Goal: Task Accomplishment & Management: Use online tool/utility

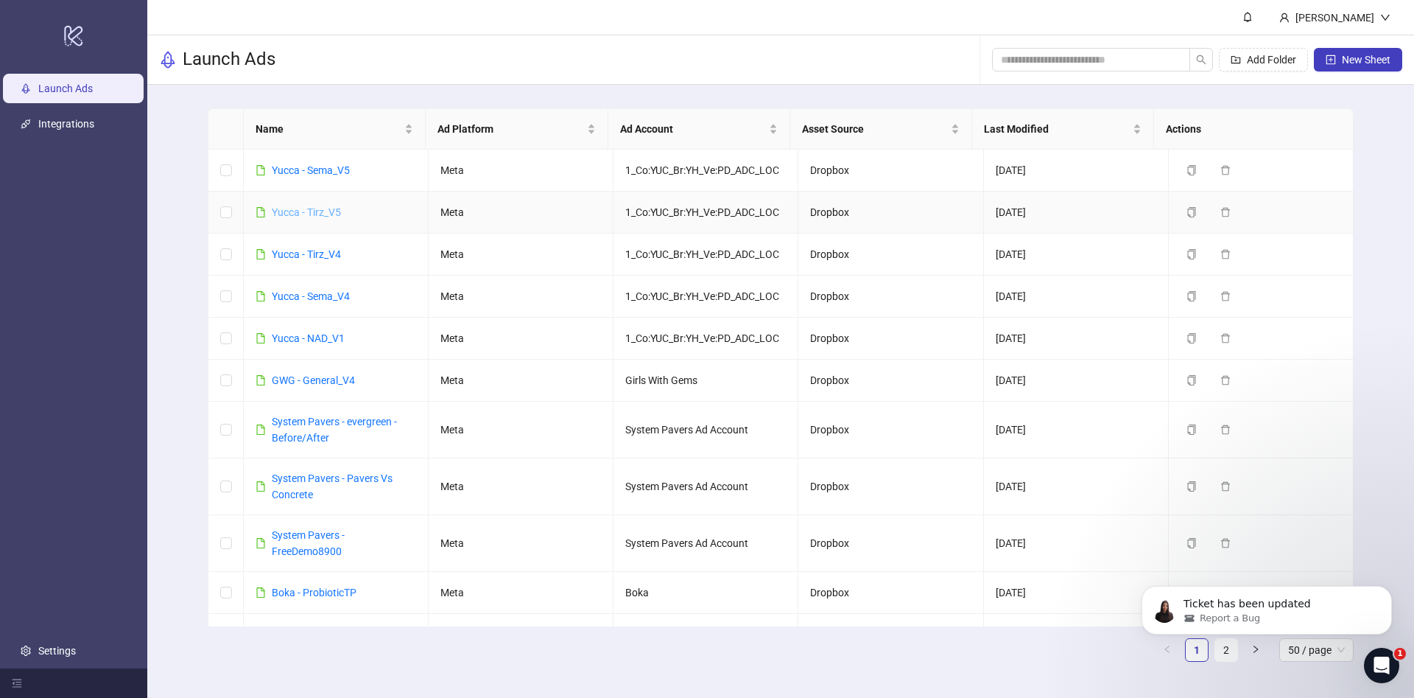
click at [299, 206] on link "Yucca - Tirz_V5" at bounding box center [306, 212] width 69 height 12
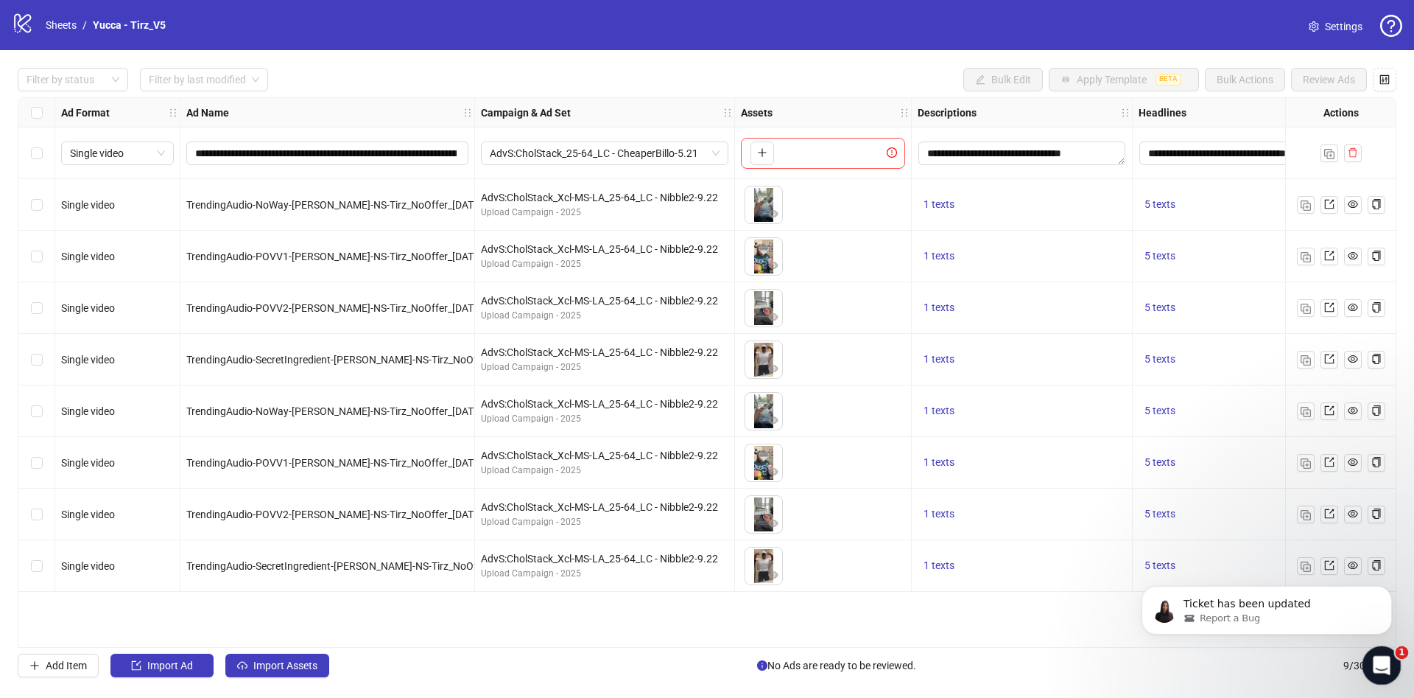
click at [1372, 656] on icon "Open Intercom Messenger" at bounding box center [1380, 663] width 24 height 24
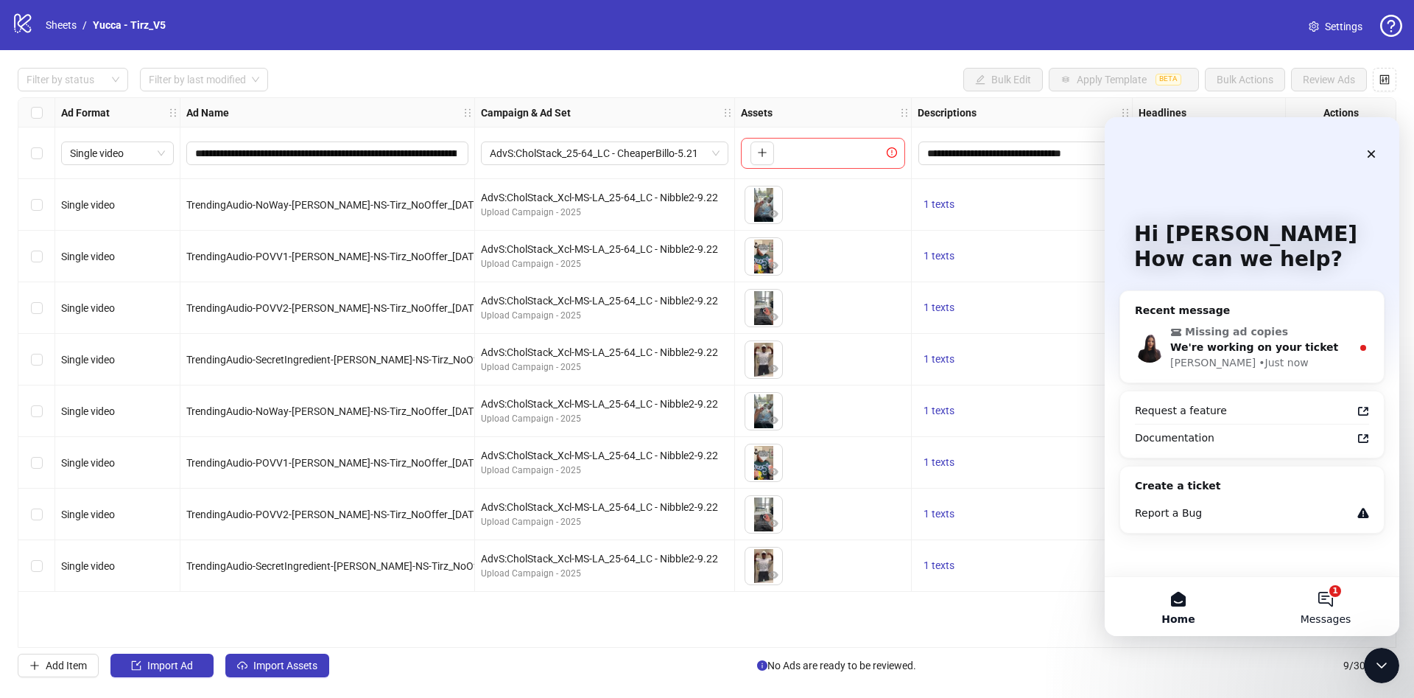
click at [1327, 608] on button "1 Messages" at bounding box center [1325, 606] width 147 height 59
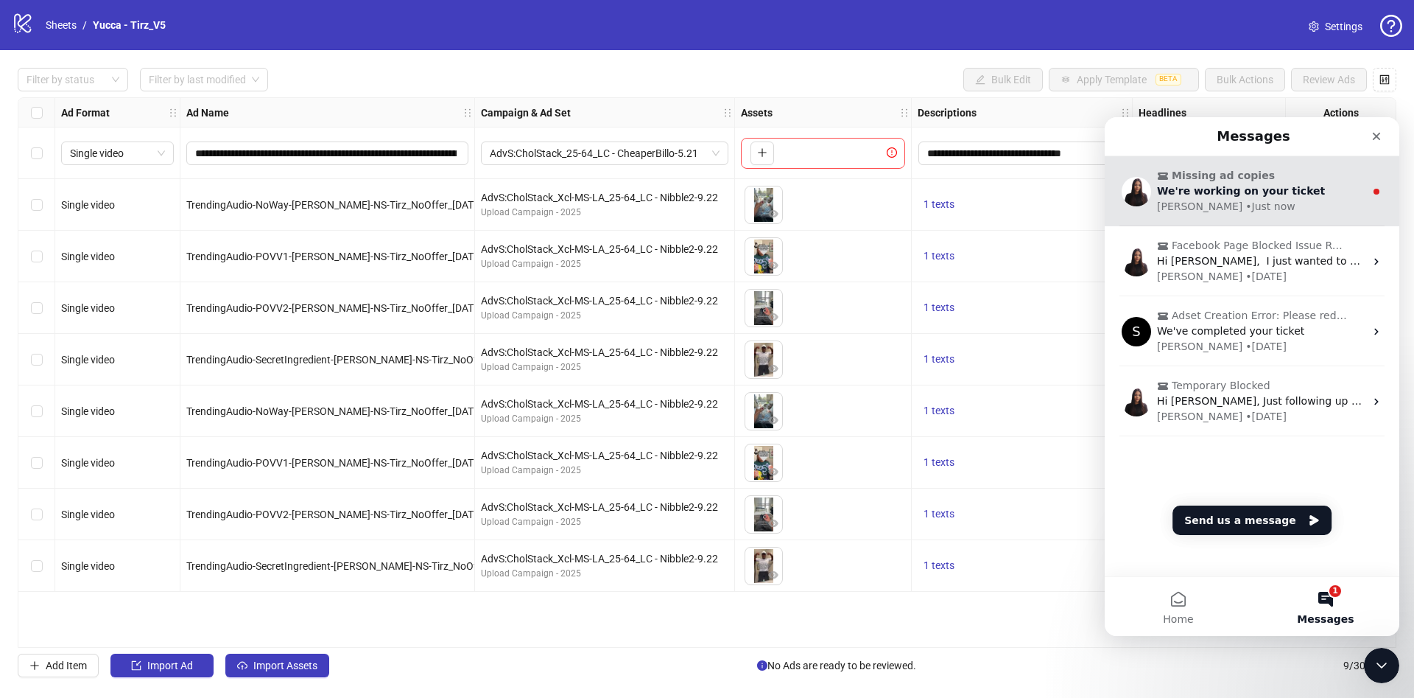
click at [1263, 203] on div "Laura • Just now" at bounding box center [1261, 206] width 208 height 15
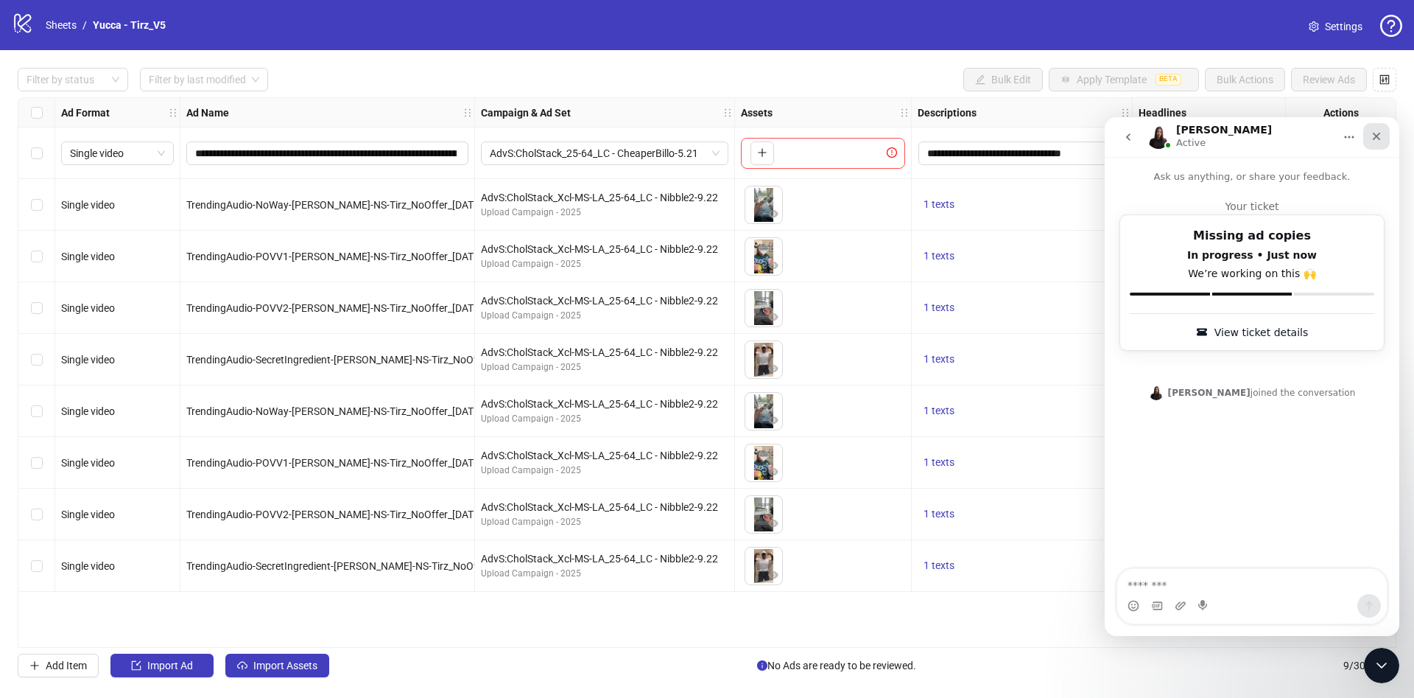
click at [1383, 143] on div "Close" at bounding box center [1376, 136] width 27 height 27
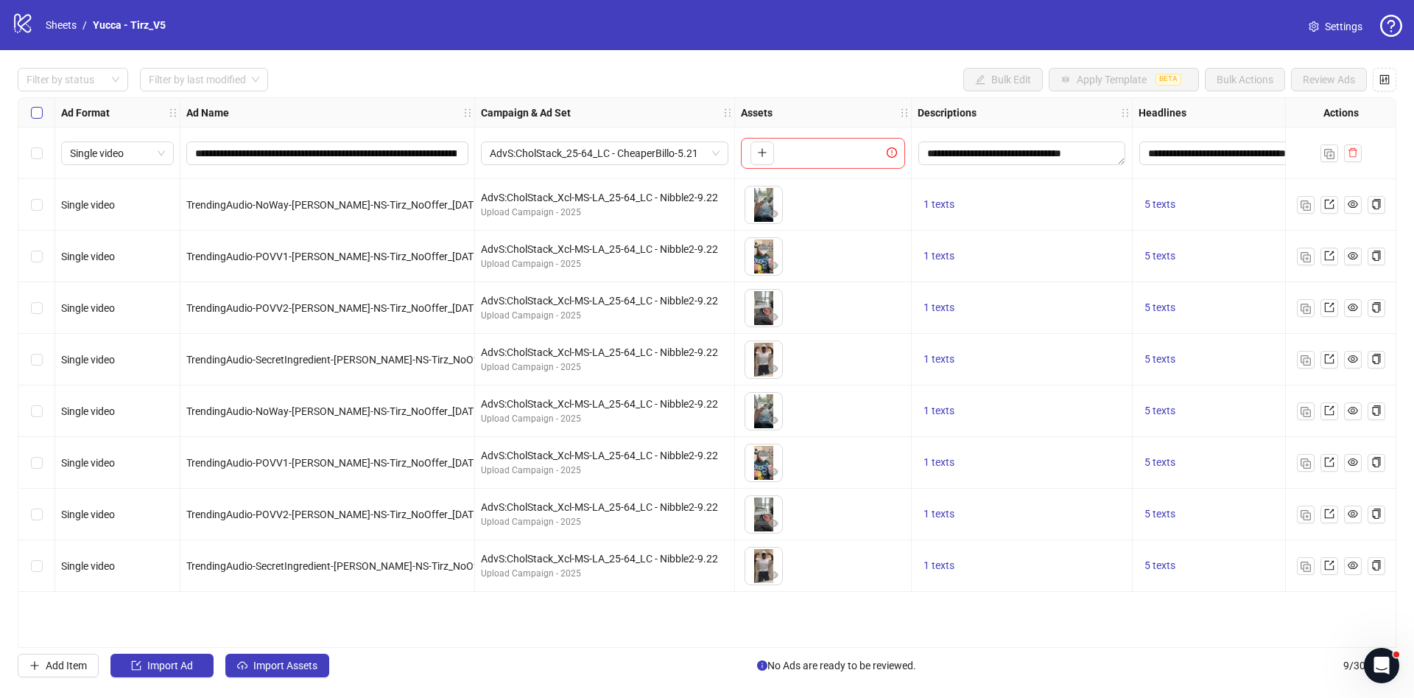
click at [41, 120] on label "Select all rows" at bounding box center [37, 113] width 12 height 16
click at [27, 121] on div "Select all rows" at bounding box center [36, 112] width 37 height 29
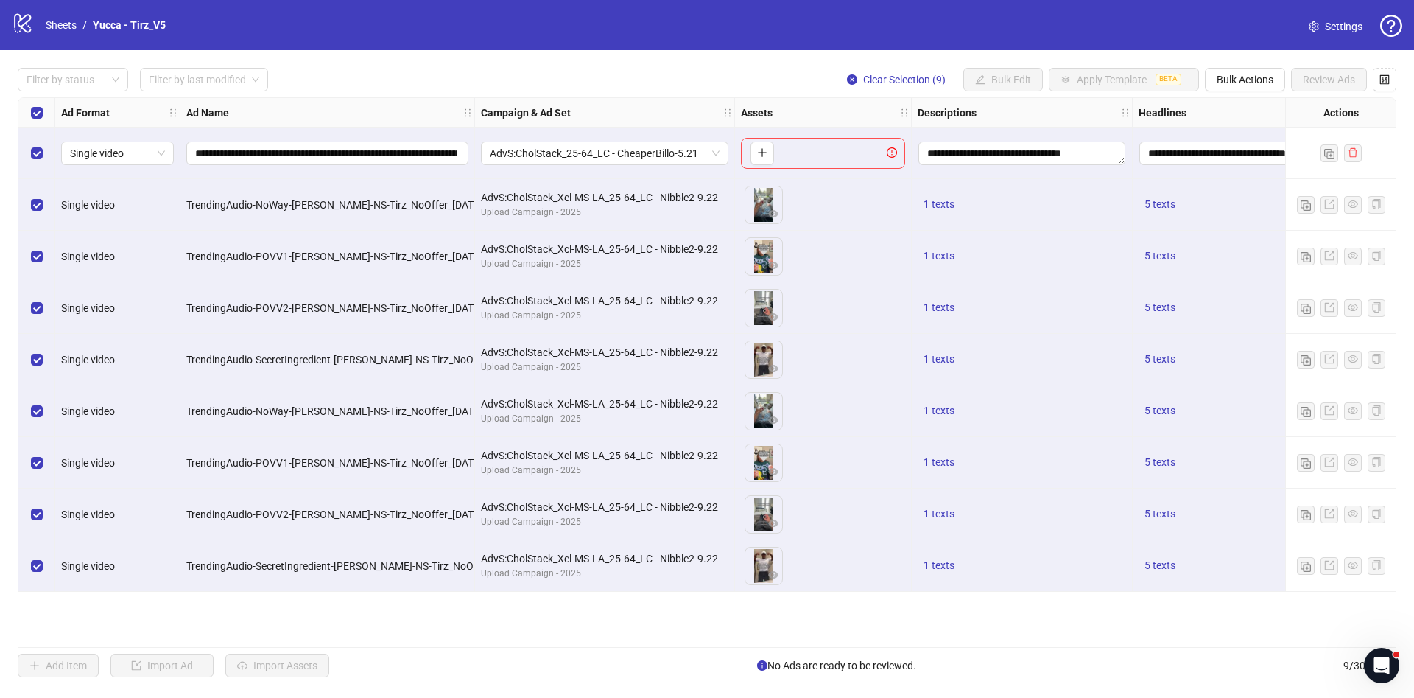
click at [138, 72] on div "Filter by status Filter by last modified" at bounding box center [143, 80] width 250 height 24
click at [185, 84] on input "search" at bounding box center [197, 80] width 97 height 22
drag, startPoint x: 175, startPoint y: 110, endPoint x: 214, endPoint y: 110, distance: 38.3
click at [176, 110] on div "[DATE]" at bounding box center [205, 110] width 106 height 16
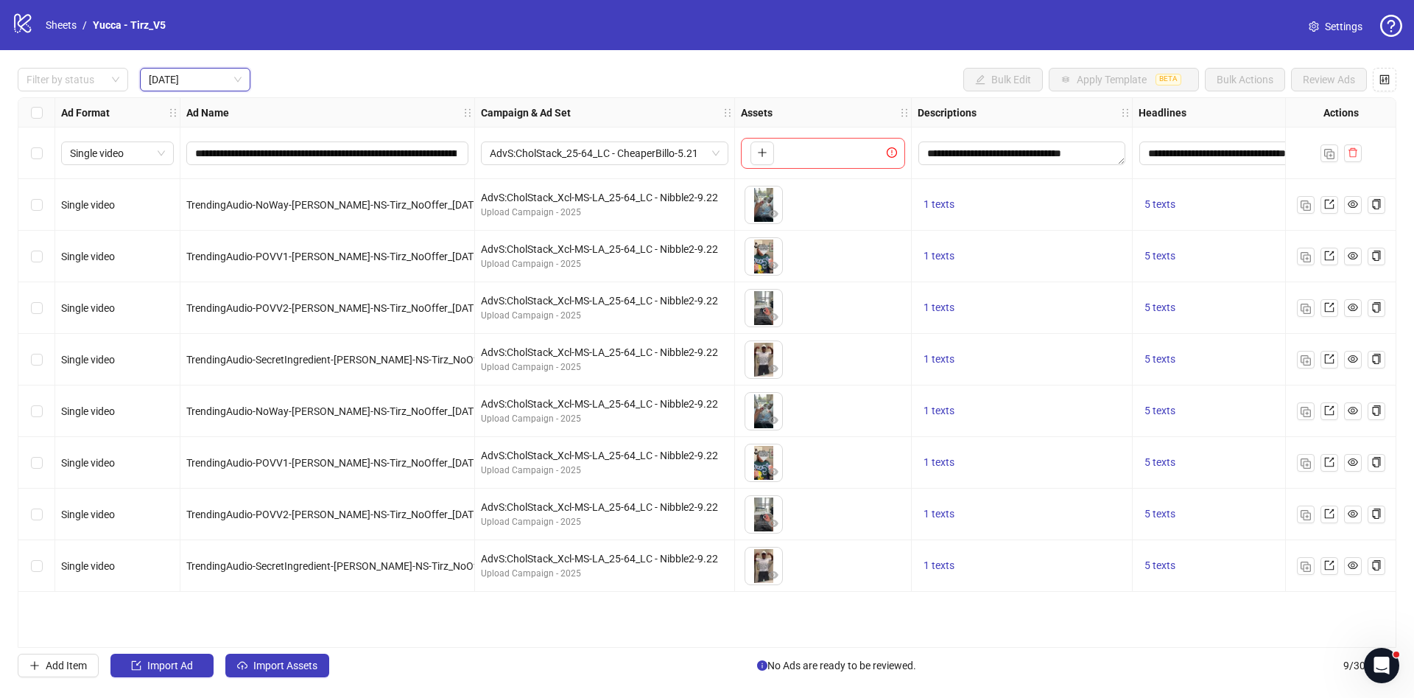
click at [413, 89] on div "Filter by status Today Today Bulk Edit Apply Template BETA Bulk Actions Review …" at bounding box center [707, 80] width 1379 height 24
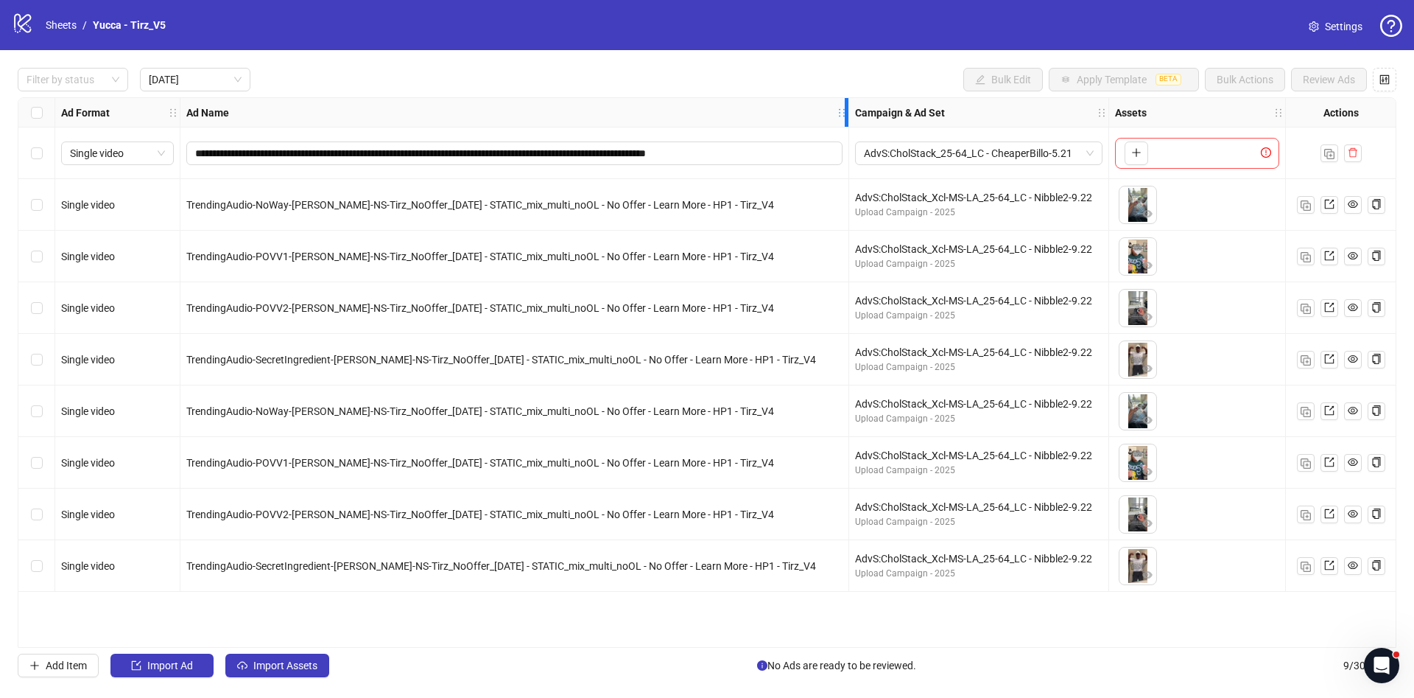
drag, startPoint x: 467, startPoint y: 113, endPoint x: 841, endPoint y: 182, distance: 380.4
click at [841, 182] on div "**********" at bounding box center [946, 345] width 1857 height 494
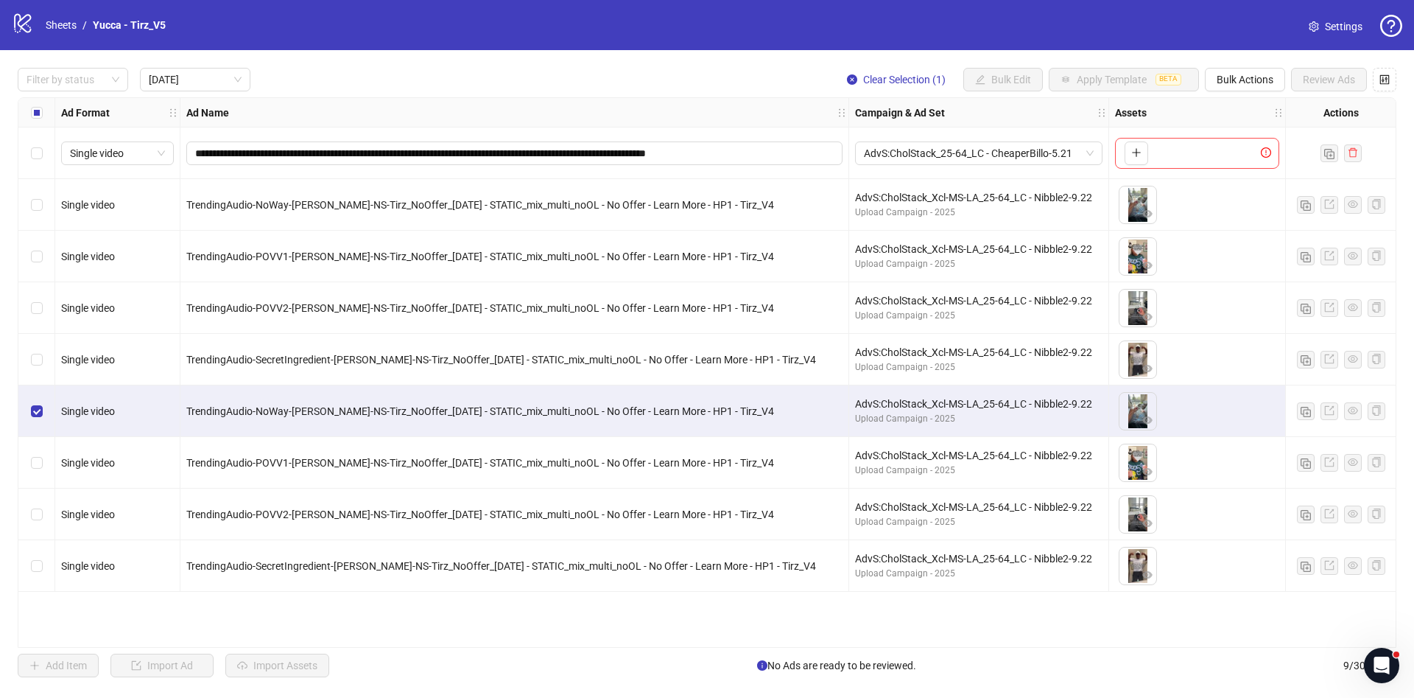
click at [39, 452] on div "Select row 7" at bounding box center [36, 463] width 37 height 52
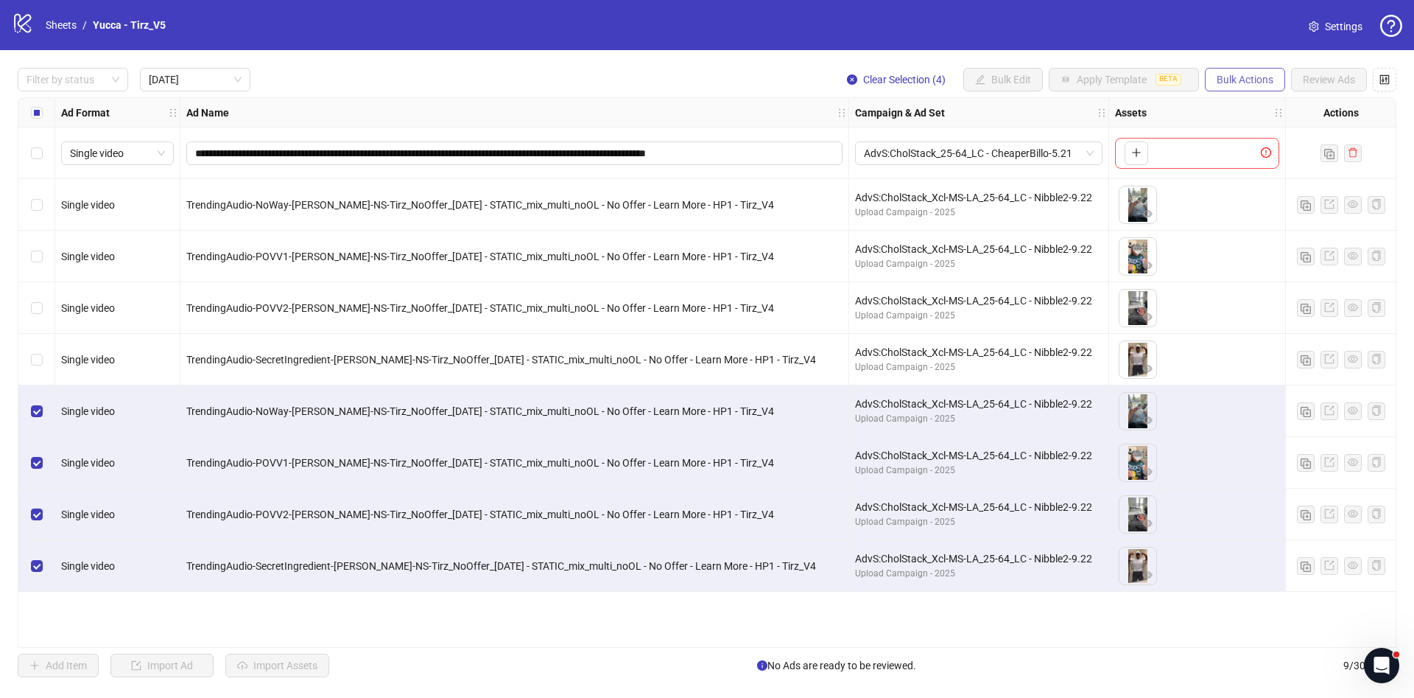
click at [1261, 77] on span "Bulk Actions" at bounding box center [1245, 80] width 57 height 12
click at [1294, 154] on span "Duplicate with assets" at bounding box center [1265, 157] width 101 height 16
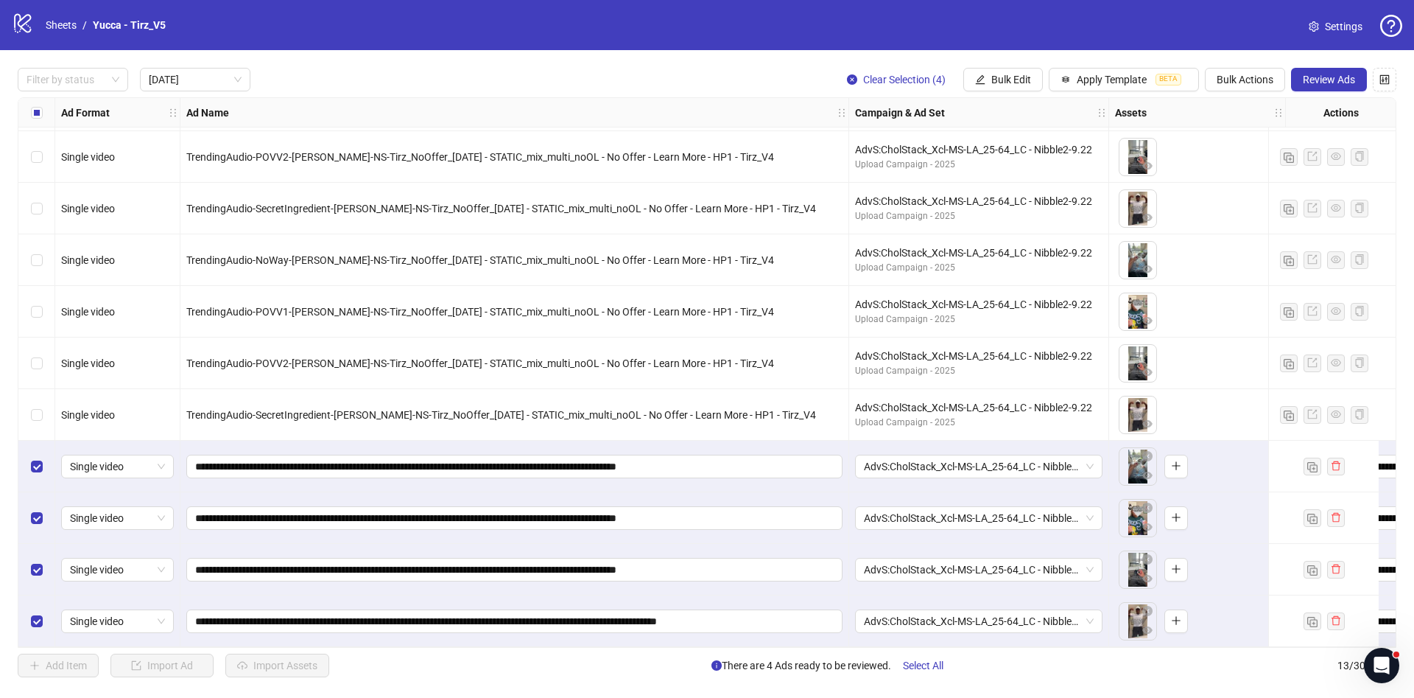
scroll to position [157, 0]
click at [1005, 468] on span "AdvS:CholStack_Xcl-MS-LA_25-64_LC - Nibble2-9.22" at bounding box center [979, 466] width 230 height 22
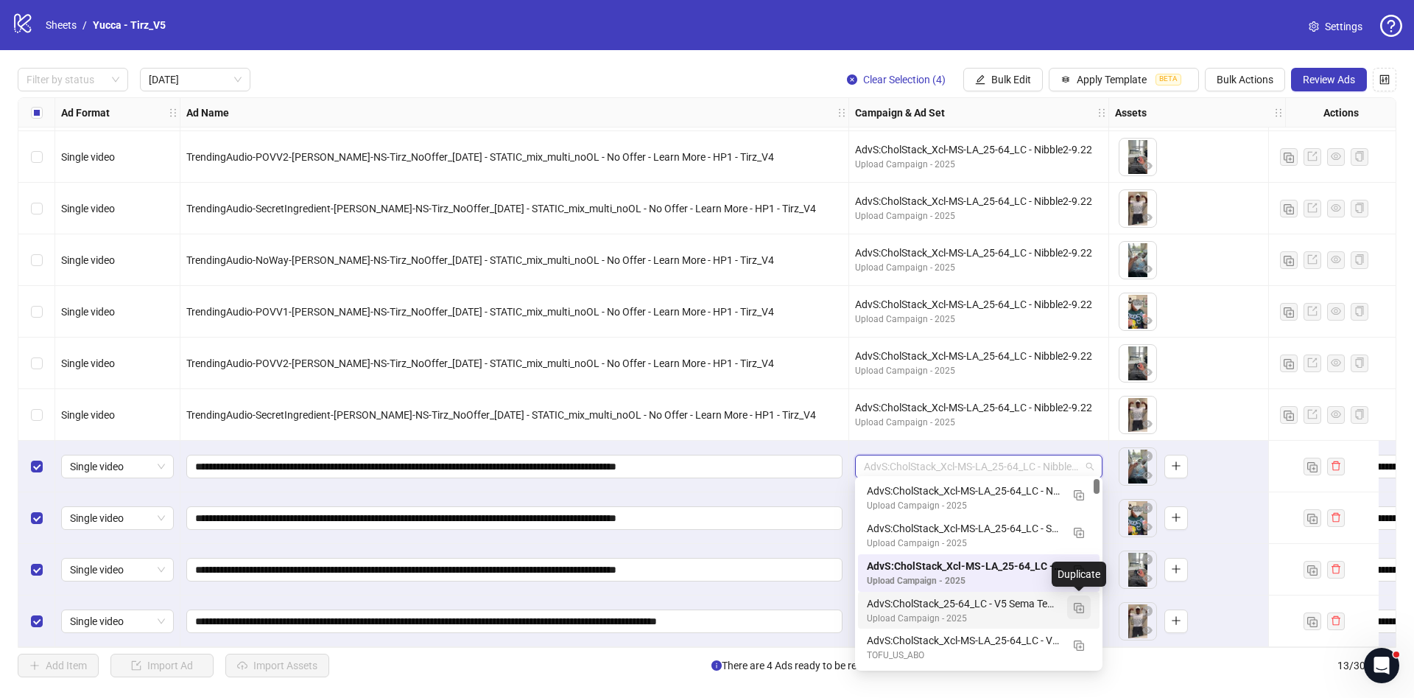
click at [1078, 605] on img "button" at bounding box center [1079, 608] width 10 height 10
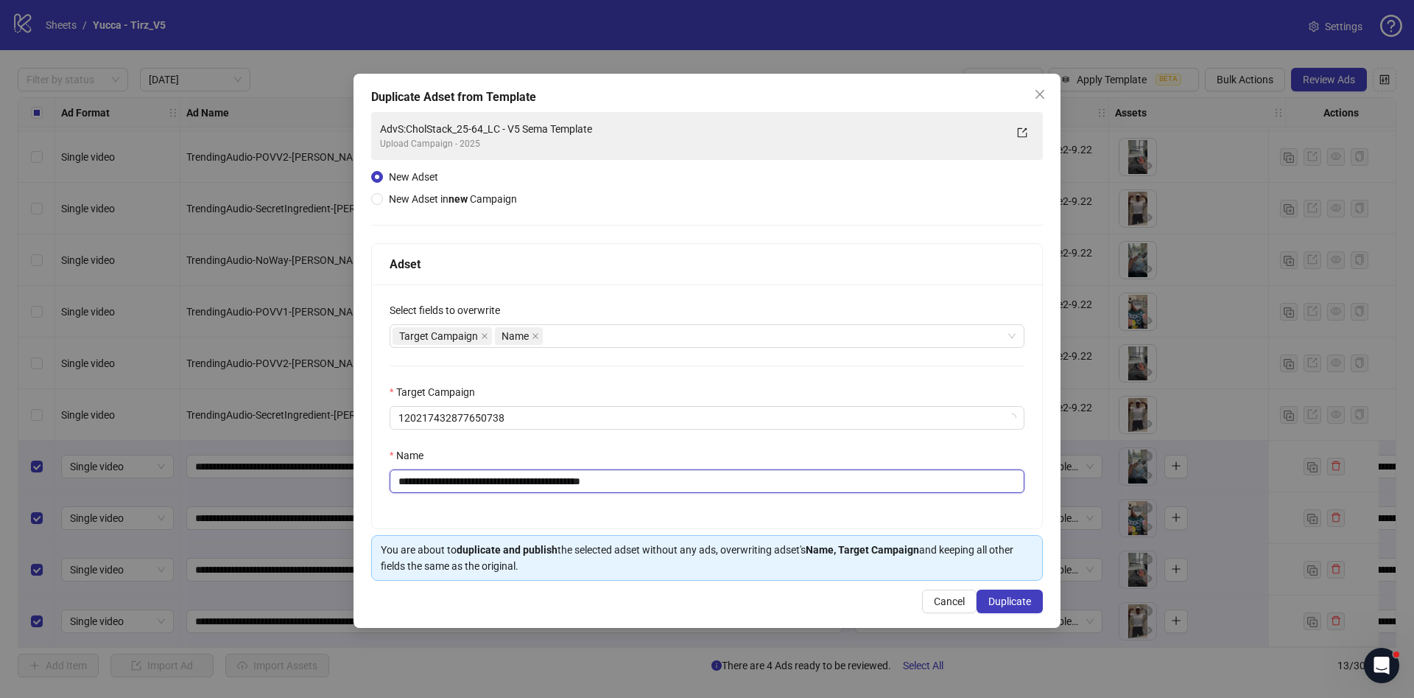
click at [640, 481] on input "**********" at bounding box center [707, 481] width 635 height 24
drag, startPoint x: 530, startPoint y: 485, endPoint x: 801, endPoint y: 491, distance: 271.9
click at [801, 491] on input "**********" at bounding box center [707, 481] width 635 height 24
type input "**********"
click at [1011, 591] on button "Duplicate" at bounding box center [1010, 601] width 66 height 24
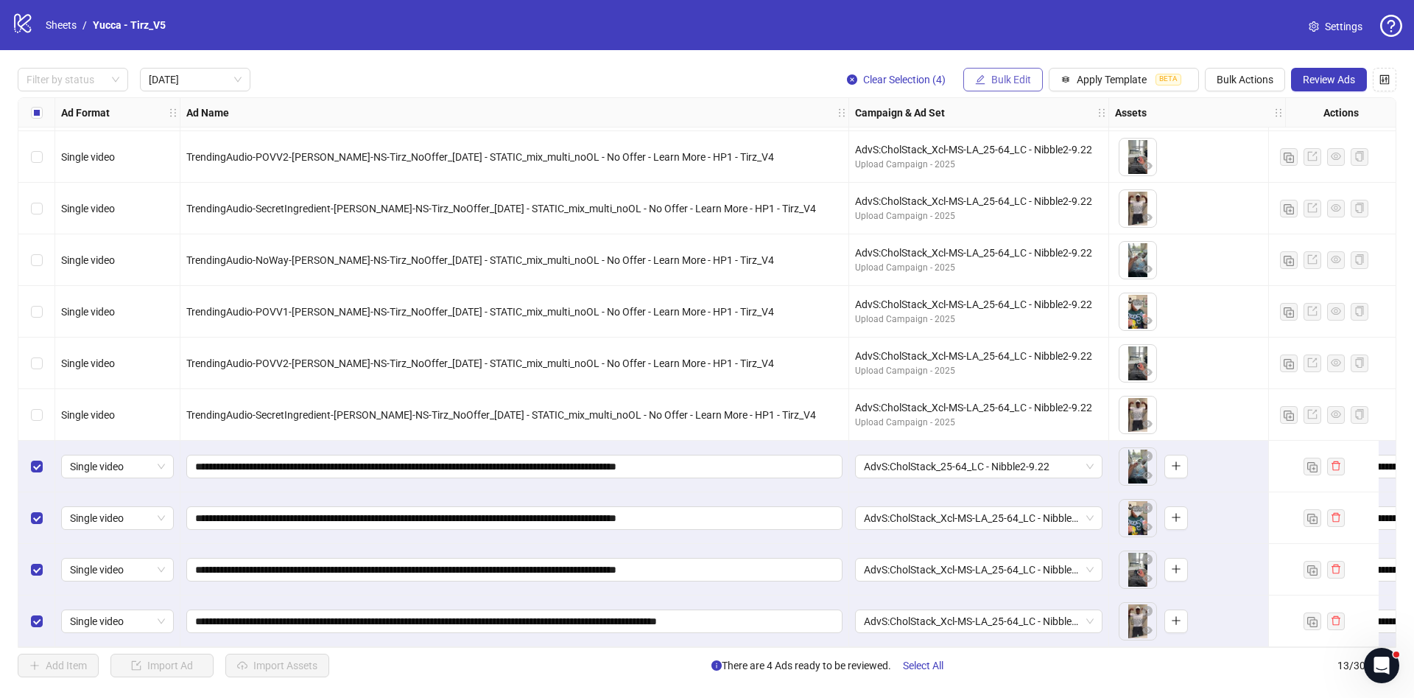
click at [994, 68] on button "Bulk Edit" at bounding box center [1004, 80] width 80 height 24
click at [1007, 156] on span "Campaign & Ad Set" at bounding box center [1018, 157] width 88 height 16
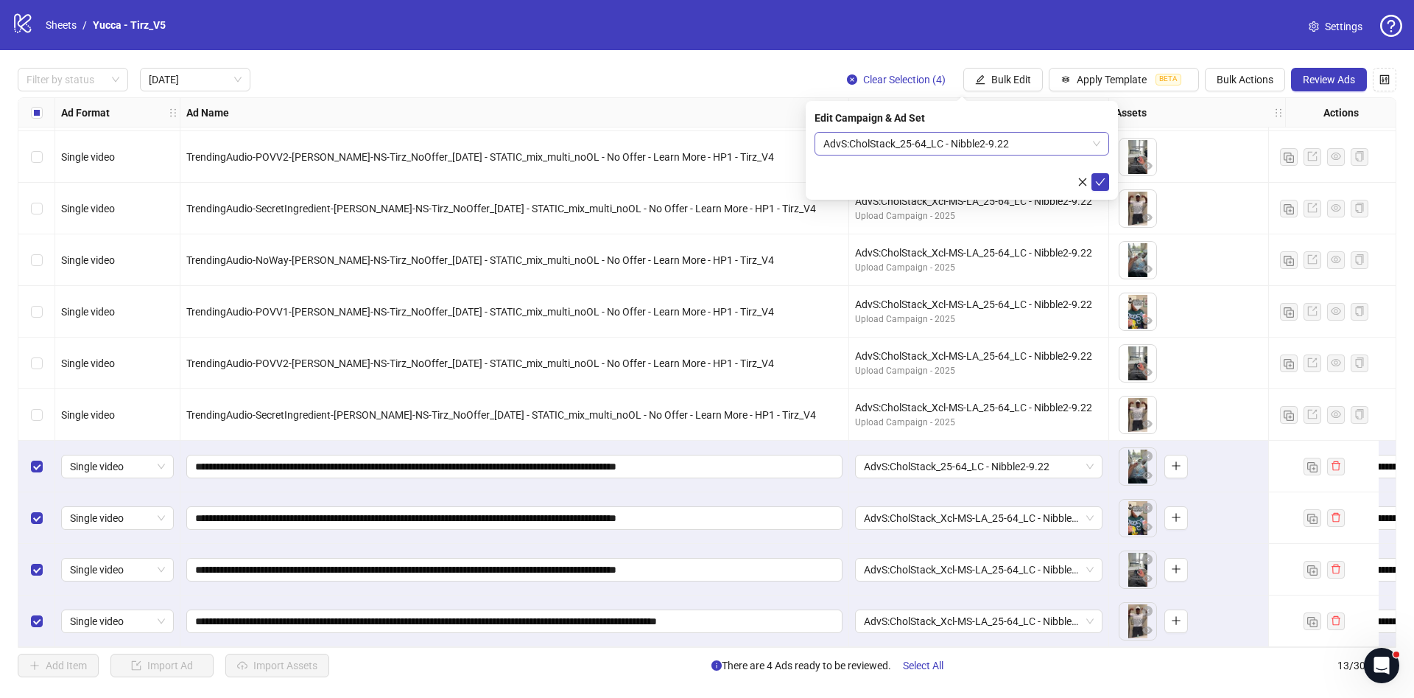
click at [1007, 141] on span "AdvS:CholStack_25-64_LC - Nibble2-9.22" at bounding box center [962, 144] width 277 height 22
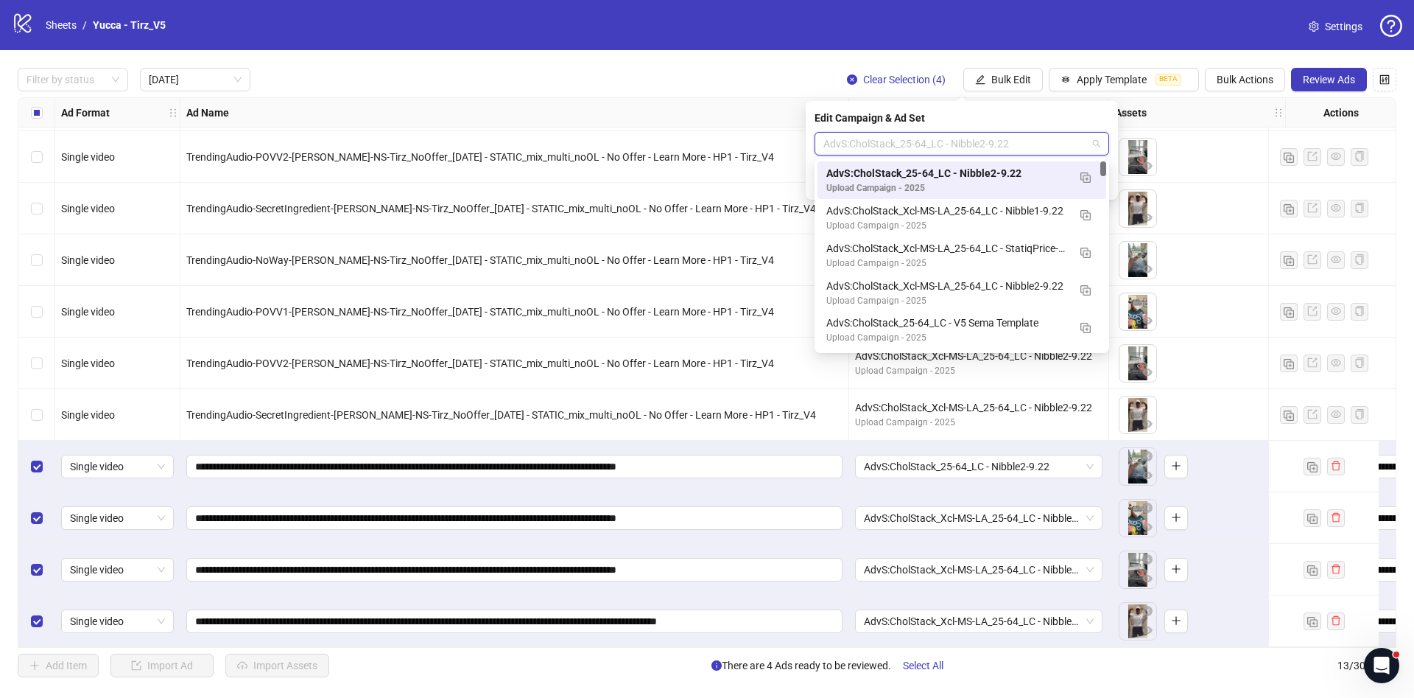
click at [1031, 146] on span "AdvS:CholStack_25-64_LC - Nibble2-9.22" at bounding box center [962, 144] width 277 height 22
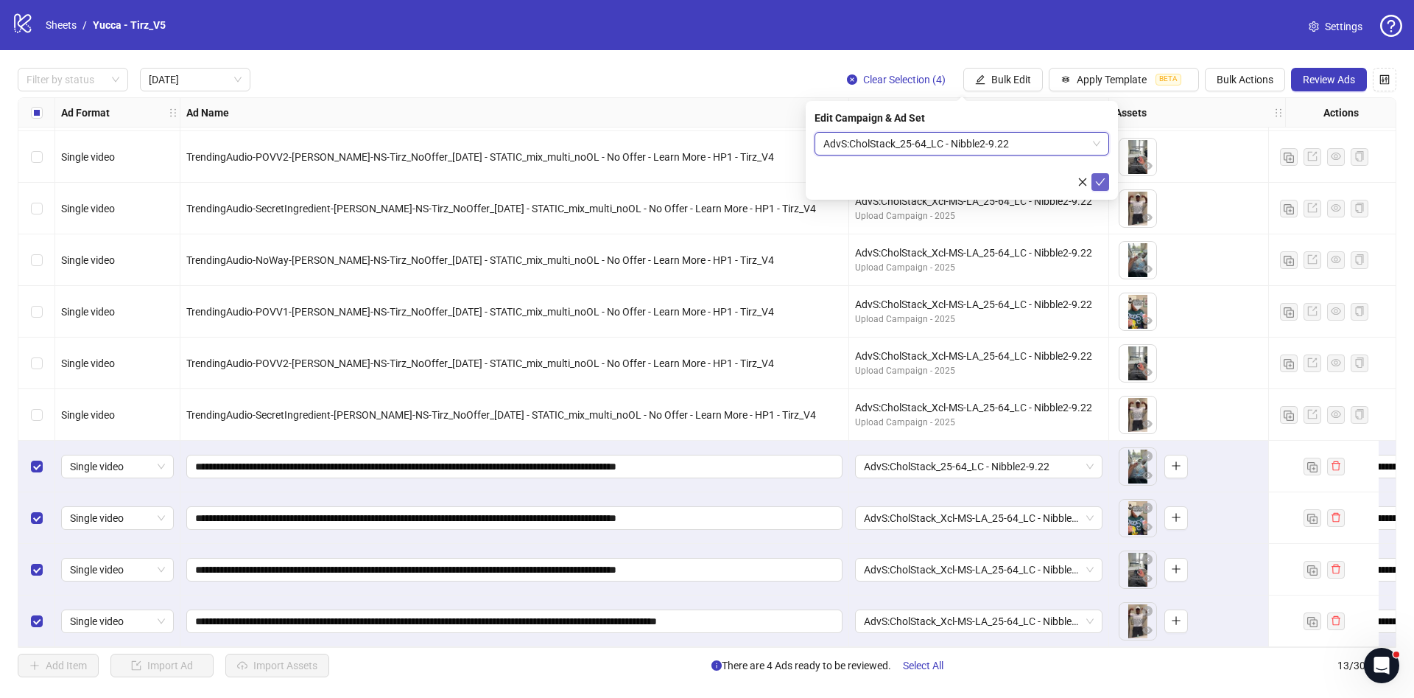
click at [1099, 175] on button "submit" at bounding box center [1101, 182] width 18 height 18
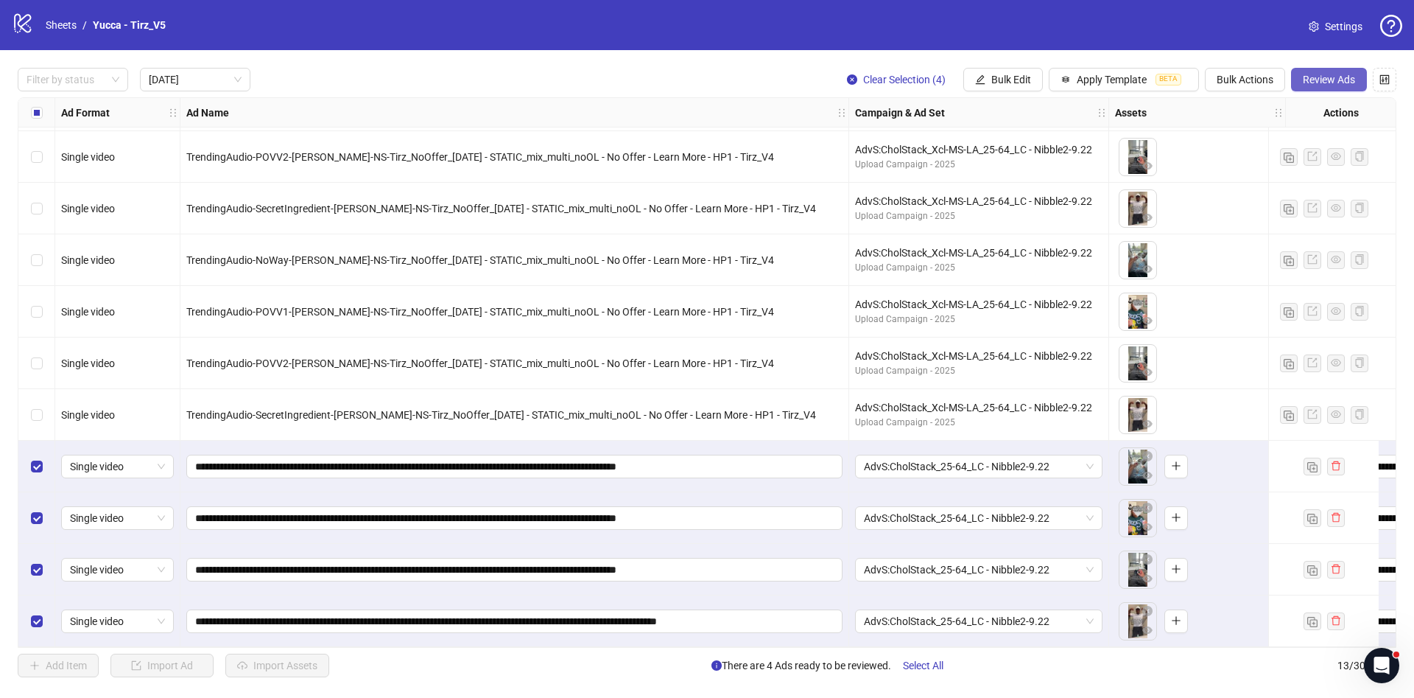
click at [1334, 80] on span "Review Ads" at bounding box center [1329, 80] width 52 height 12
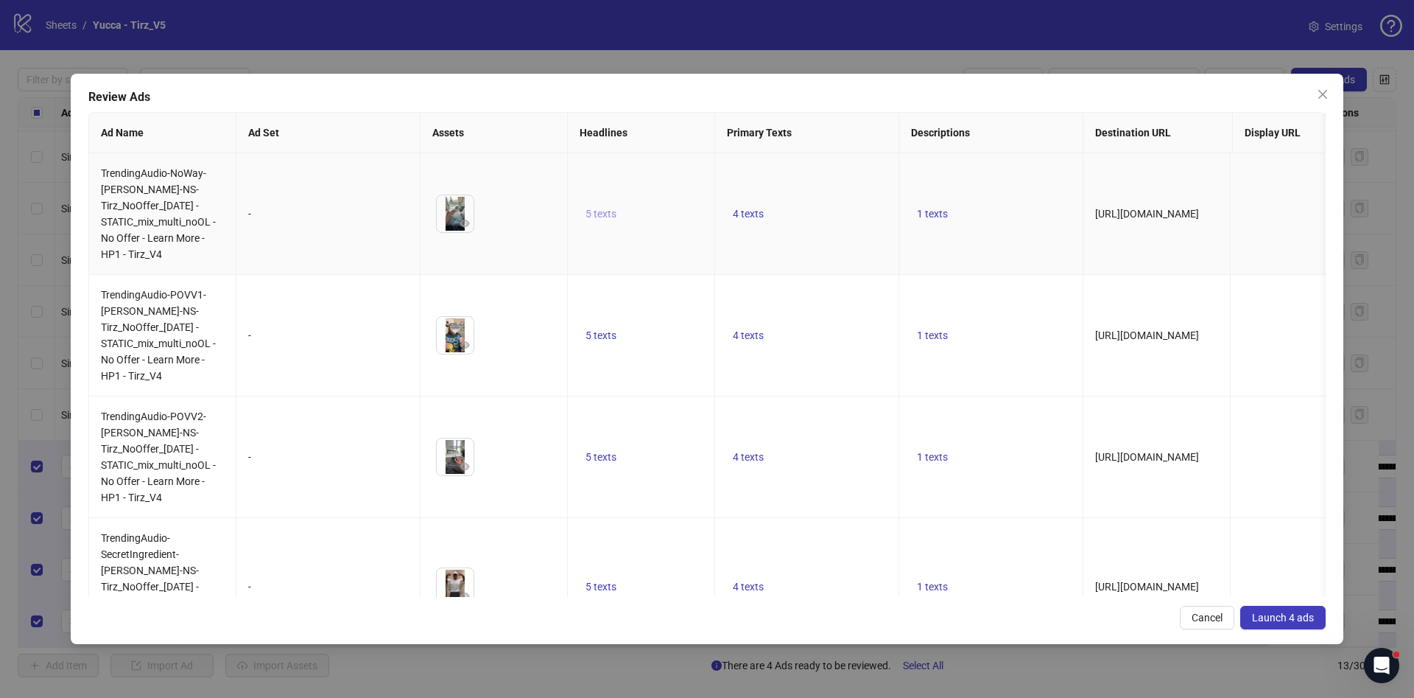
click at [597, 208] on span "5 texts" at bounding box center [601, 214] width 31 height 12
click at [829, 198] on icon "caret-right" at bounding box center [831, 201] width 4 height 7
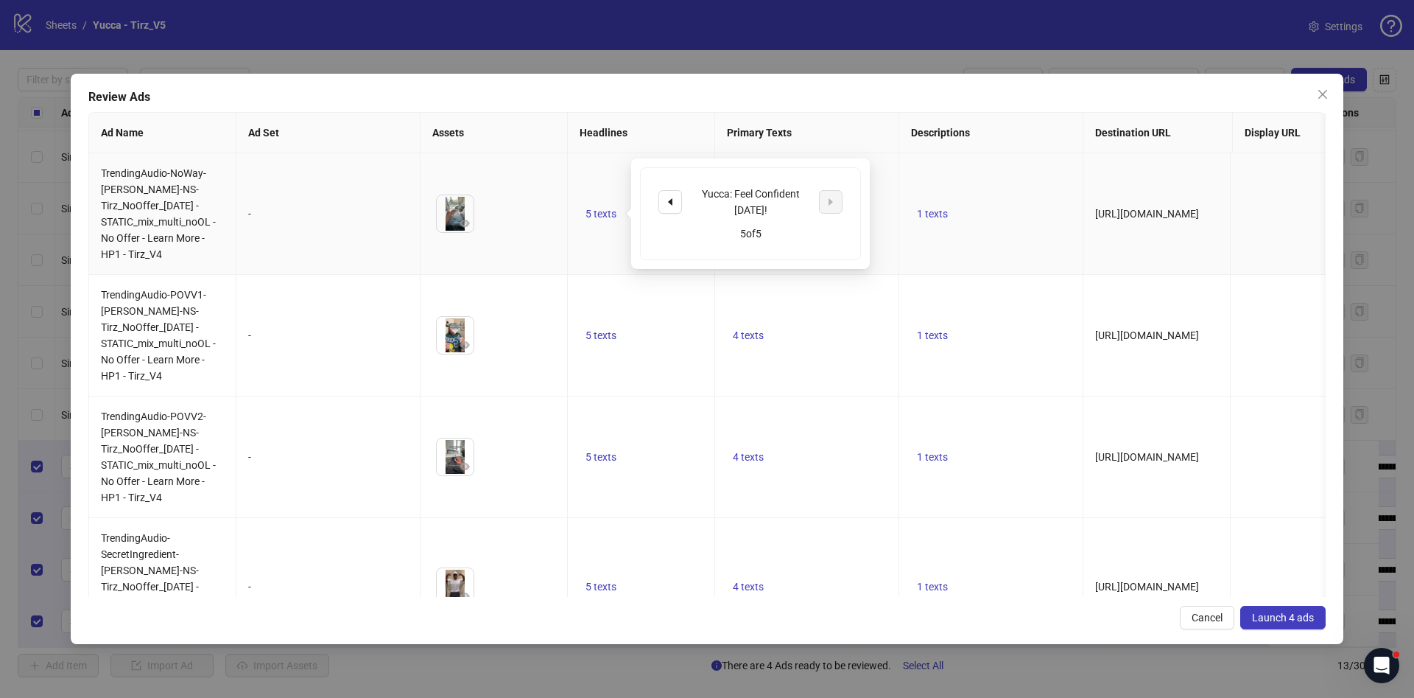
drag, startPoint x: 965, startPoint y: 256, endPoint x: 955, endPoint y: 254, distance: 9.8
click at [961, 256] on td "1 texts" at bounding box center [991, 214] width 184 height 122
click at [751, 211] on span "4 texts" at bounding box center [748, 214] width 31 height 12
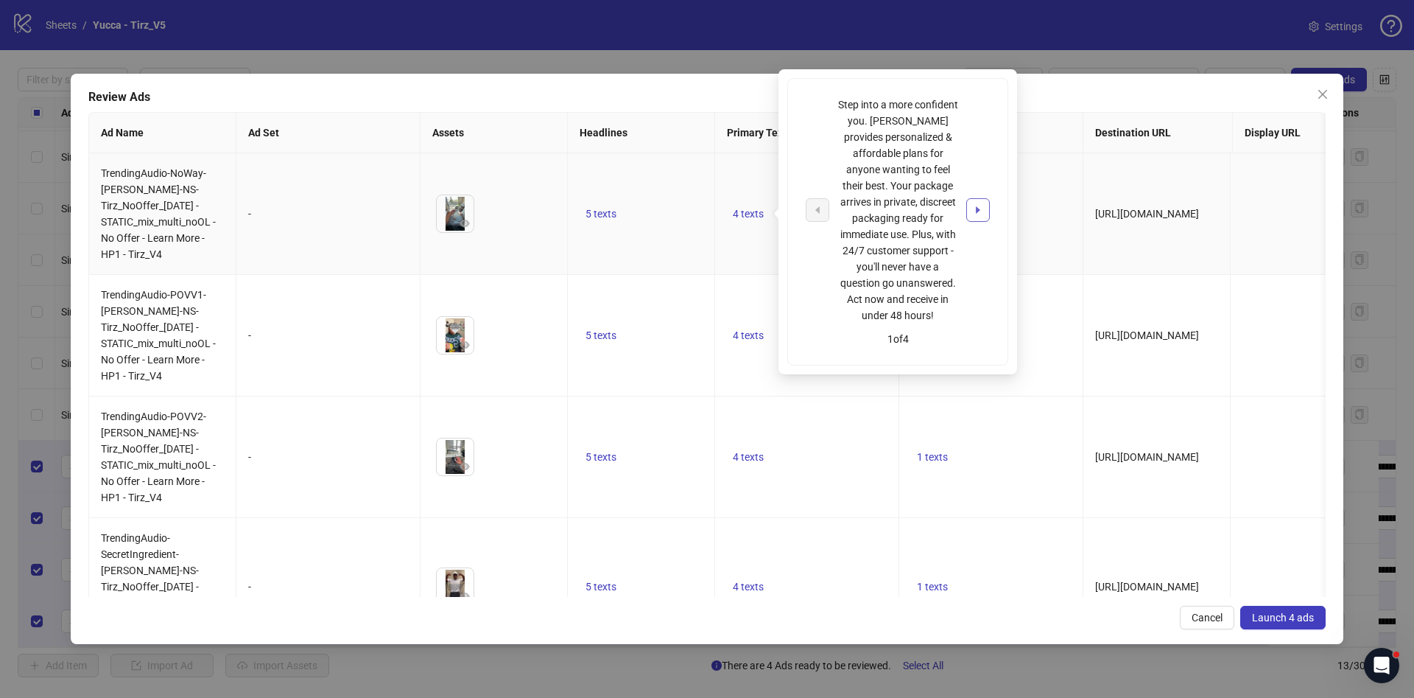
click at [983, 201] on button "button" at bounding box center [978, 210] width 24 height 24
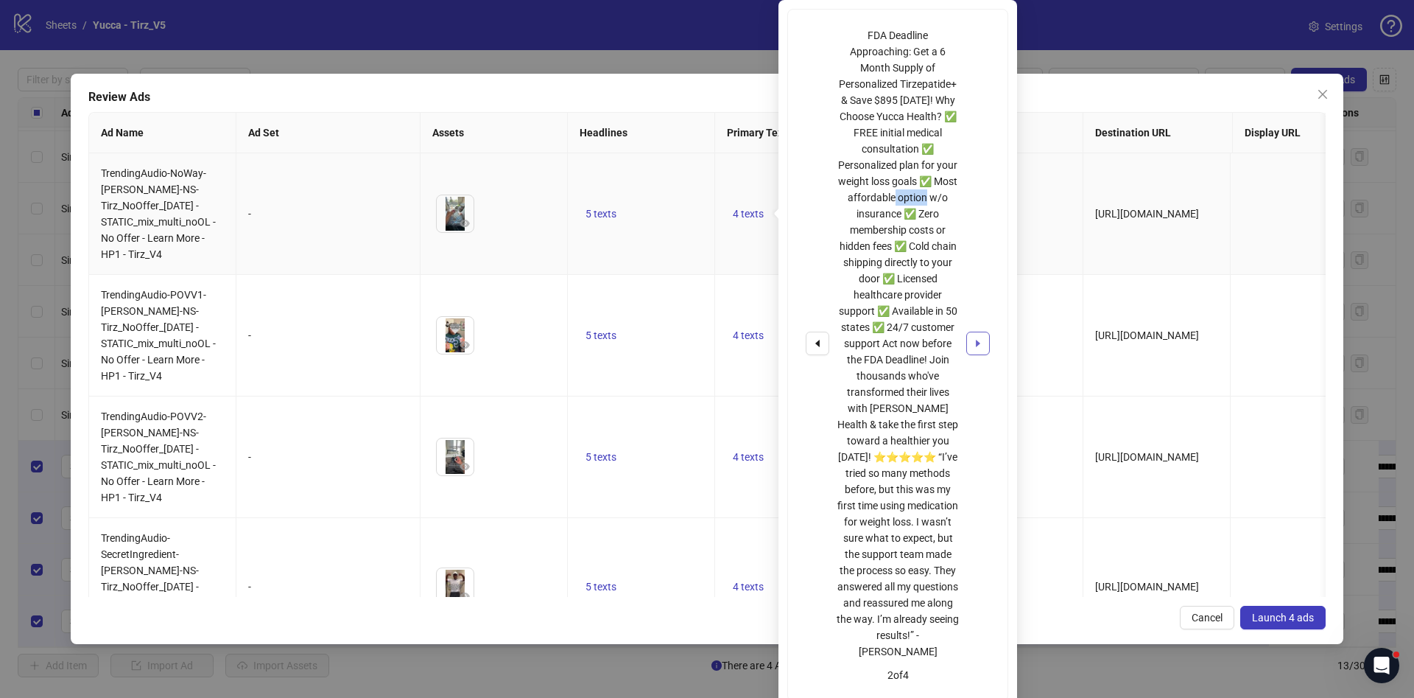
click at [983, 201] on div "FDA Deadline Approaching: Get a 6 Month Supply of Personalized Tirzepatide+ & S…" at bounding box center [898, 343] width 184 height 632
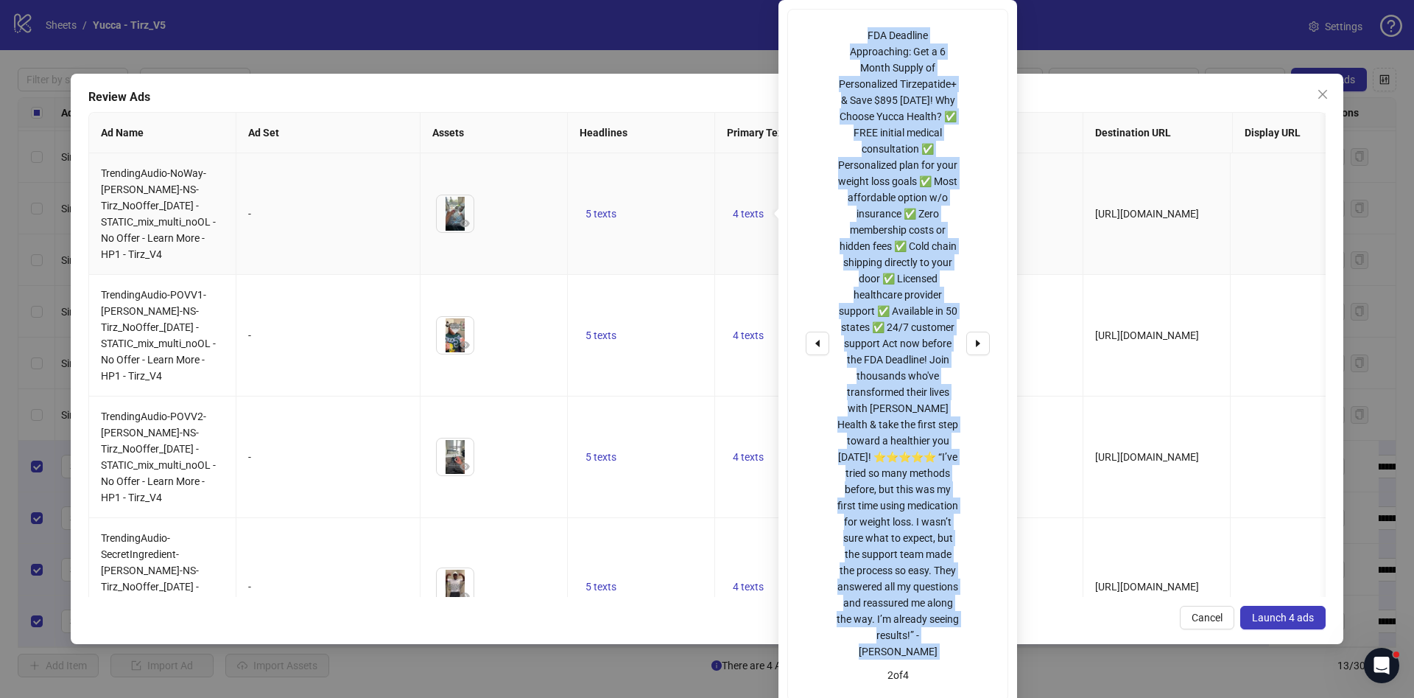
click at [982, 201] on div "FDA Deadline Approaching: Get a 6 Month Supply of Personalized Tirzepatide+ & S…" at bounding box center [898, 343] width 184 height 632
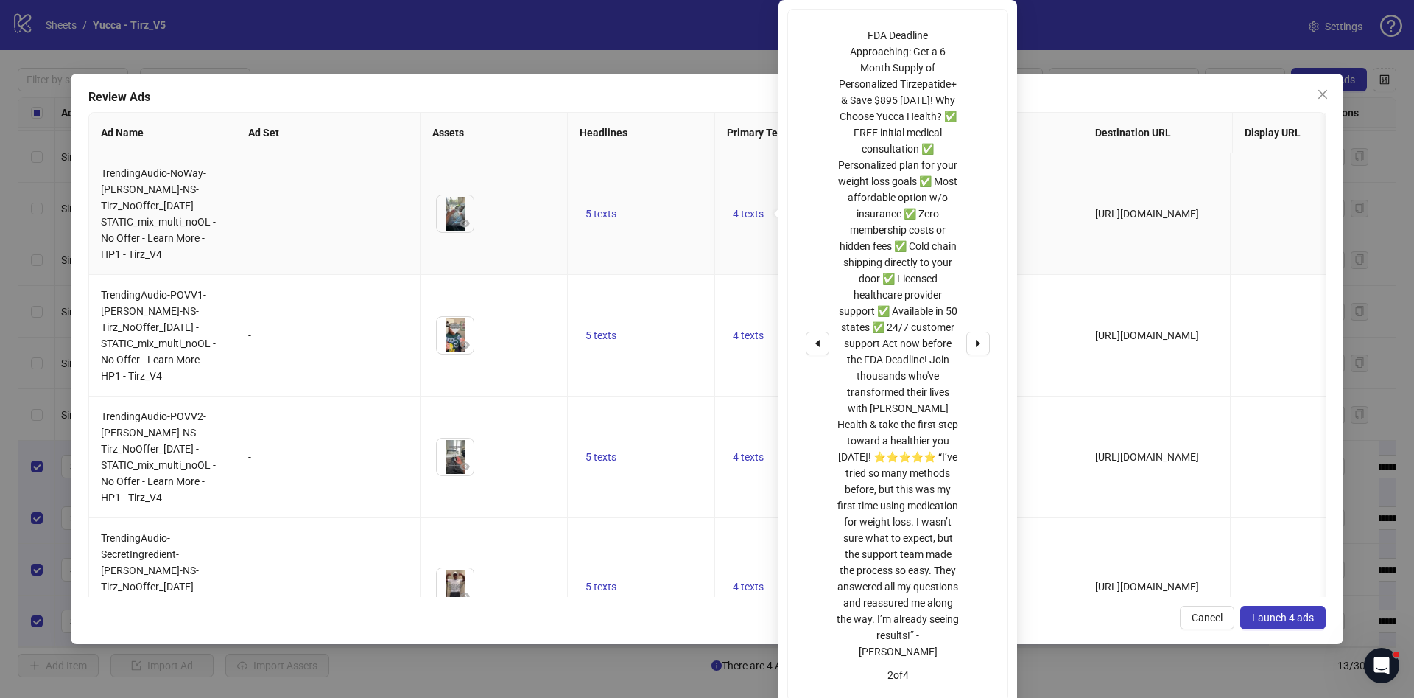
click at [1091, 292] on td "[URL][DOMAIN_NAME]" at bounding box center [1157, 336] width 147 height 122
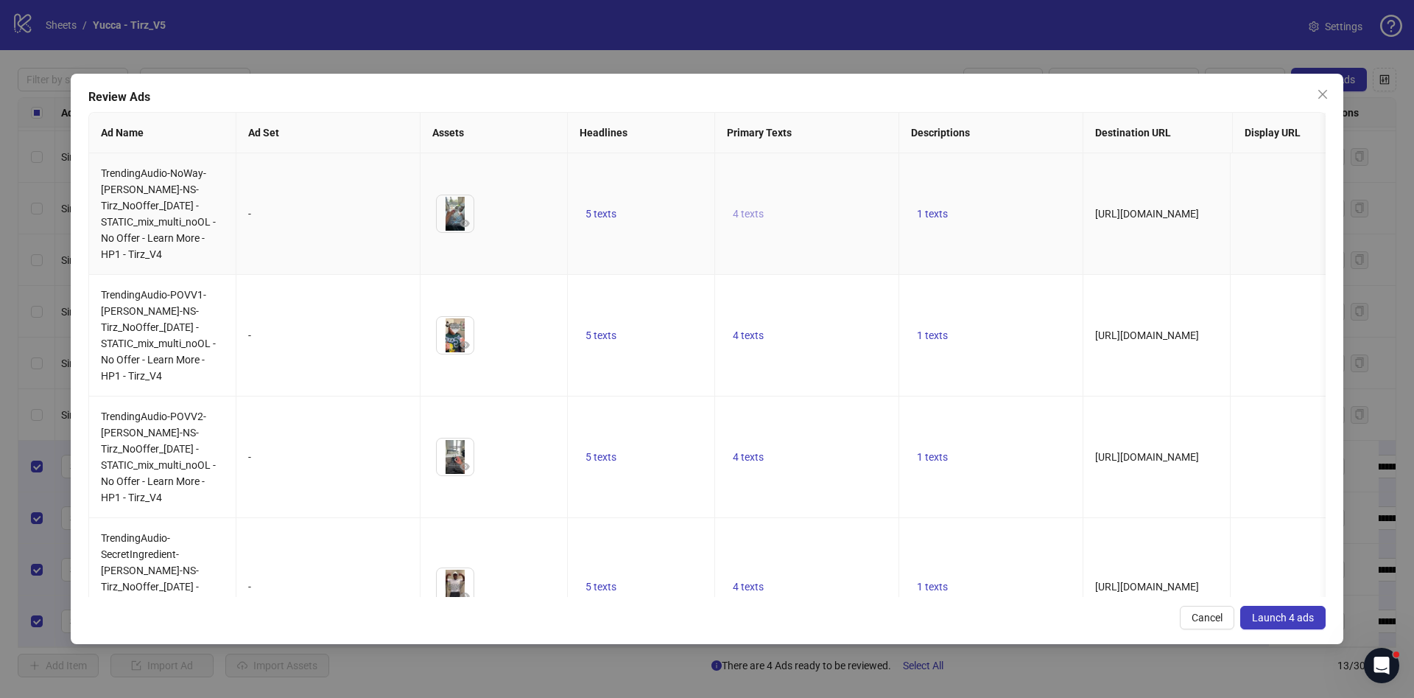
drag, startPoint x: 756, startPoint y: 199, endPoint x: 752, endPoint y: 207, distance: 8.9
click at [755, 201] on td "4 texts" at bounding box center [807, 214] width 184 height 122
click at [754, 214] on span "4 texts" at bounding box center [748, 214] width 31 height 12
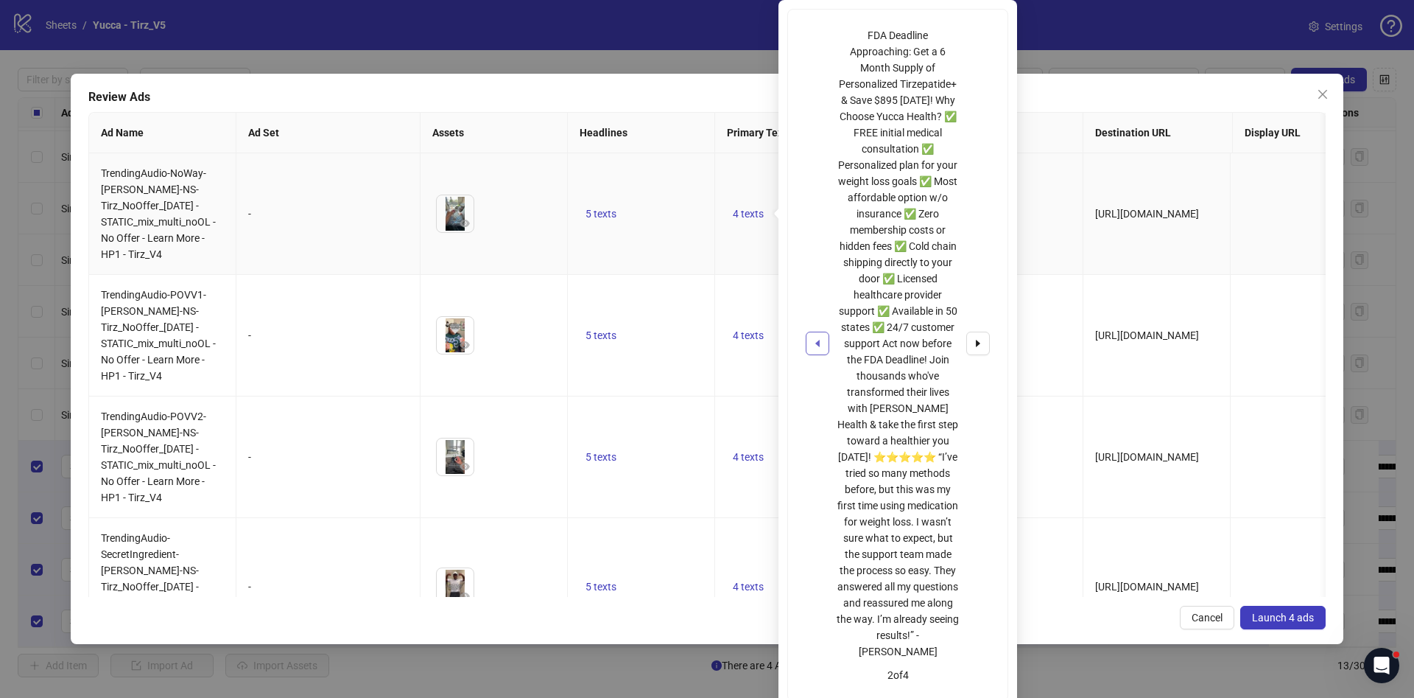
click at [819, 341] on button "button" at bounding box center [818, 343] width 24 height 24
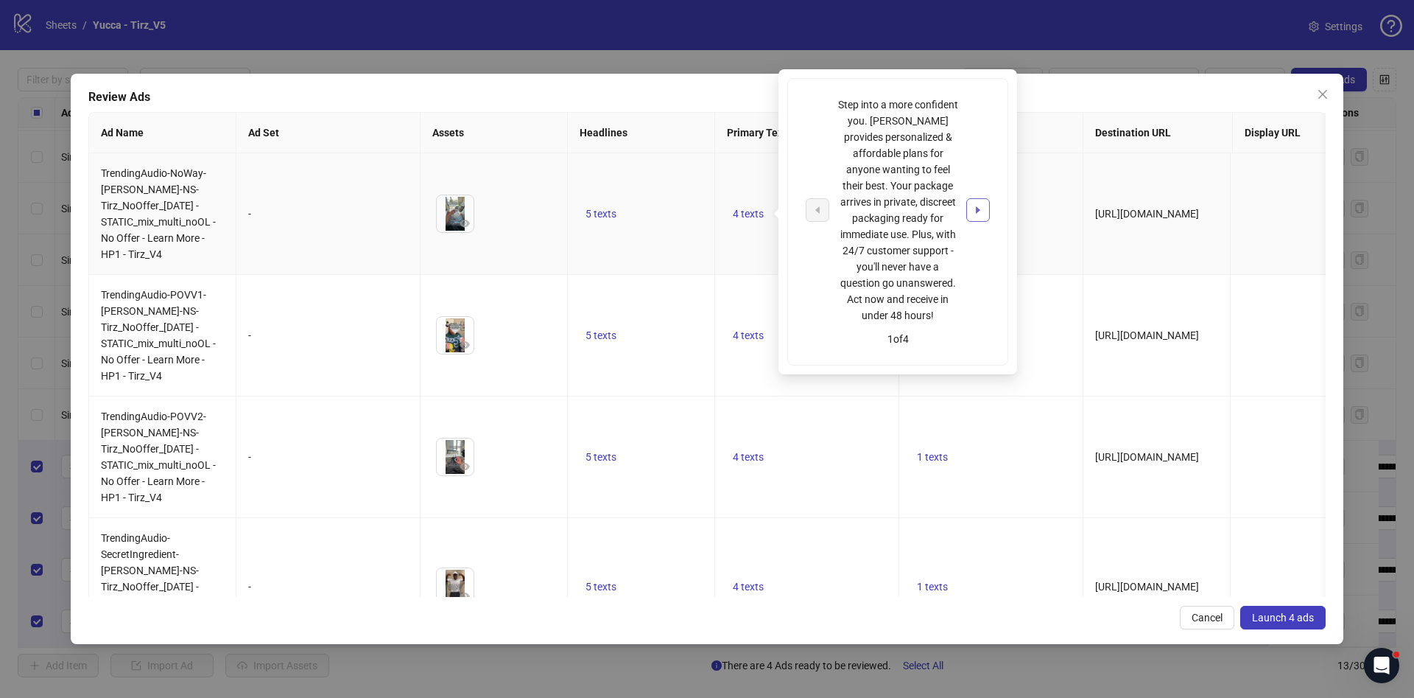
click at [986, 200] on button "button" at bounding box center [978, 210] width 24 height 24
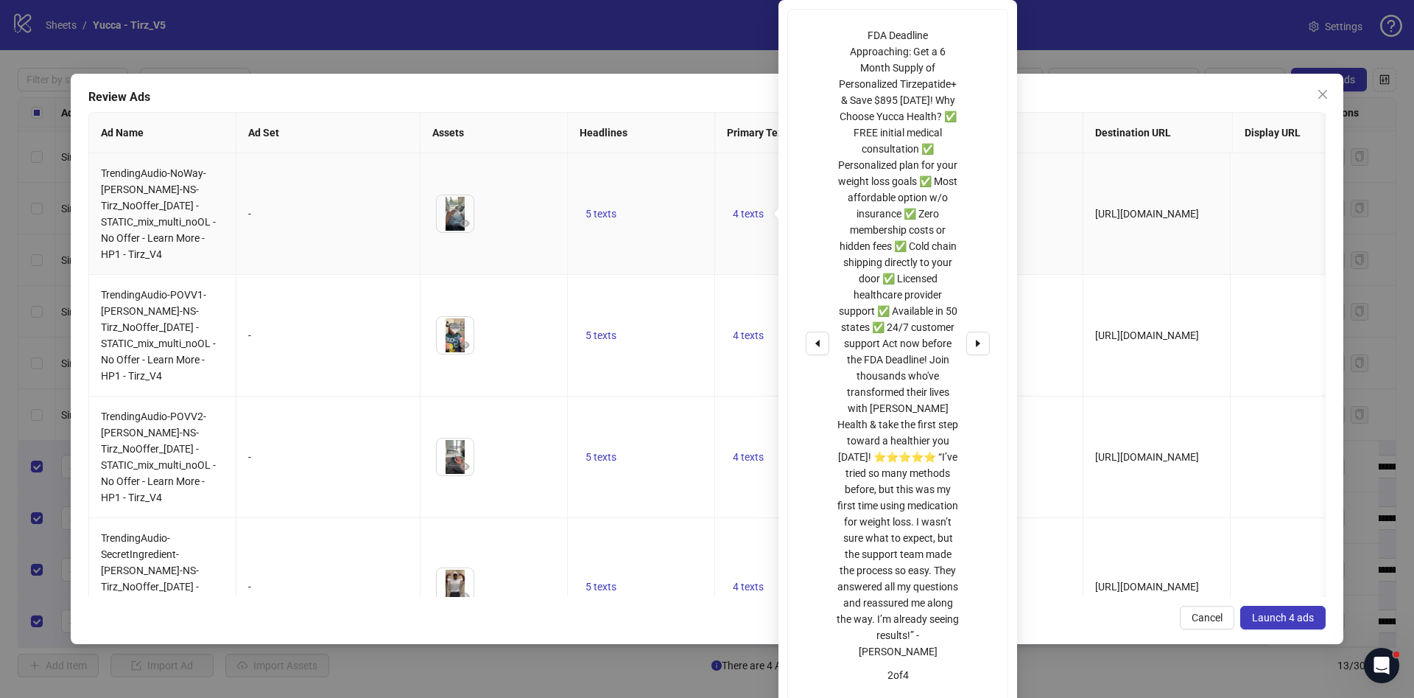
click at [973, 351] on div "FDA Deadline Approaching: Get a 6 Month Supply of Personalized Tirzepatide+ & S…" at bounding box center [898, 343] width 184 height 632
click at [1303, 611] on span "Launch 4 ads" at bounding box center [1283, 617] width 62 height 12
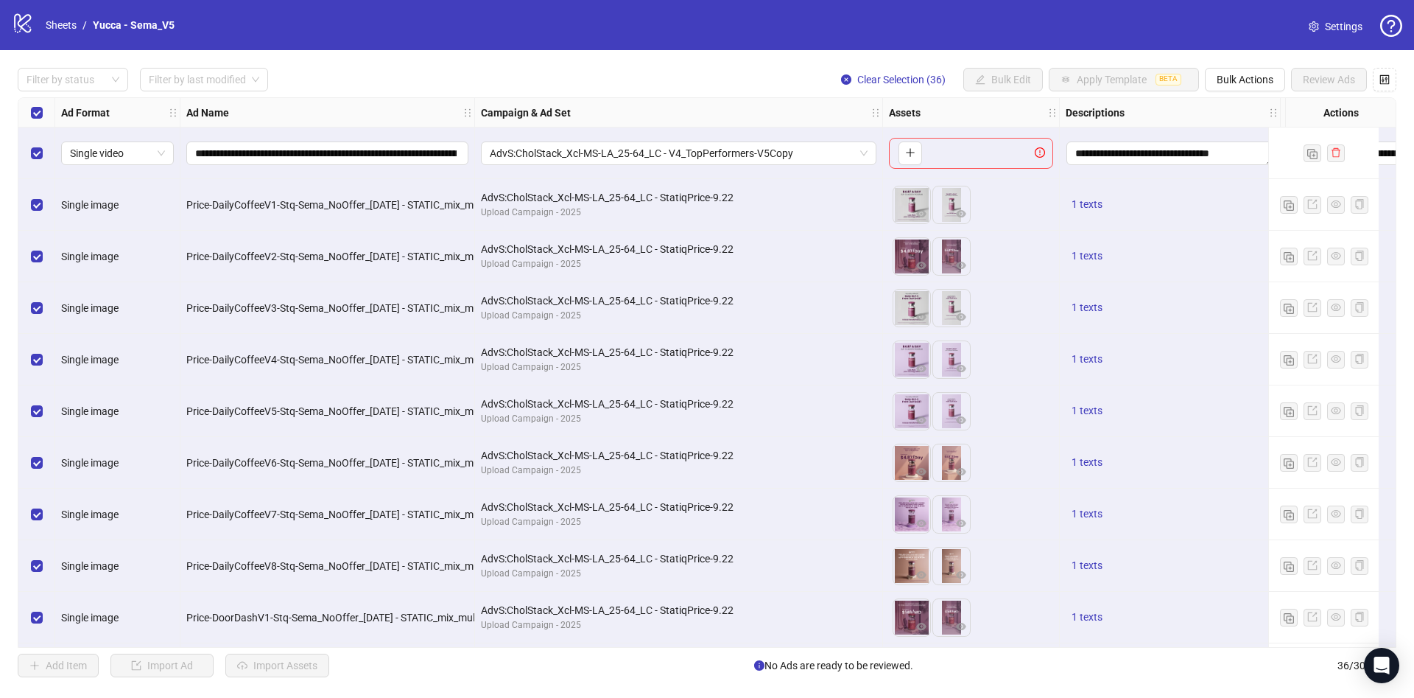
click at [40, 144] on div "Select row 1" at bounding box center [36, 153] width 37 height 52
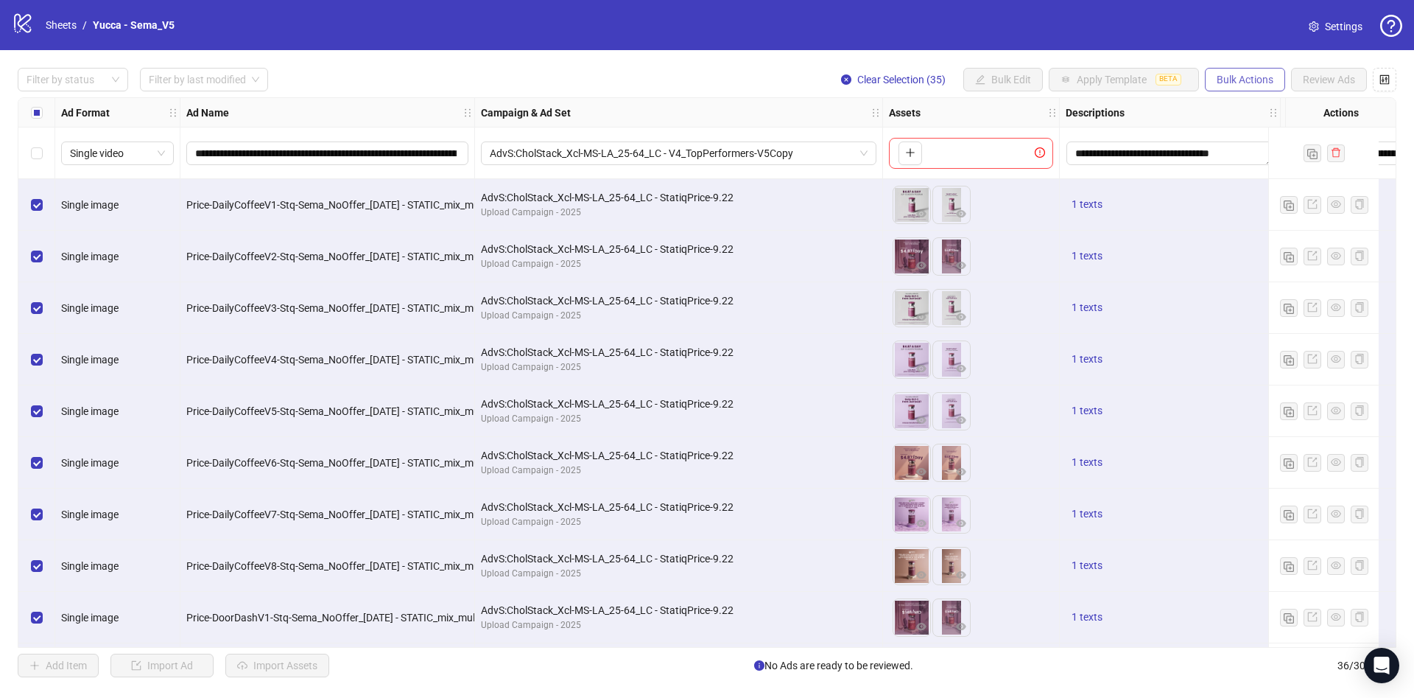
click at [1218, 77] on span "Bulk Actions" at bounding box center [1245, 80] width 57 height 12
click at [1232, 149] on span "Duplicate with assets" at bounding box center [1265, 157] width 101 height 16
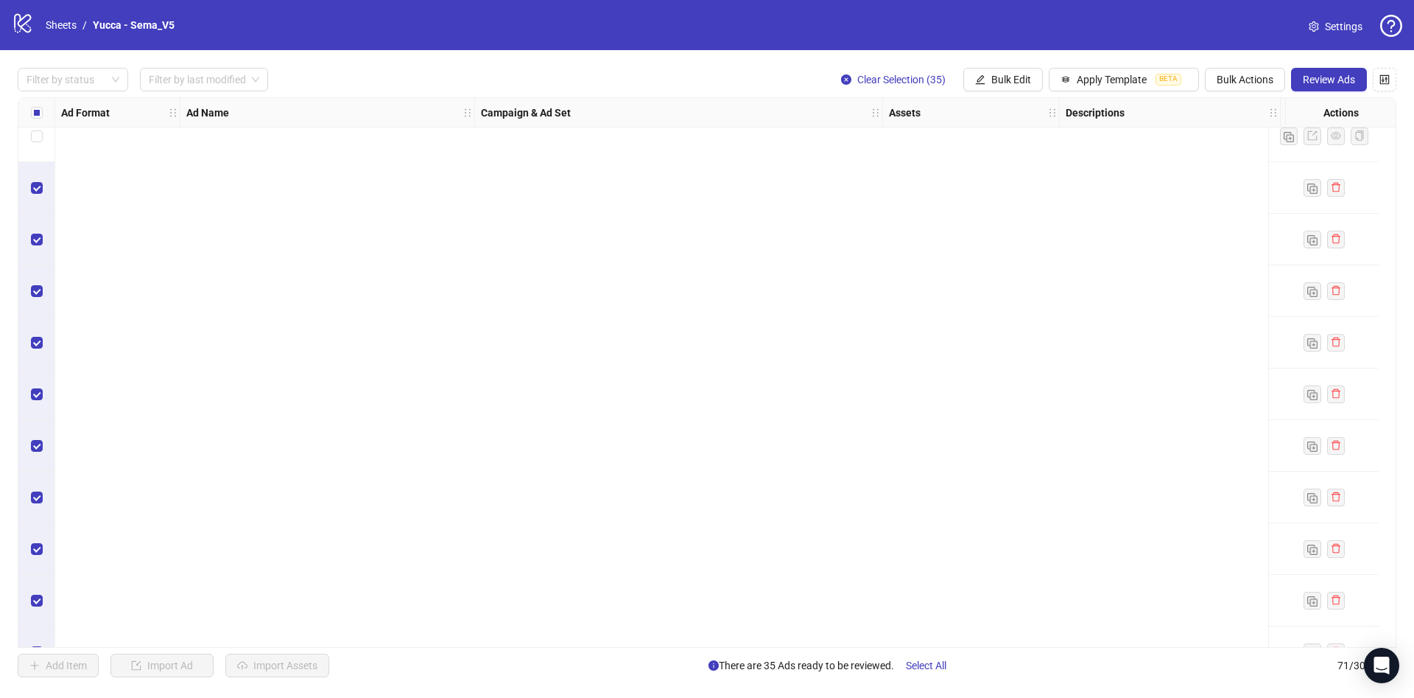
scroll to position [496, 0]
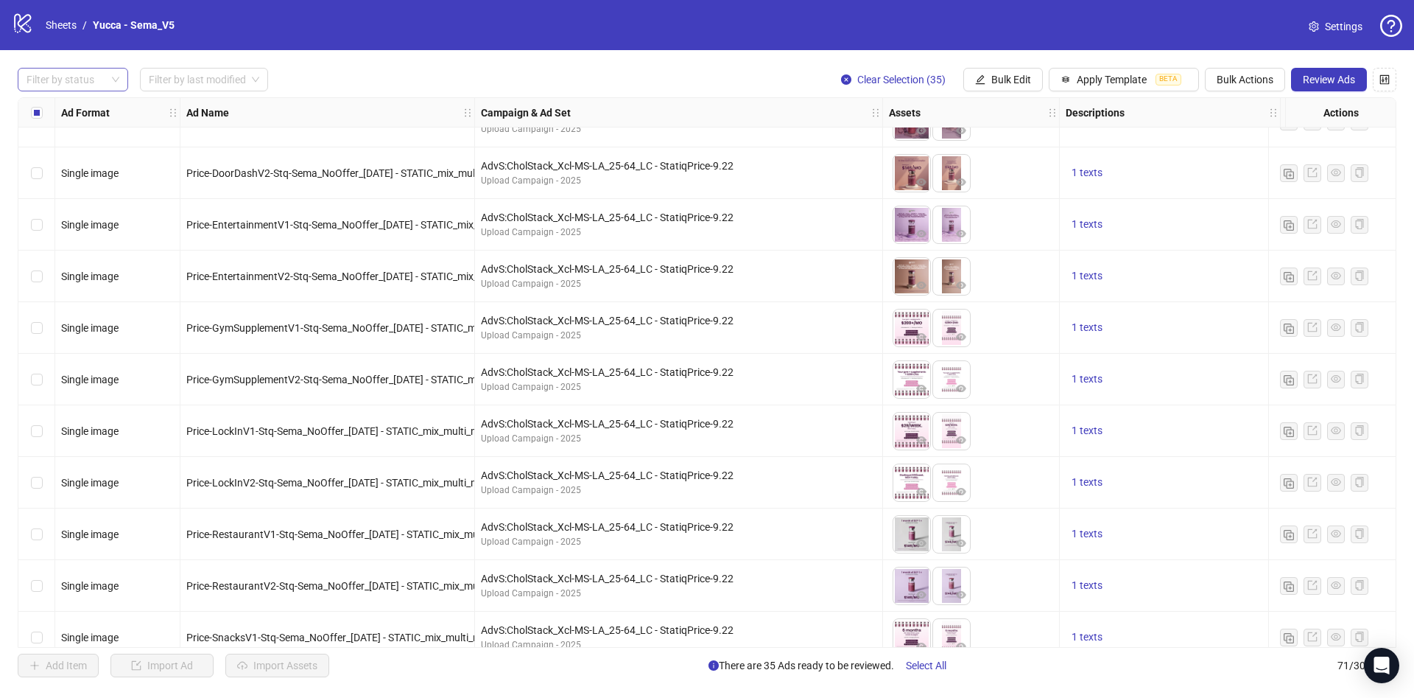
click at [84, 75] on div at bounding box center [65, 79] width 89 height 21
click at [83, 110] on div "Draft" at bounding box center [72, 110] width 87 height 16
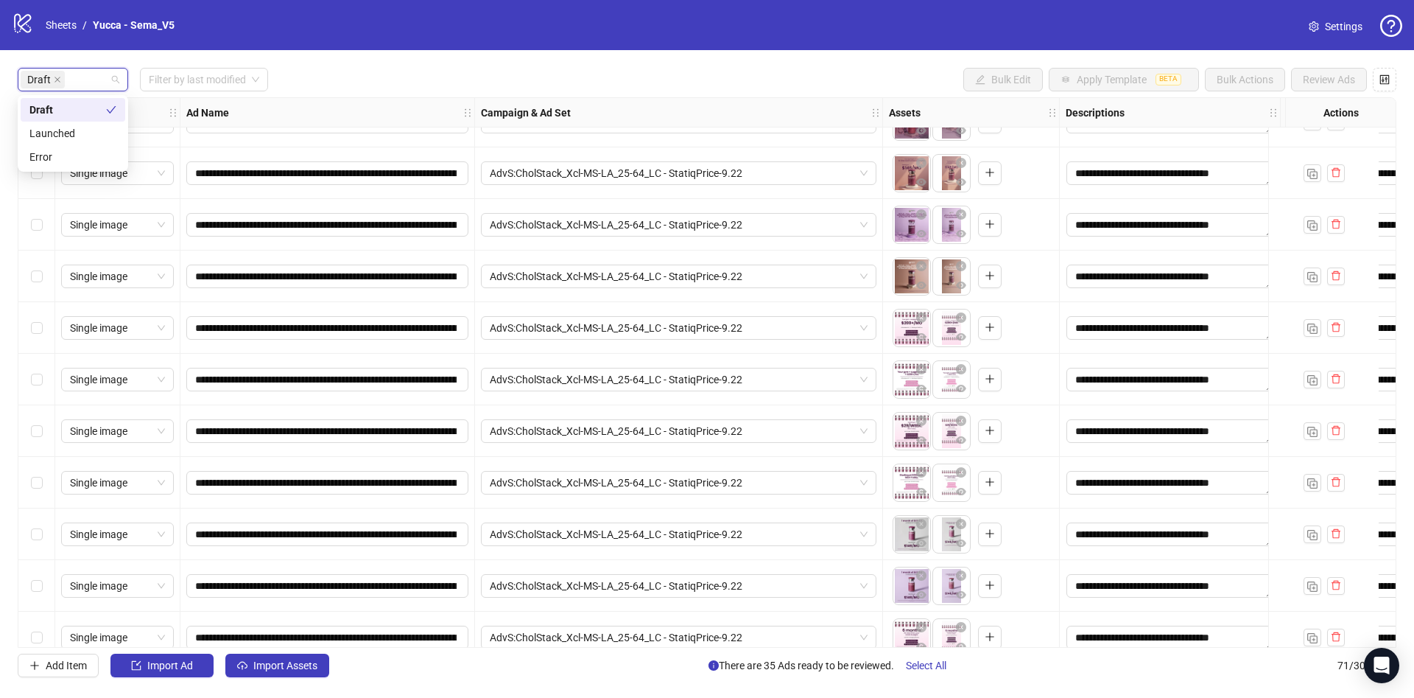
click at [504, 70] on div "Draft Filter by last modified Bulk Edit Apply Template BETA Bulk Actions Review…" at bounding box center [707, 80] width 1379 height 24
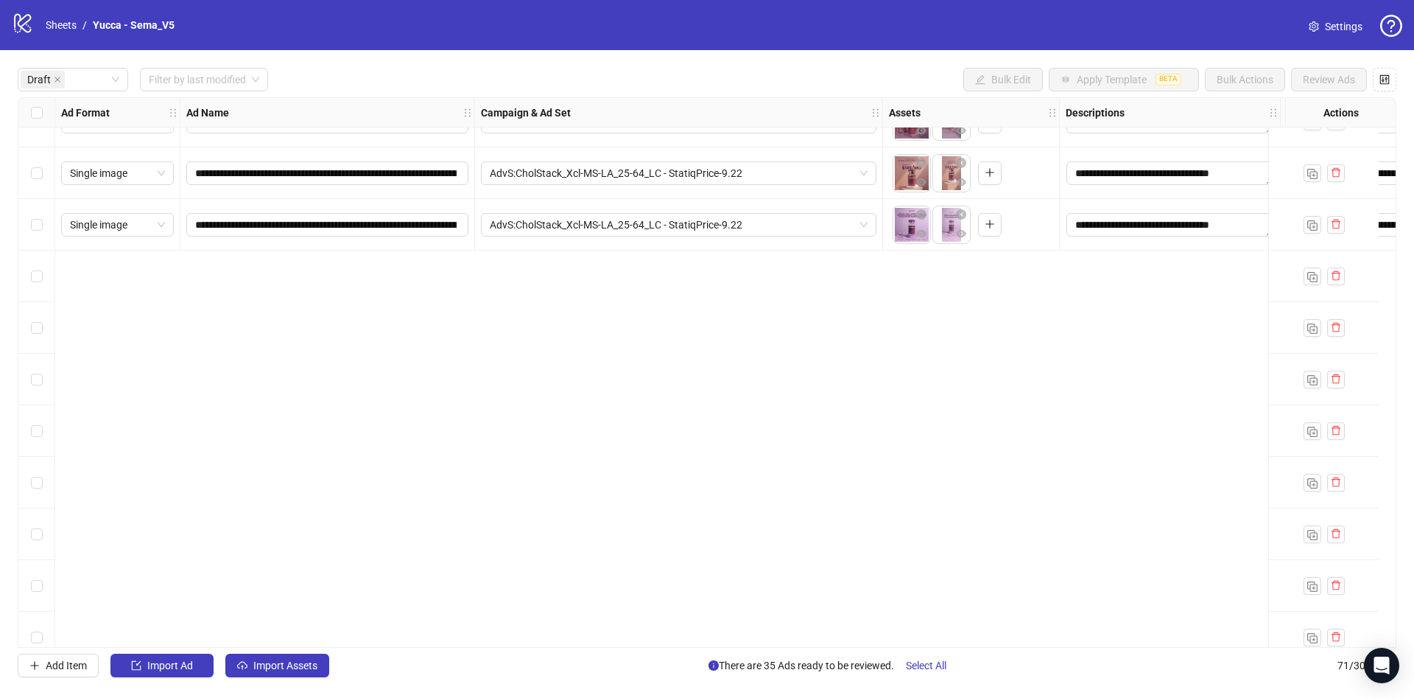
scroll to position [0, 0]
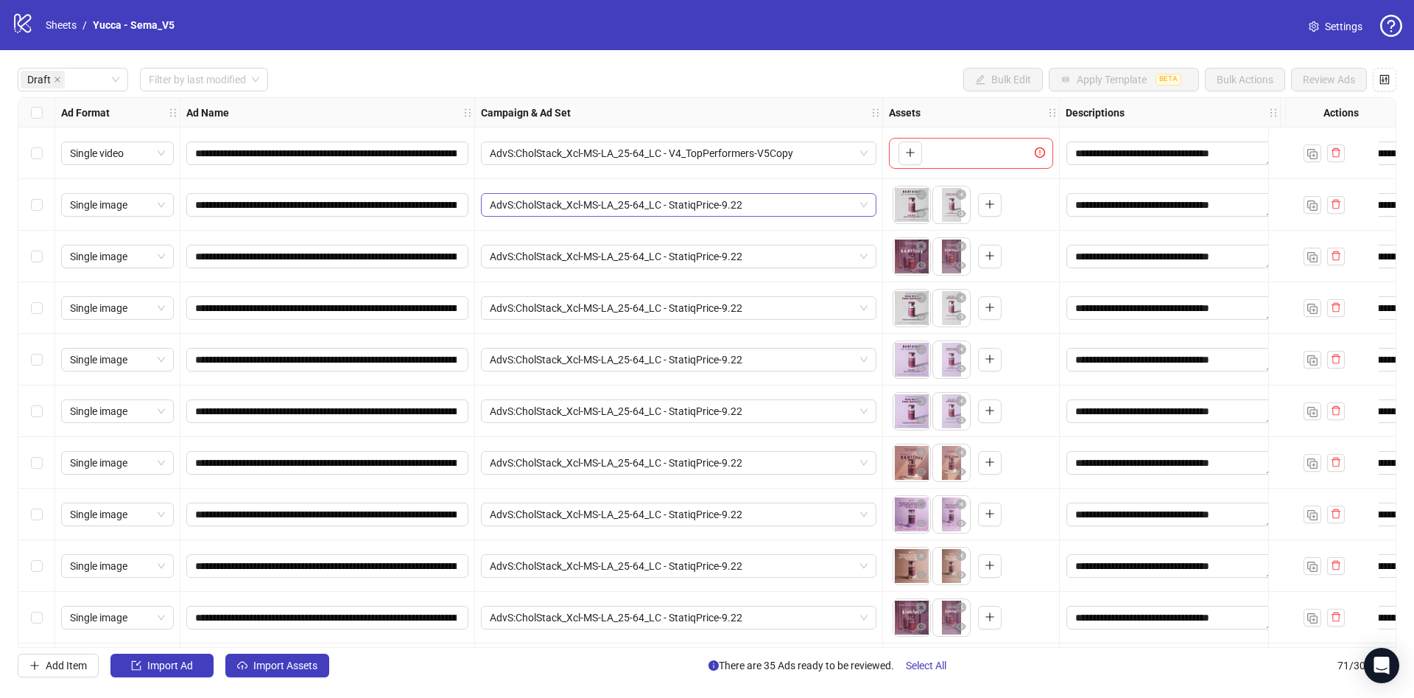
click at [761, 211] on span "AdvS:CholStack_Xcl-MS-LA_25-64_LC - StatiqPrice-9.22" at bounding box center [679, 205] width 378 height 22
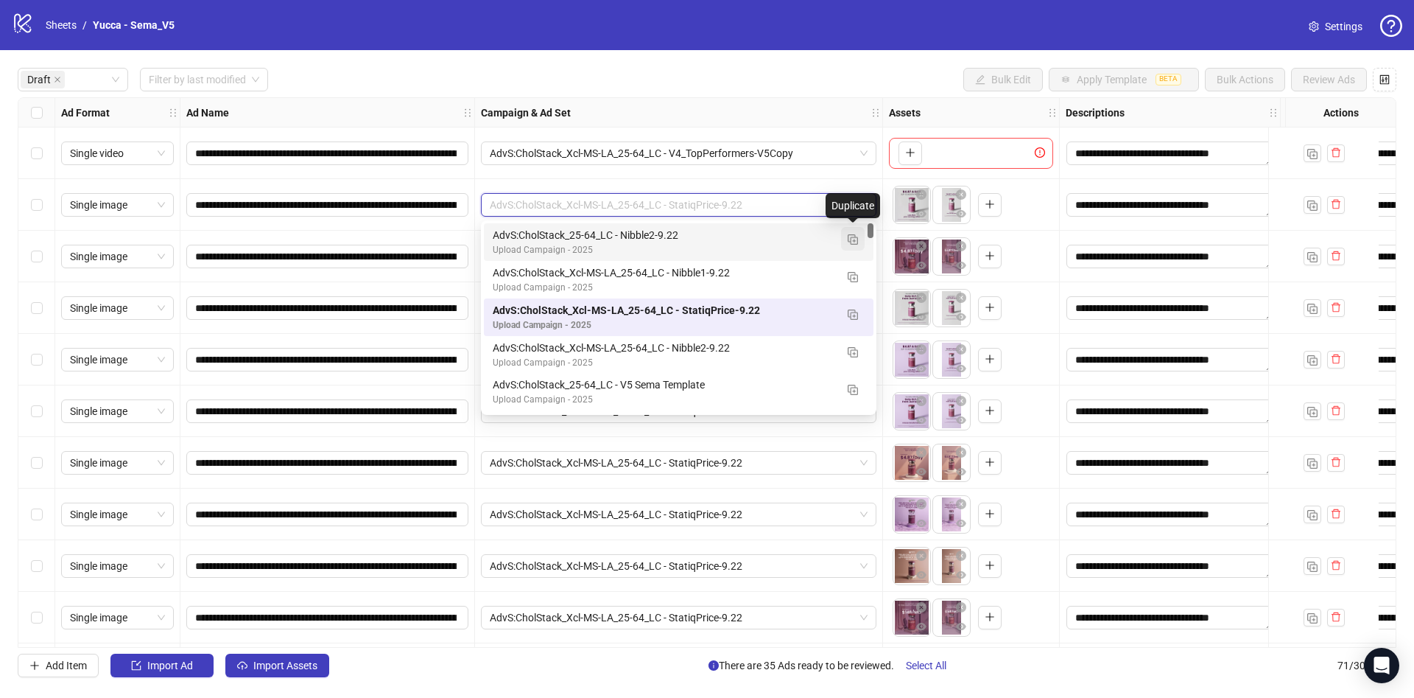
click at [857, 241] on img "button" at bounding box center [853, 239] width 10 height 10
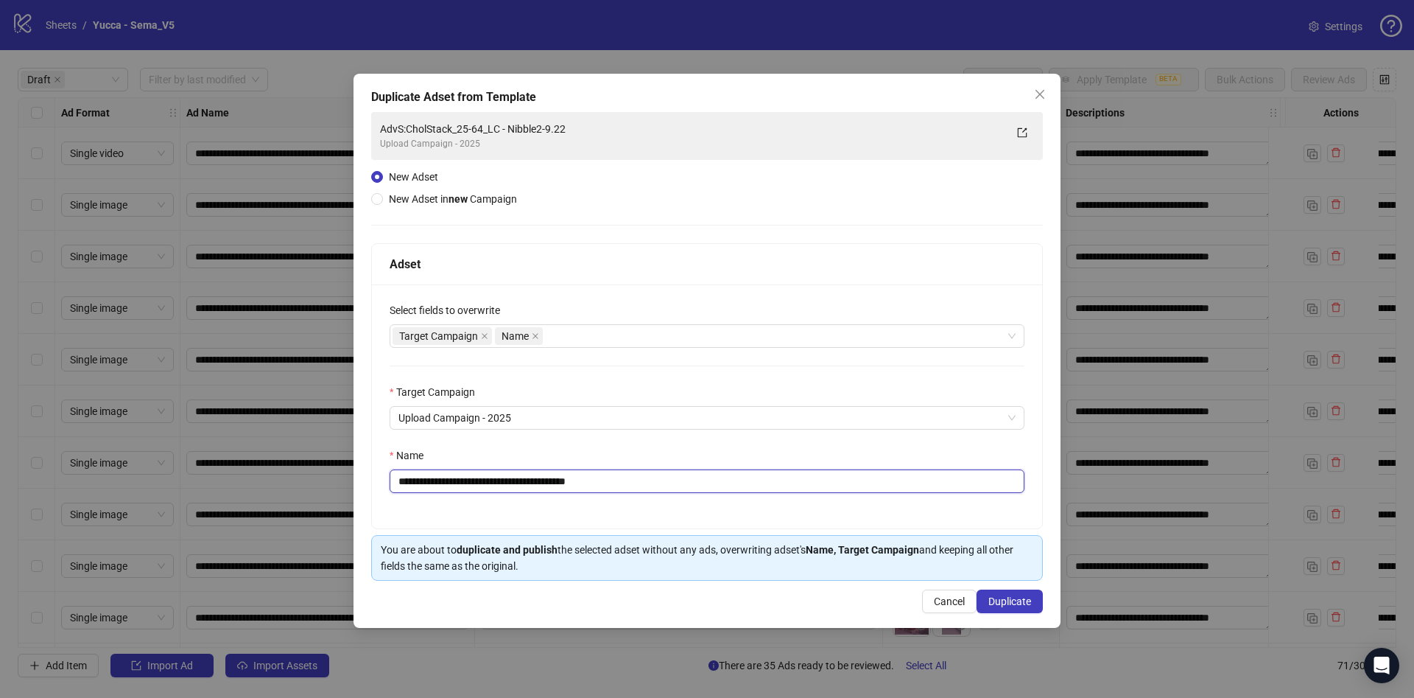
drag, startPoint x: 529, startPoint y: 477, endPoint x: 821, endPoint y: 491, distance: 292.0
click at [821, 491] on input "**********" at bounding box center [707, 481] width 635 height 24
type input "**********"
click at [1018, 597] on span "Duplicate" at bounding box center [1010, 601] width 43 height 12
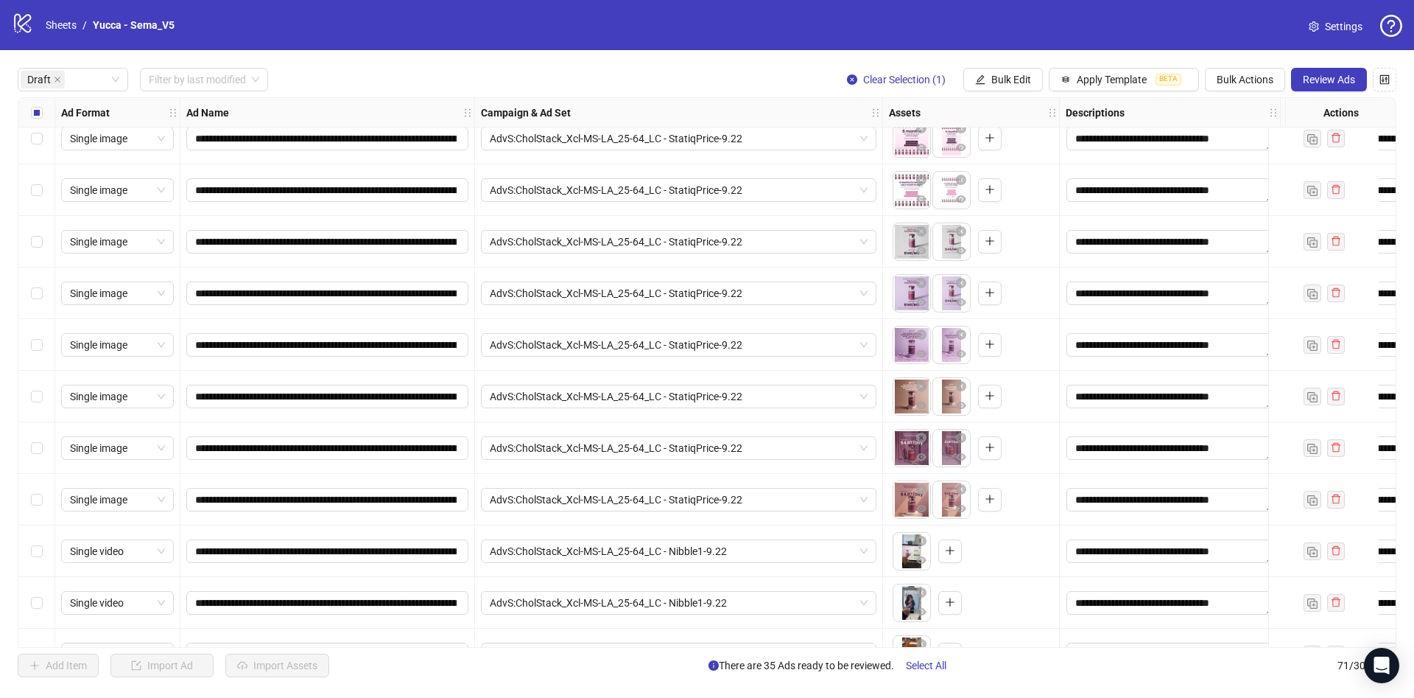
scroll to position [1105, 0]
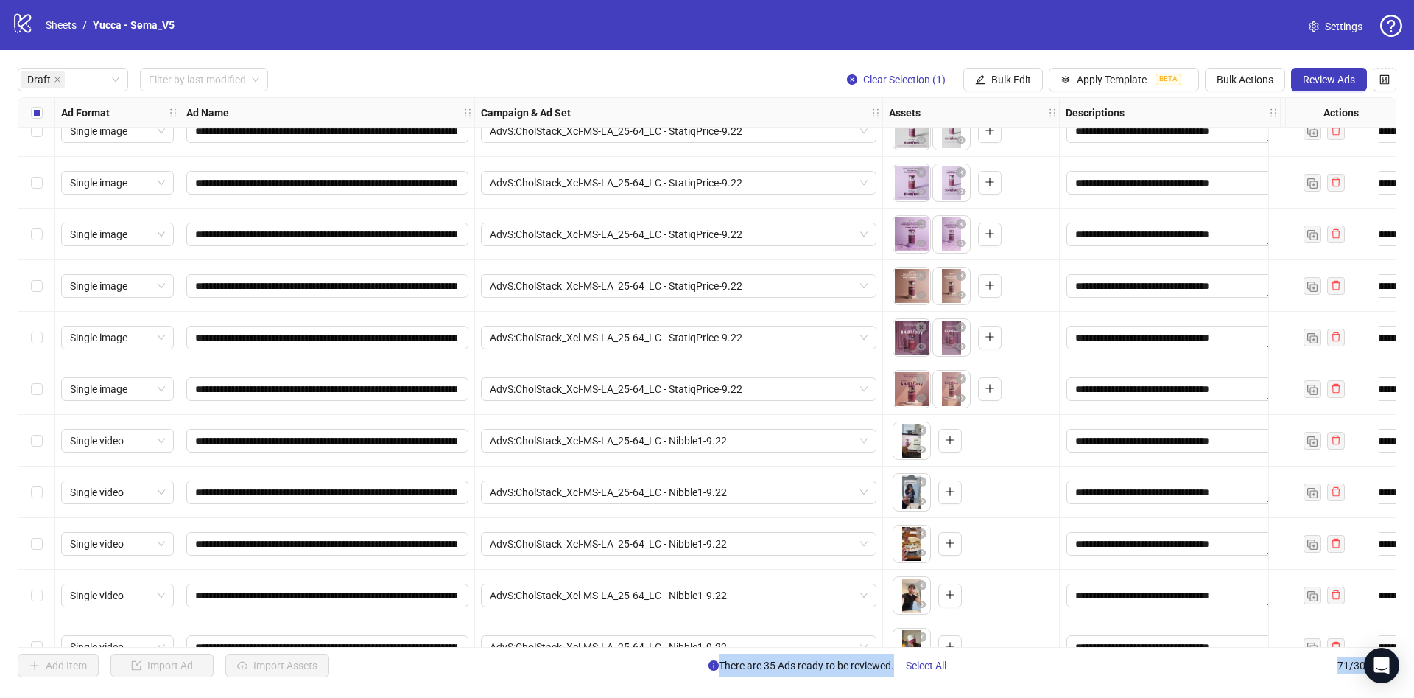
click at [43, 390] on div "Select row 27" at bounding box center [36, 389] width 37 height 52
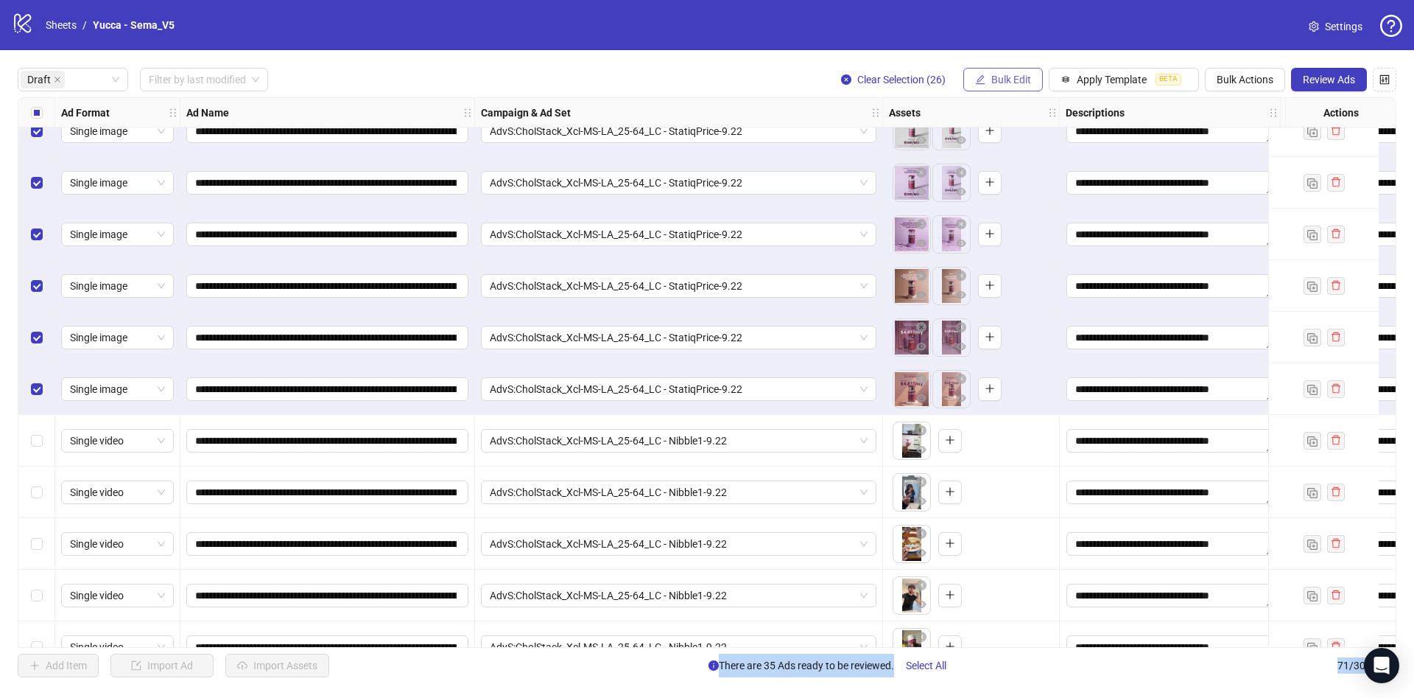
click at [1022, 74] on span "Bulk Edit" at bounding box center [1012, 80] width 40 height 12
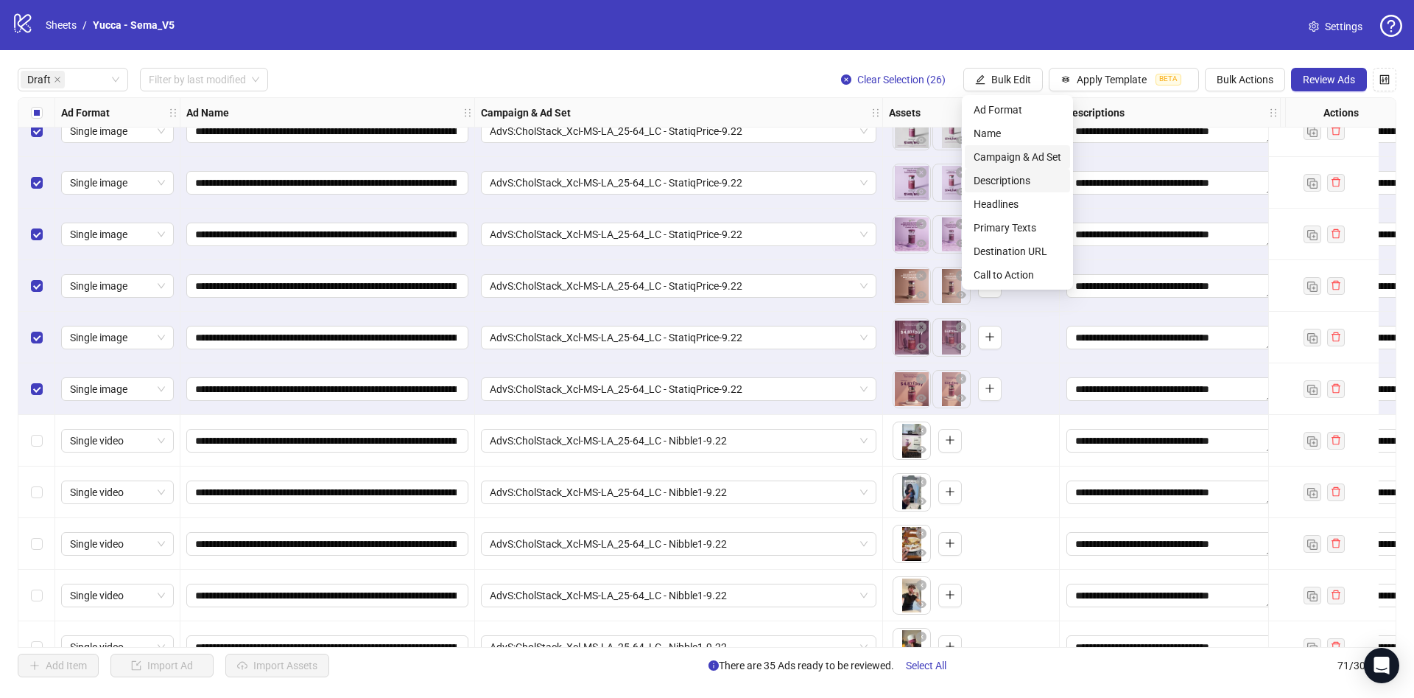
click at [1007, 154] on span "Campaign & Ad Set" at bounding box center [1018, 157] width 88 height 16
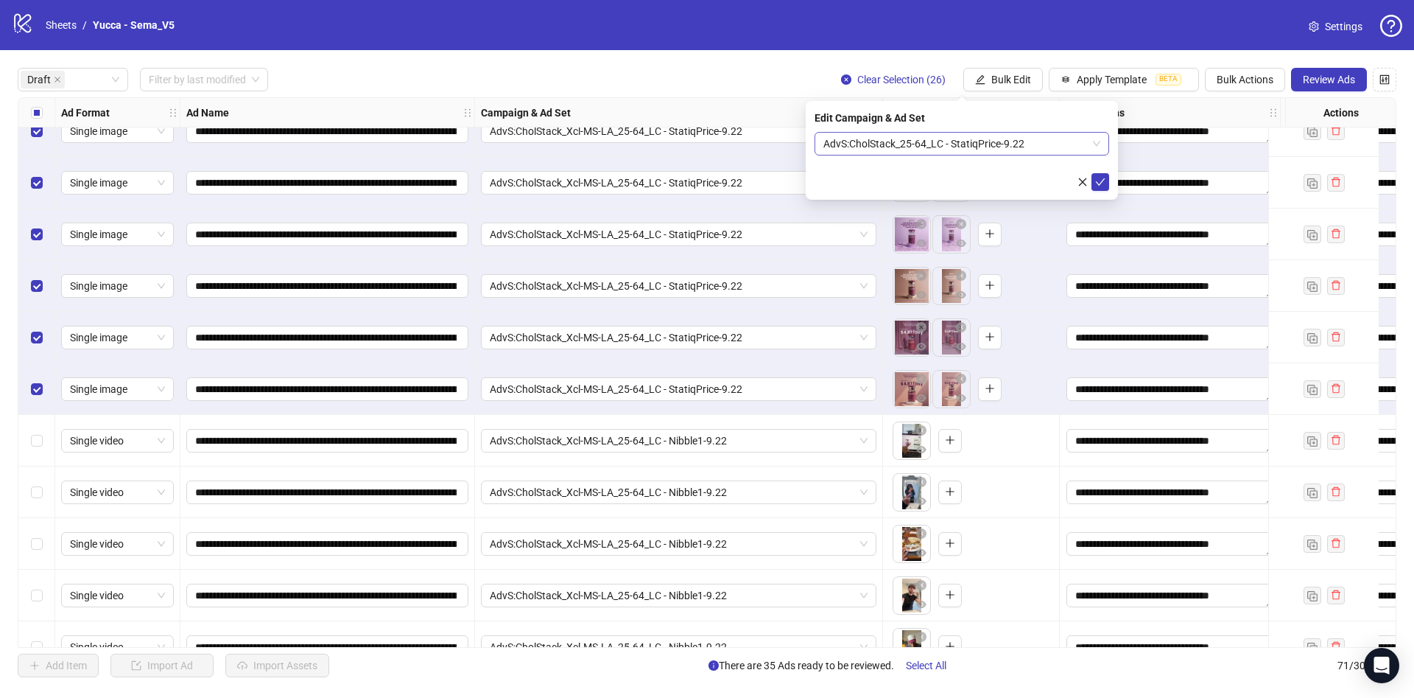
click at [950, 150] on span "AdvS:CholStack_25-64_LC - StatiqPrice-9.22" at bounding box center [962, 144] width 277 height 22
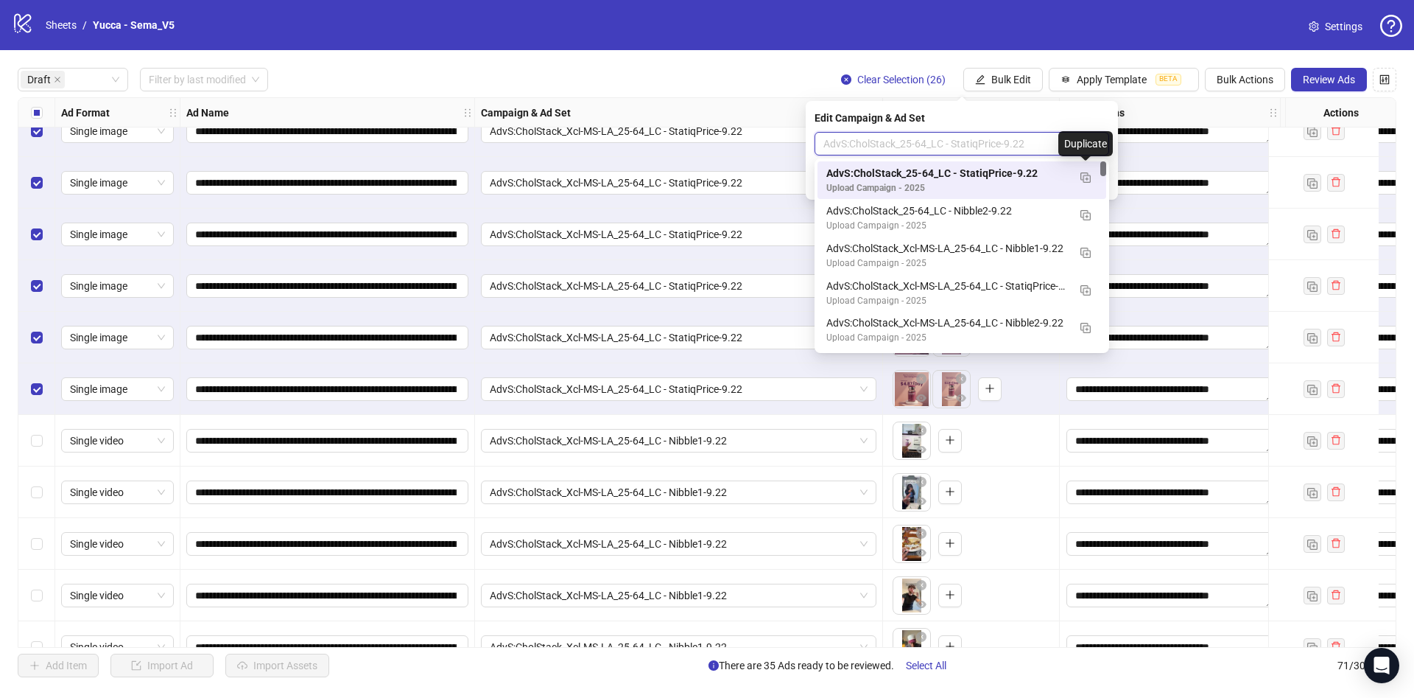
click at [1036, 175] on div "AdvS:CholStack_25-64_LC - StatiqPrice-9.22" at bounding box center [947, 173] width 242 height 16
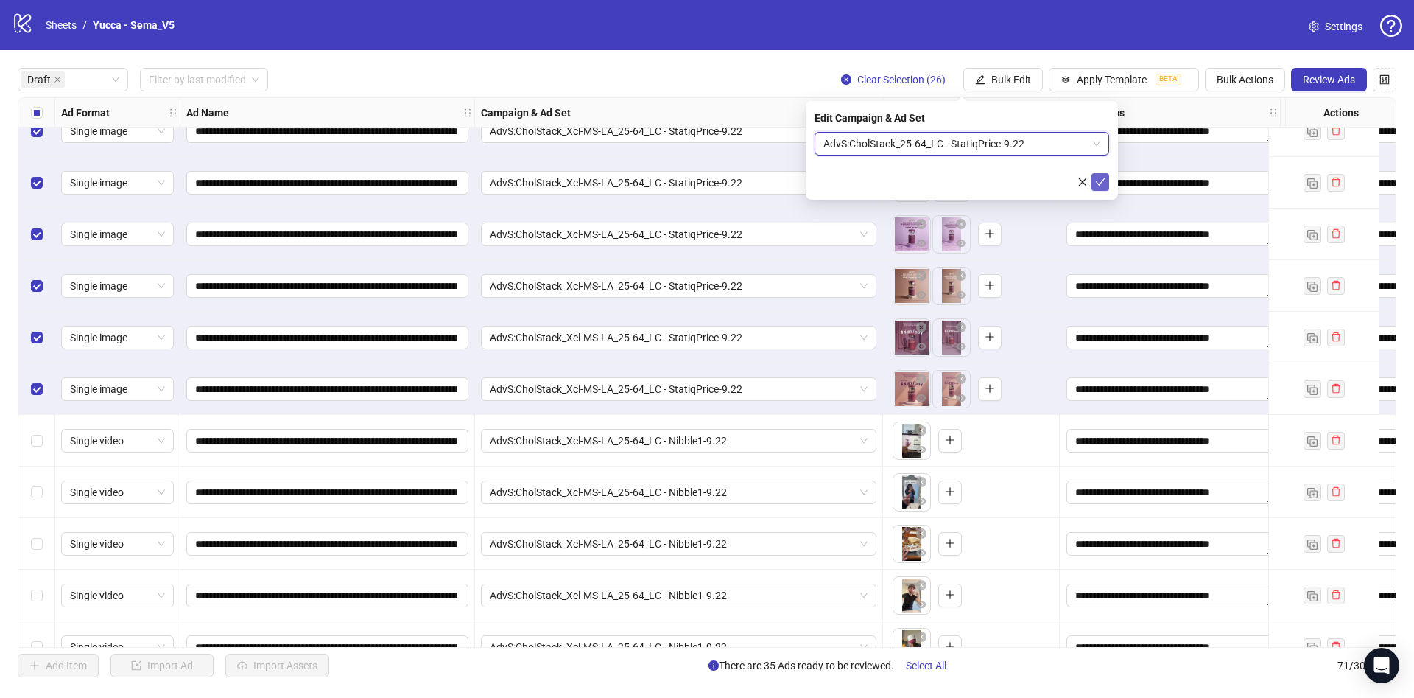
click at [1096, 185] on icon "check" at bounding box center [1100, 182] width 10 height 10
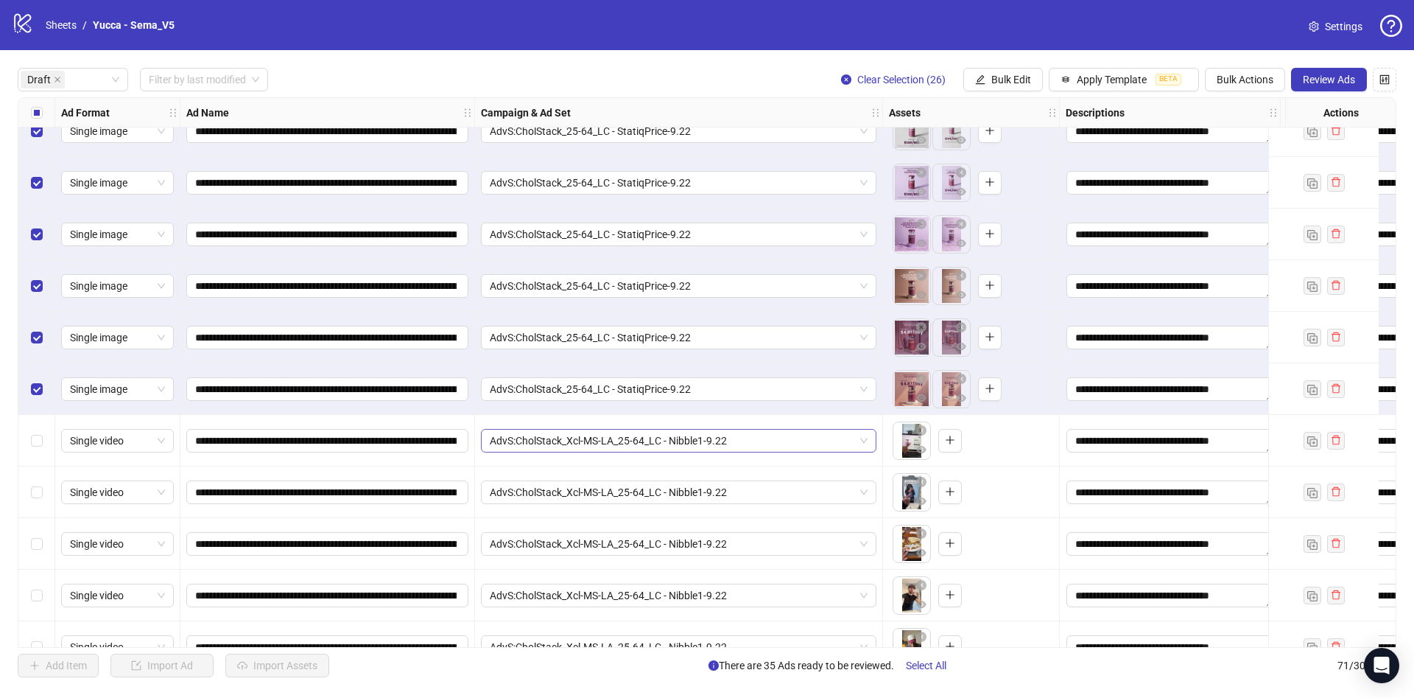
click at [762, 443] on span "AdvS:CholStack_Xcl-MS-LA_25-64_LC - Nibble1-9.22" at bounding box center [679, 440] width 378 height 22
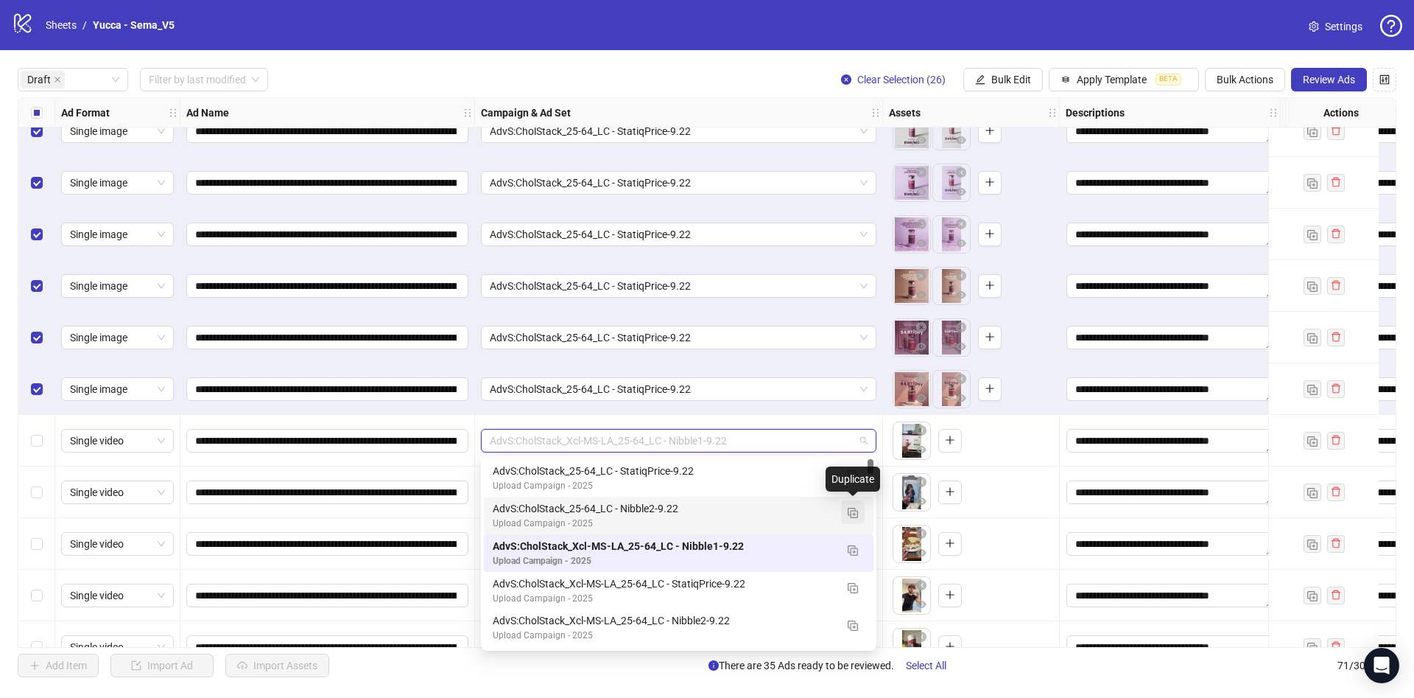
click at [854, 505] on button "button" at bounding box center [853, 512] width 24 height 24
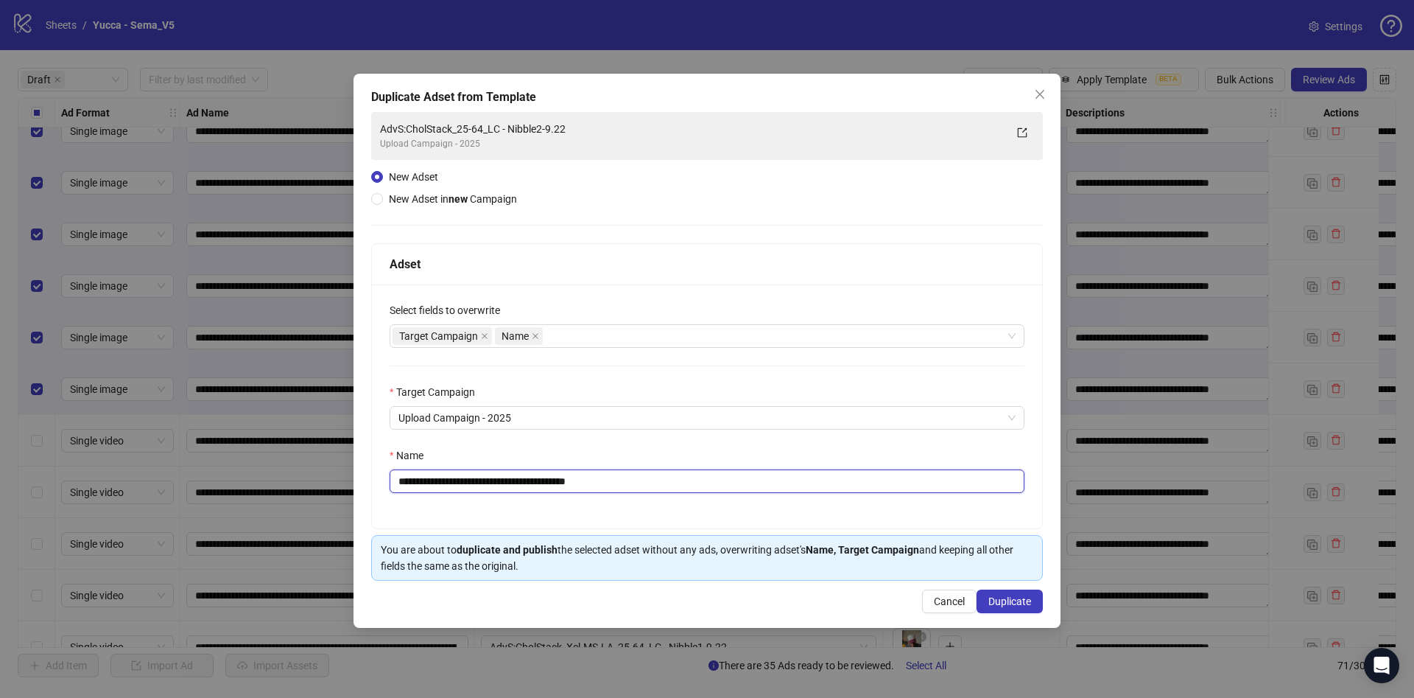
drag, startPoint x: 566, startPoint y: 480, endPoint x: 825, endPoint y: 494, distance: 258.9
click at [826, 491] on input "**********" at bounding box center [707, 481] width 635 height 24
drag, startPoint x: 589, startPoint y: 483, endPoint x: 763, endPoint y: 485, distance: 174.6
click at [765, 485] on input "**********" at bounding box center [707, 481] width 635 height 24
type input "**********"
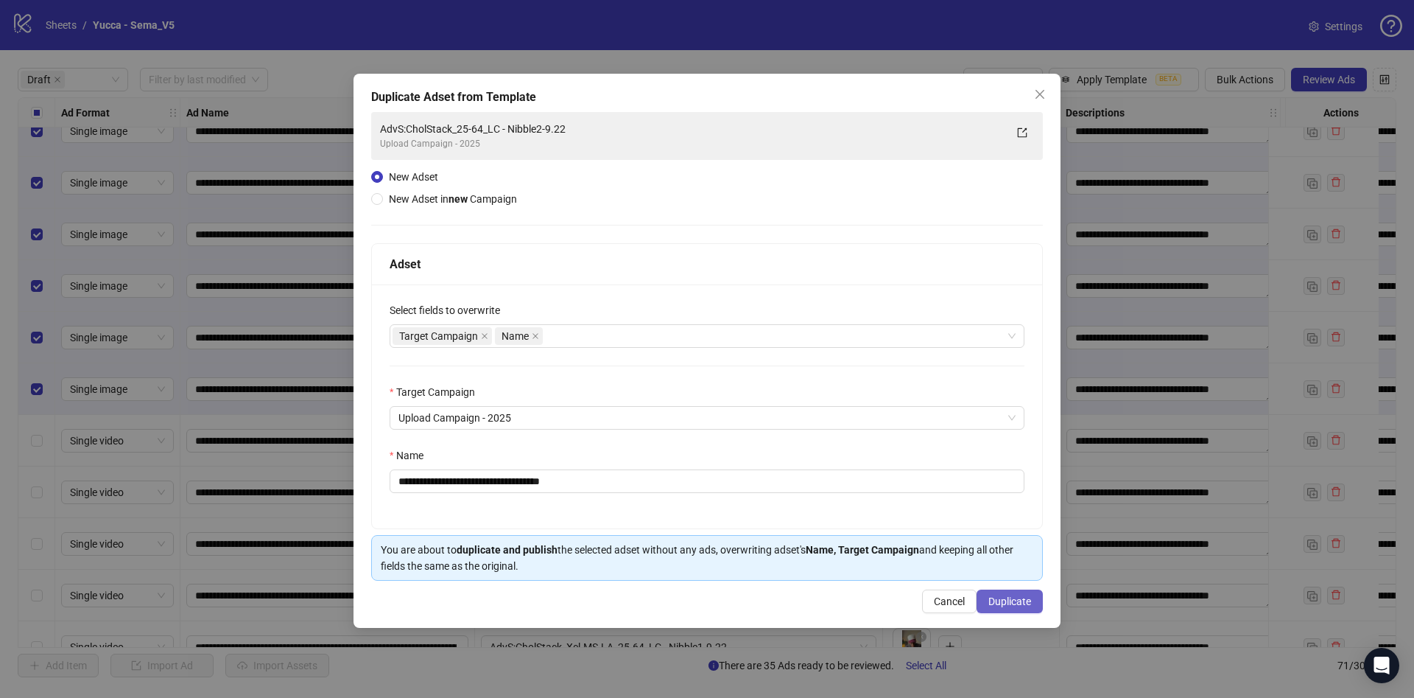
click at [1006, 597] on span "Duplicate" at bounding box center [1010, 601] width 43 height 12
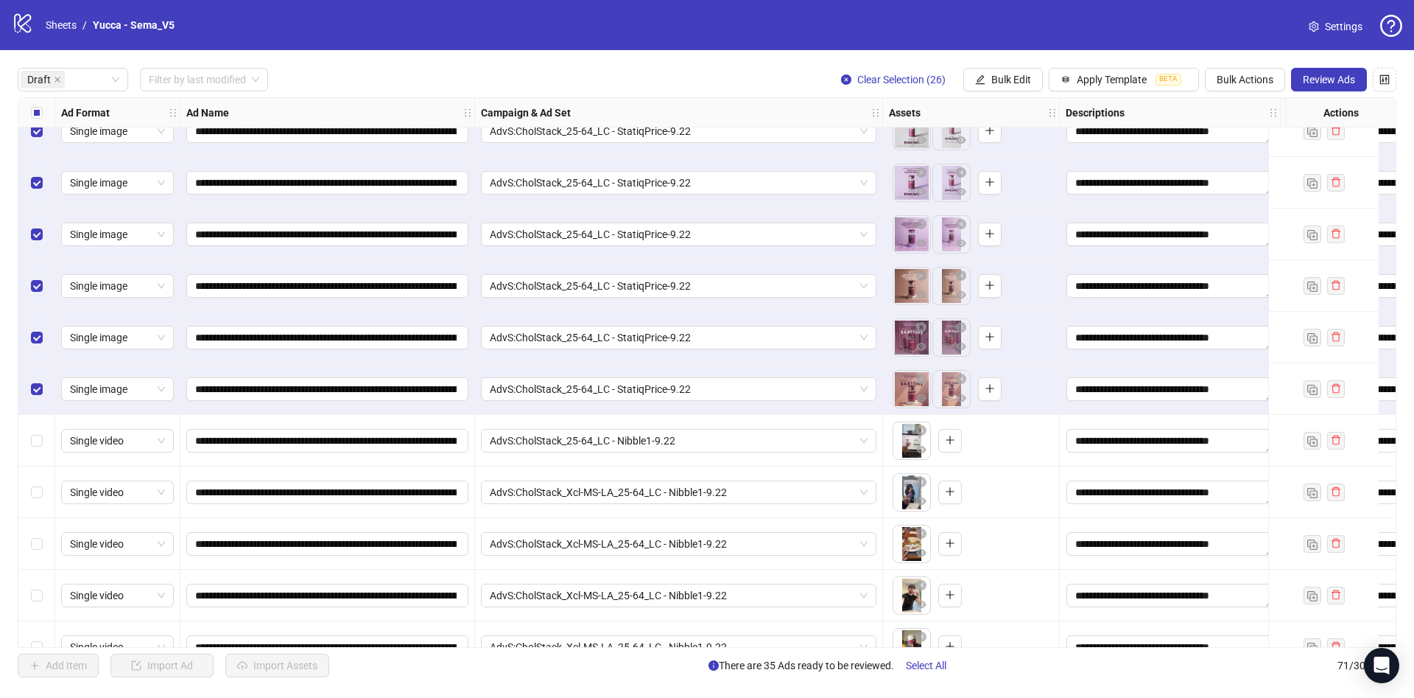
click at [29, 441] on div "Select row 28" at bounding box center [36, 441] width 37 height 52
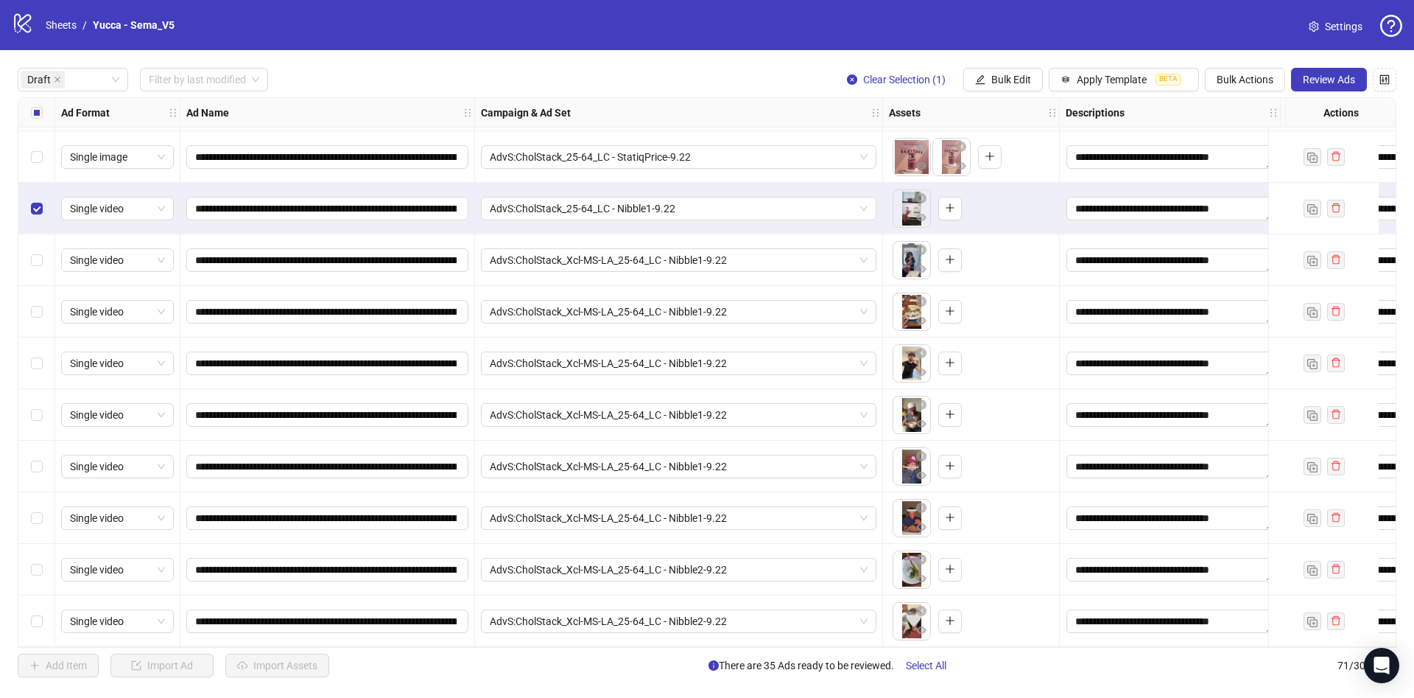
scroll to position [1343, 0]
click at [43, 513] on div "Select row 34" at bounding box center [36, 518] width 37 height 52
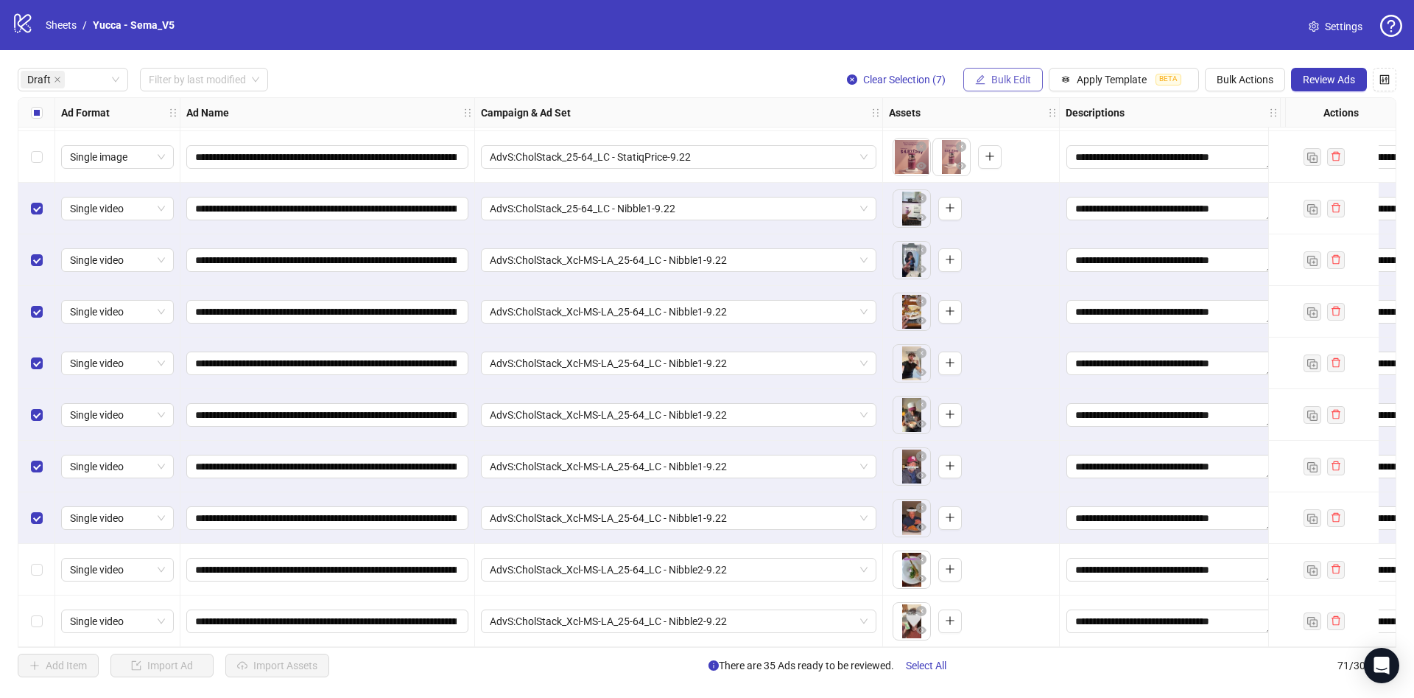
click at [997, 80] on span "Bulk Edit" at bounding box center [1012, 80] width 40 height 12
click at [1010, 150] on span "Campaign & Ad Set" at bounding box center [1018, 157] width 88 height 16
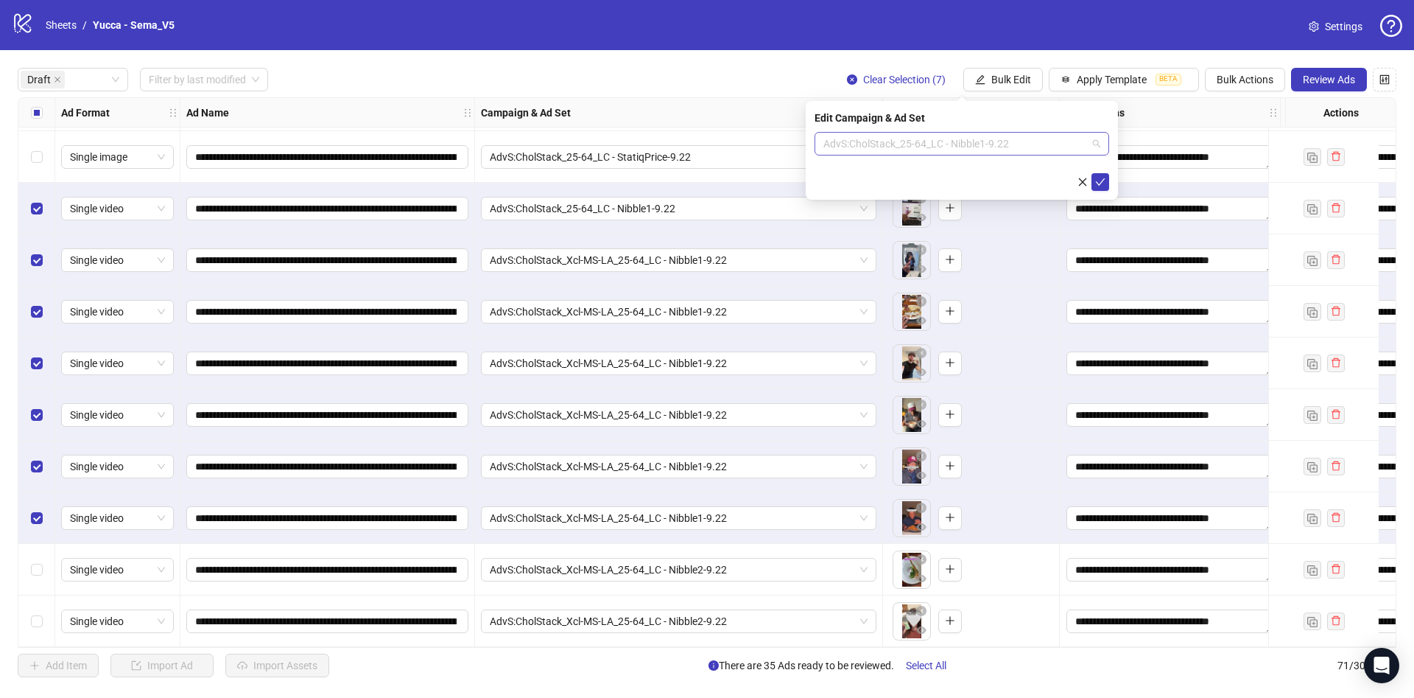
click at [975, 151] on span "AdvS:CholStack_25-64_LC - Nibble1-9.22" at bounding box center [962, 144] width 277 height 22
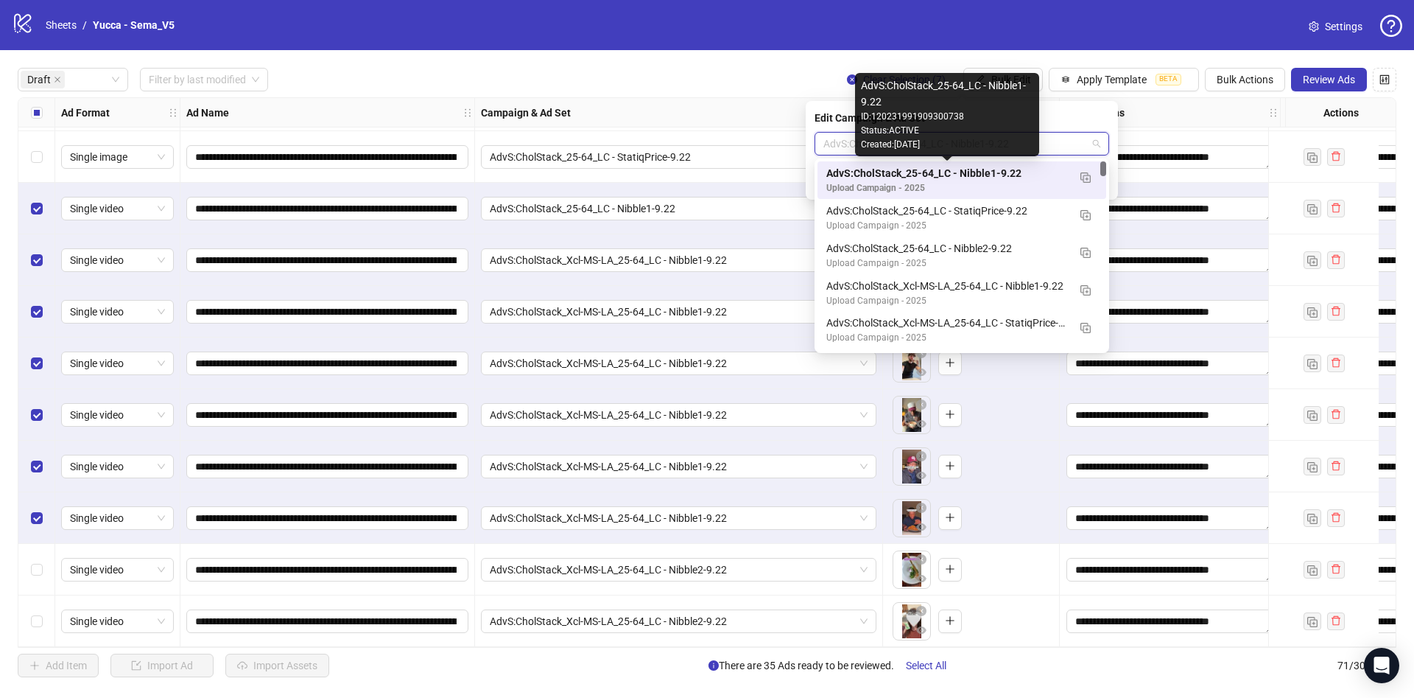
click at [1013, 179] on div "AdvS:CholStack_25-64_LC - Nibble1-9.22" at bounding box center [947, 173] width 242 height 16
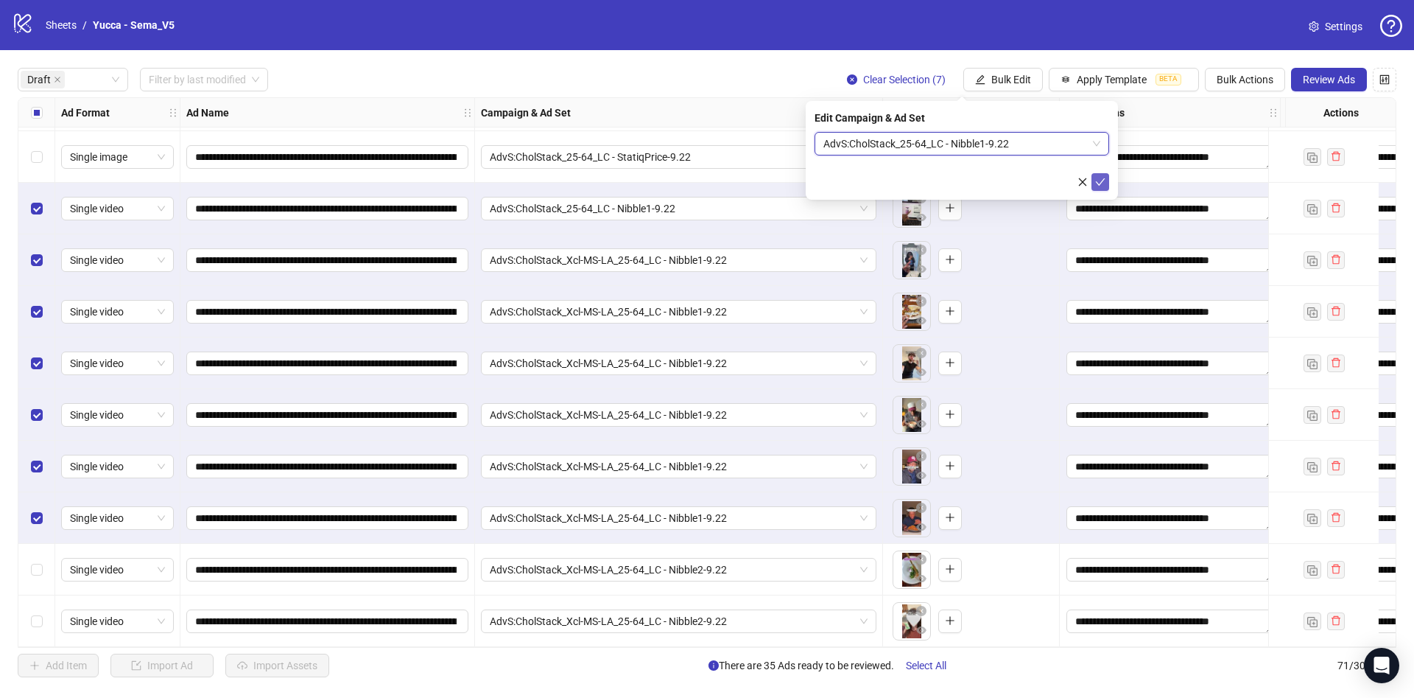
click at [1102, 186] on icon "check" at bounding box center [1100, 182] width 10 height 10
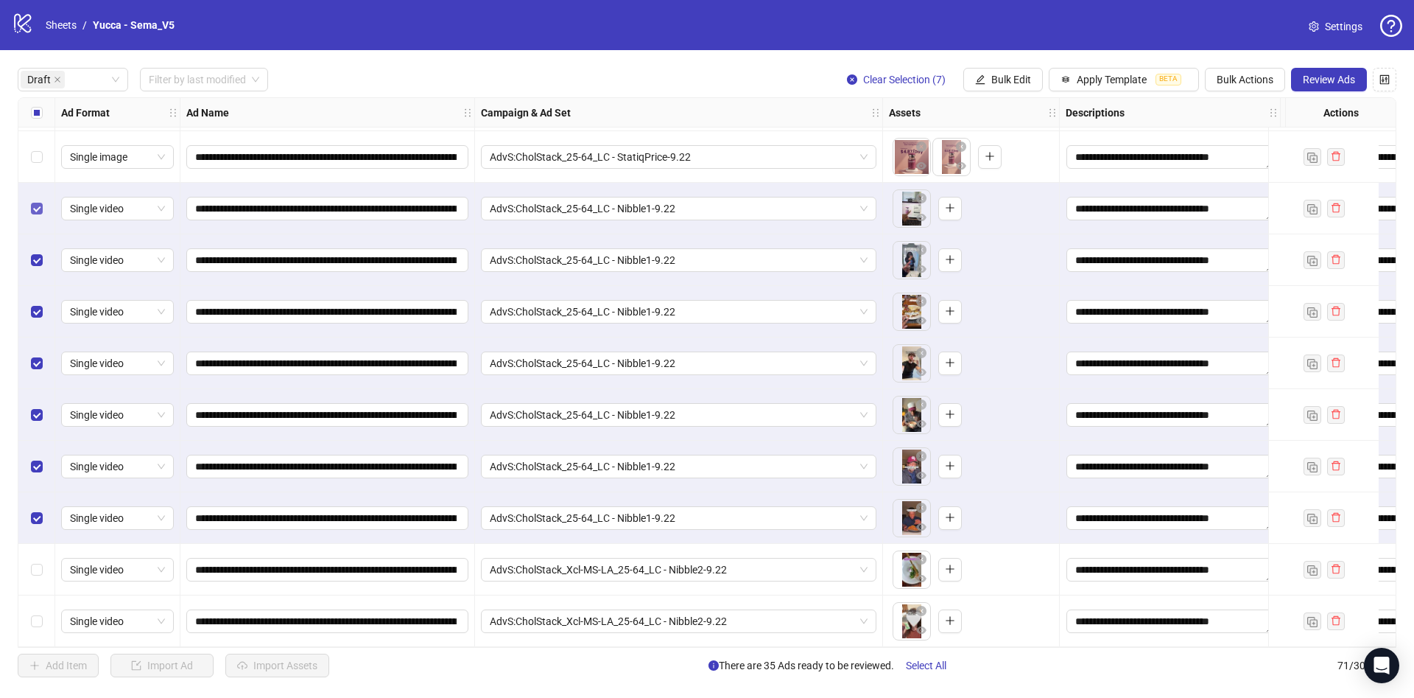
click at [33, 208] on label "Select row 28" at bounding box center [37, 208] width 12 height 16
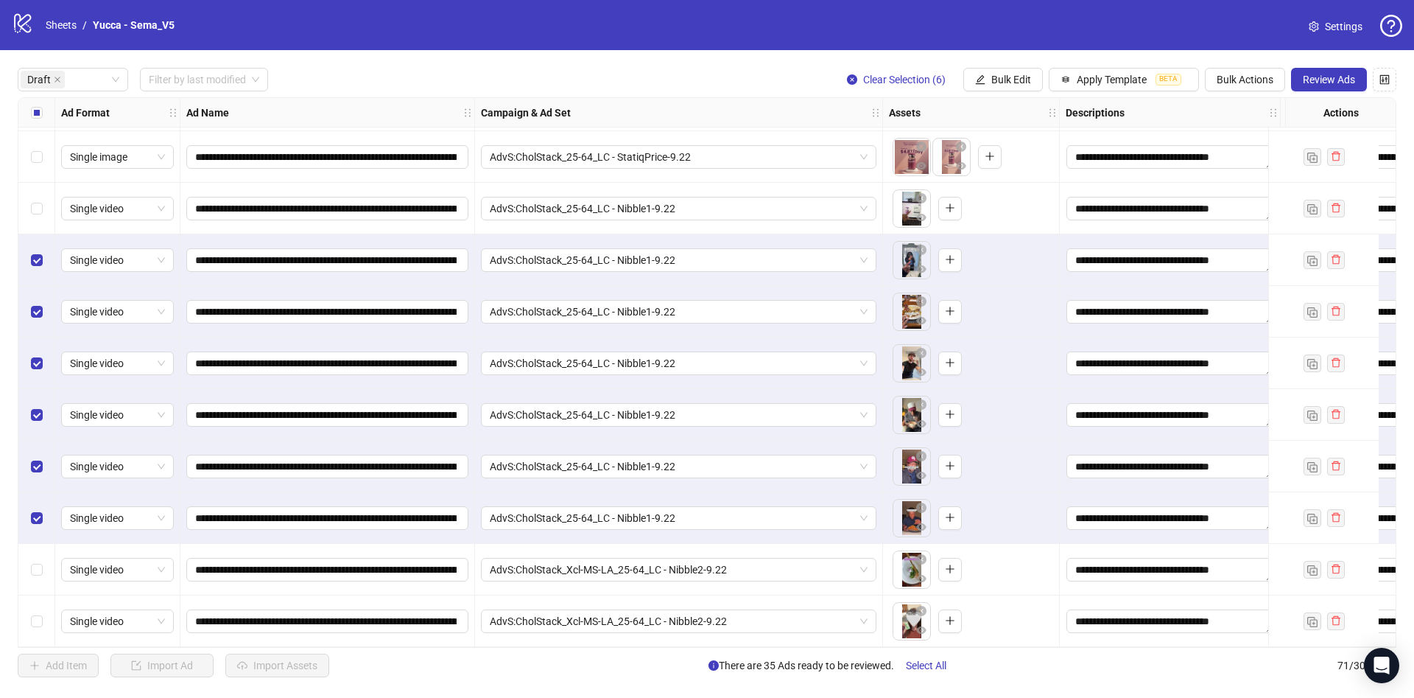
drag, startPoint x: 52, startPoint y: 152, endPoint x: 24, endPoint y: 146, distance: 29.5
click at [49, 154] on div "Select row 27" at bounding box center [36, 157] width 37 height 52
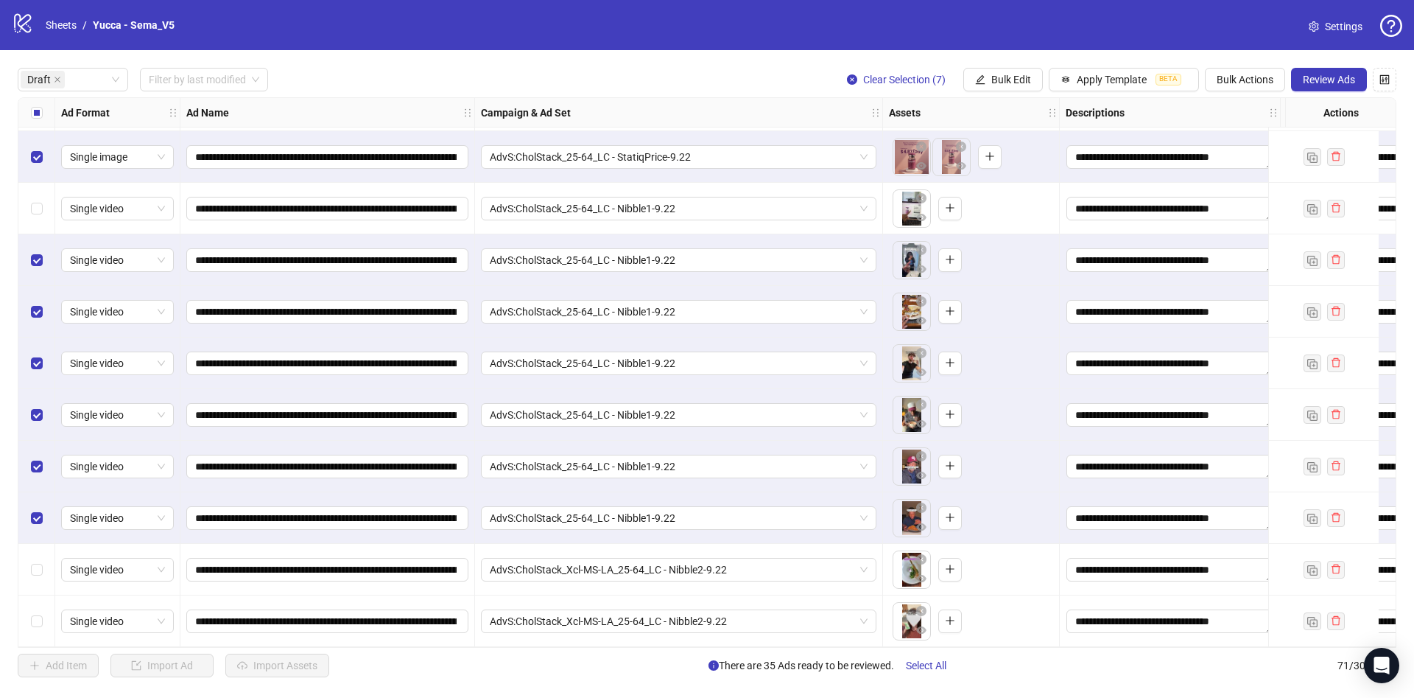
click at [32, 136] on div "Select row 27" at bounding box center [36, 157] width 37 height 52
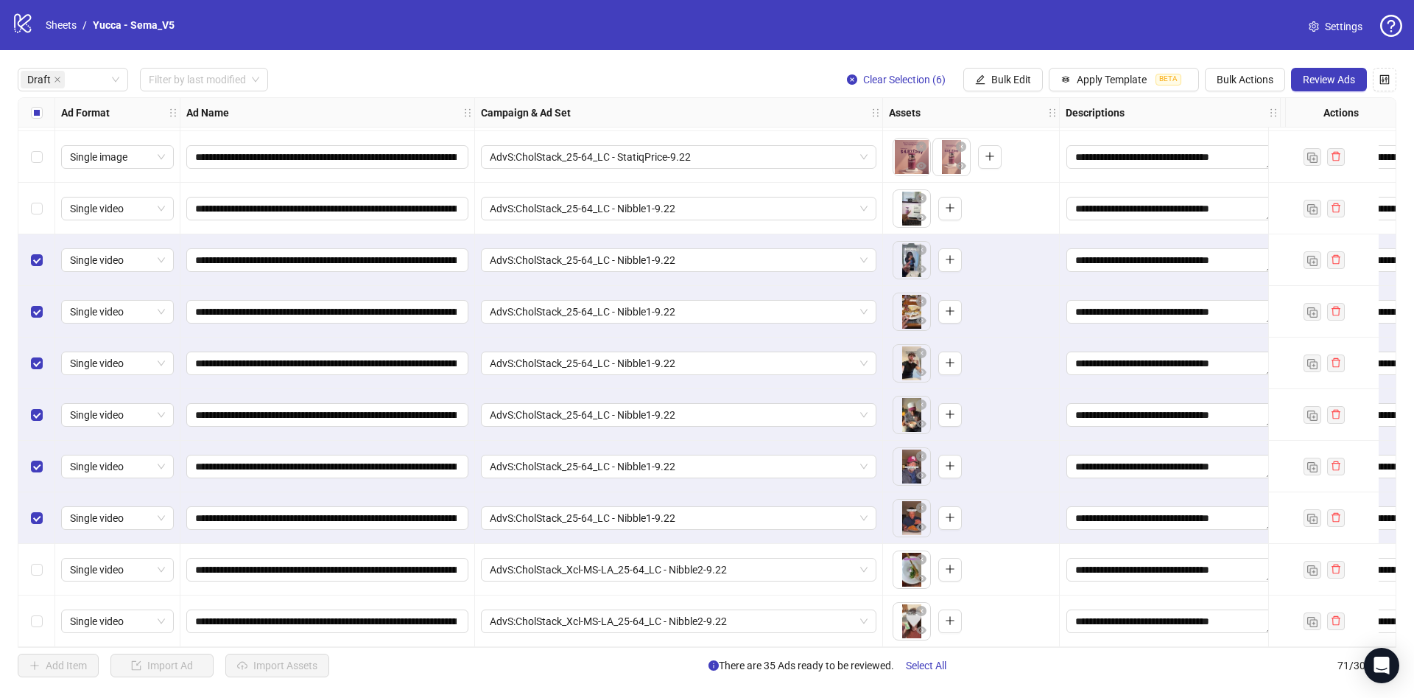
click at [36, 121] on div "Select all rows" at bounding box center [36, 112] width 37 height 29
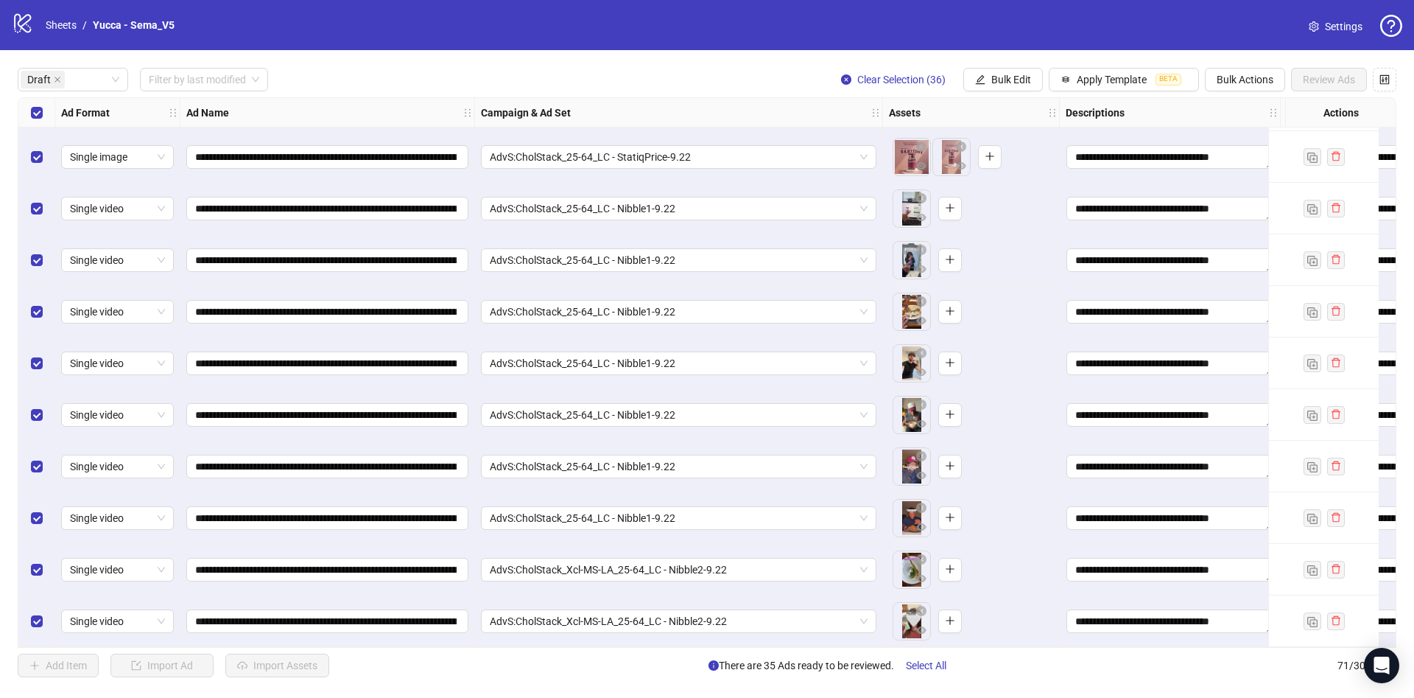
click at [36, 121] on div "Select all rows" at bounding box center [36, 112] width 37 height 29
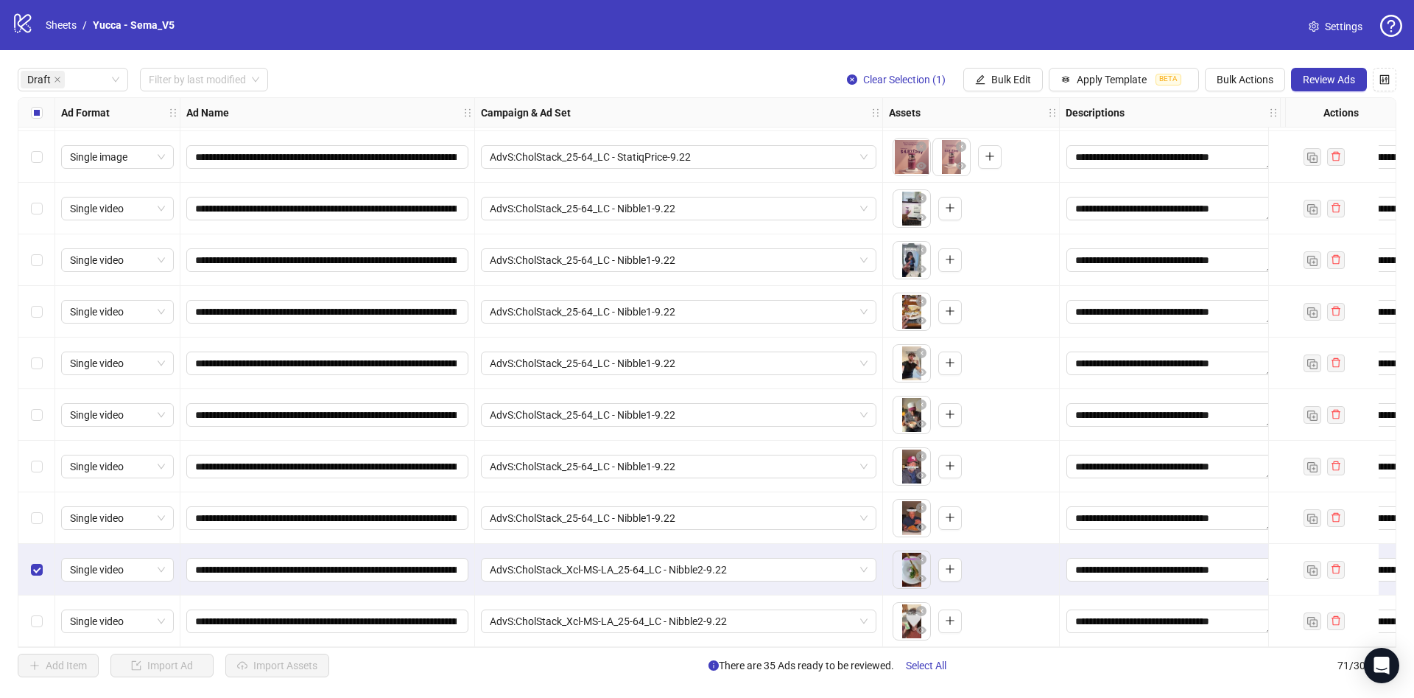
click at [49, 620] on div "Select row 36" at bounding box center [36, 621] width 37 height 52
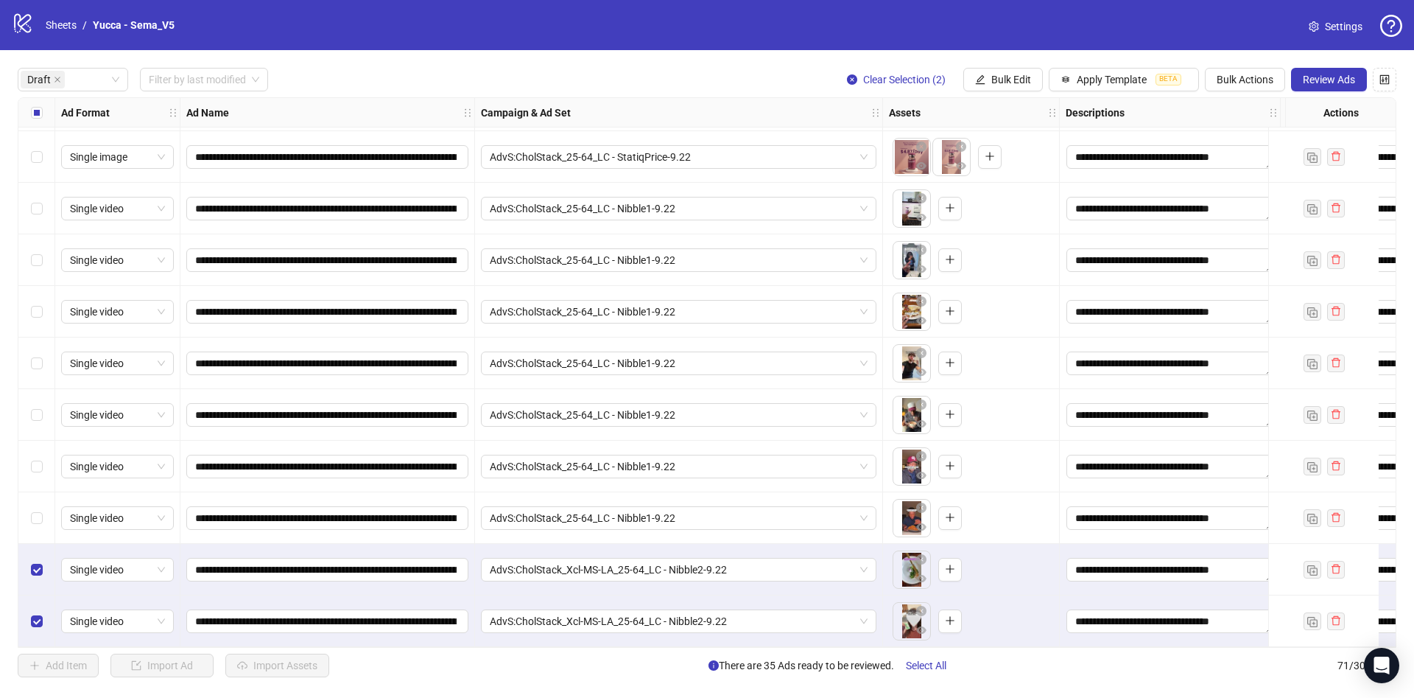
click at [997, 63] on div "**********" at bounding box center [707, 372] width 1414 height 645
click at [1009, 83] on span "Bulk Edit" at bounding box center [1012, 80] width 40 height 12
click at [1037, 150] on span "Campaign & Ad Set" at bounding box center [1018, 157] width 88 height 16
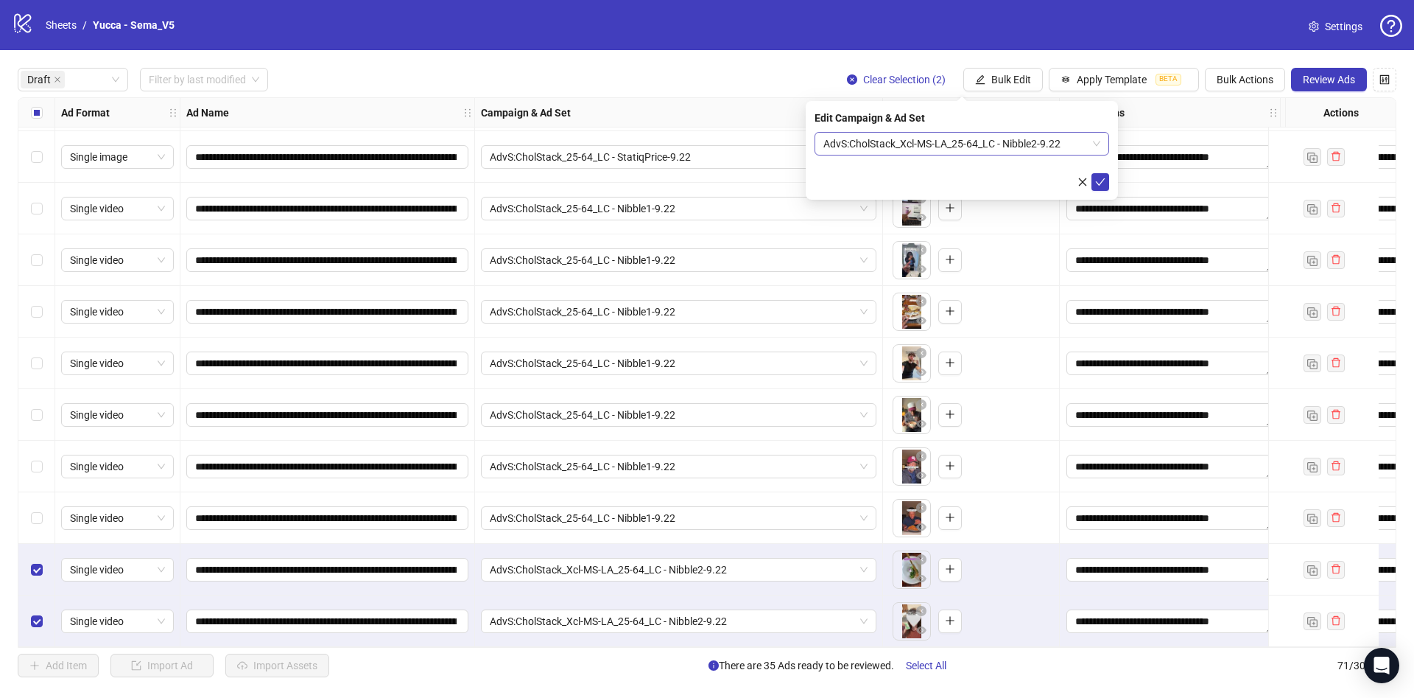
click at [969, 140] on span "AdvS:CholStack_Xcl-MS-LA_25-64_LC - Nibble2-9.22" at bounding box center [962, 144] width 277 height 22
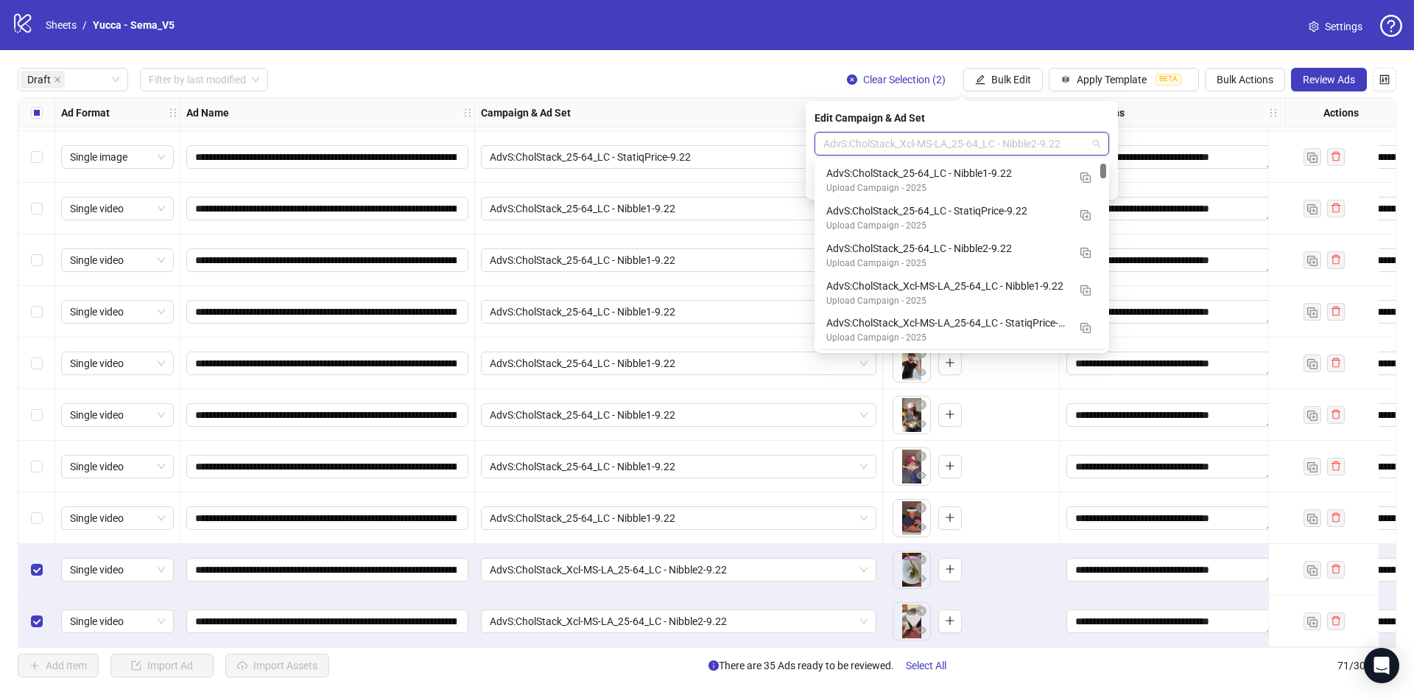
scroll to position [37, 0]
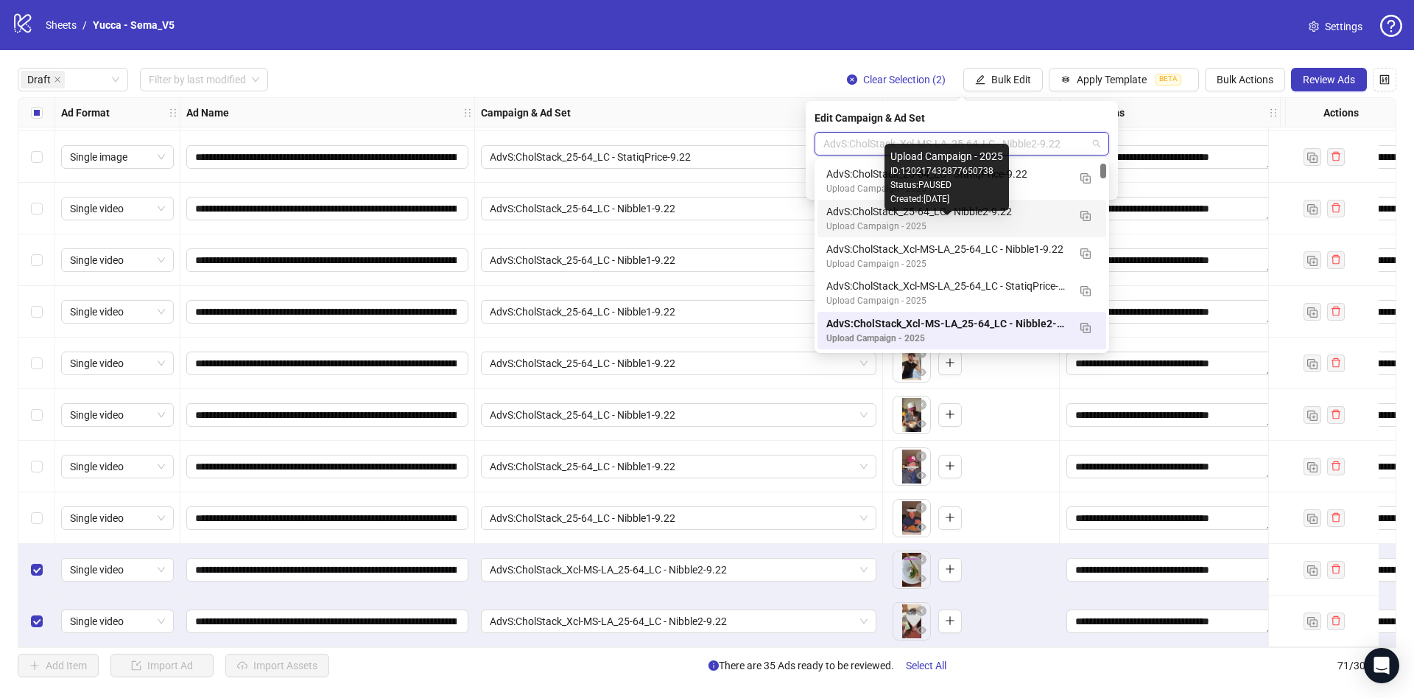
click at [1002, 220] on div "Upload Campaign - 2025" at bounding box center [947, 227] width 242 height 14
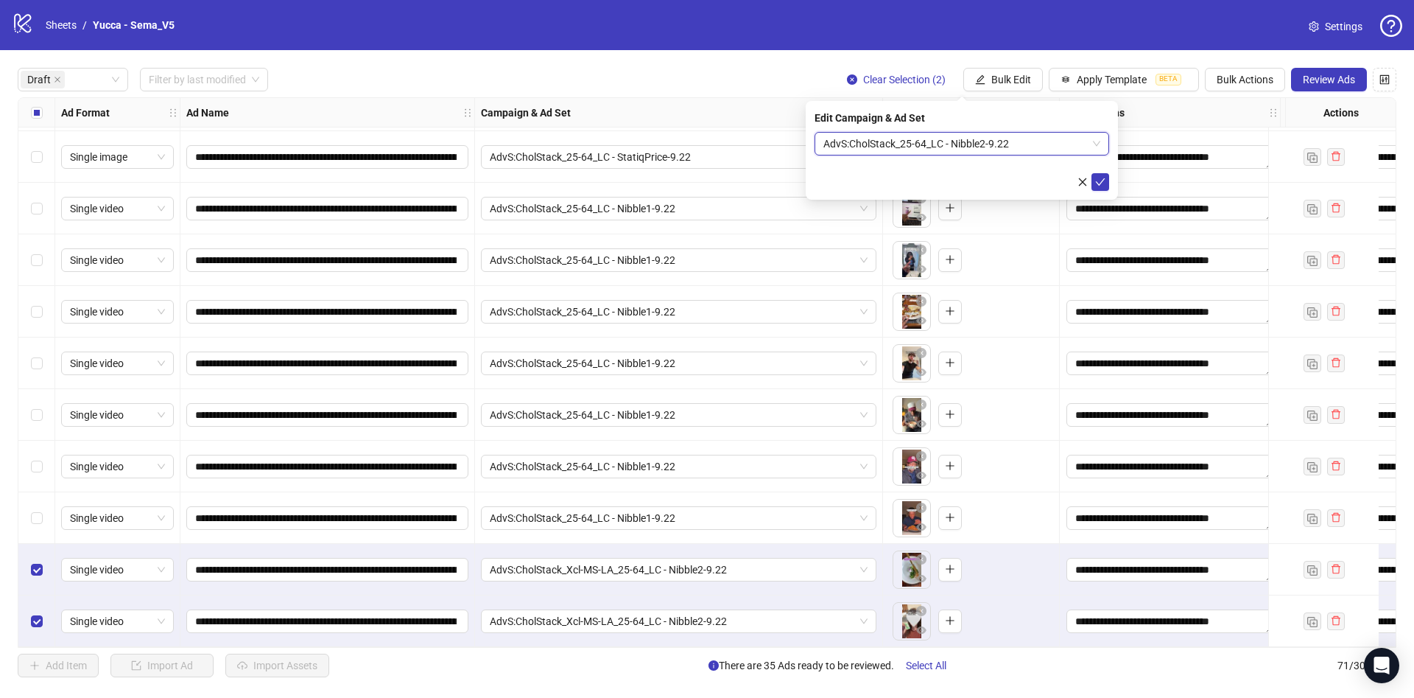
click at [1111, 189] on div "Edit Campaign & Ad Set AdvS:CholStack_25-64_LC - Nibble2-9.22 AdvS:CholStack_25…" at bounding box center [962, 150] width 312 height 99
click at [1100, 186] on icon "check" at bounding box center [1100, 182] width 10 height 10
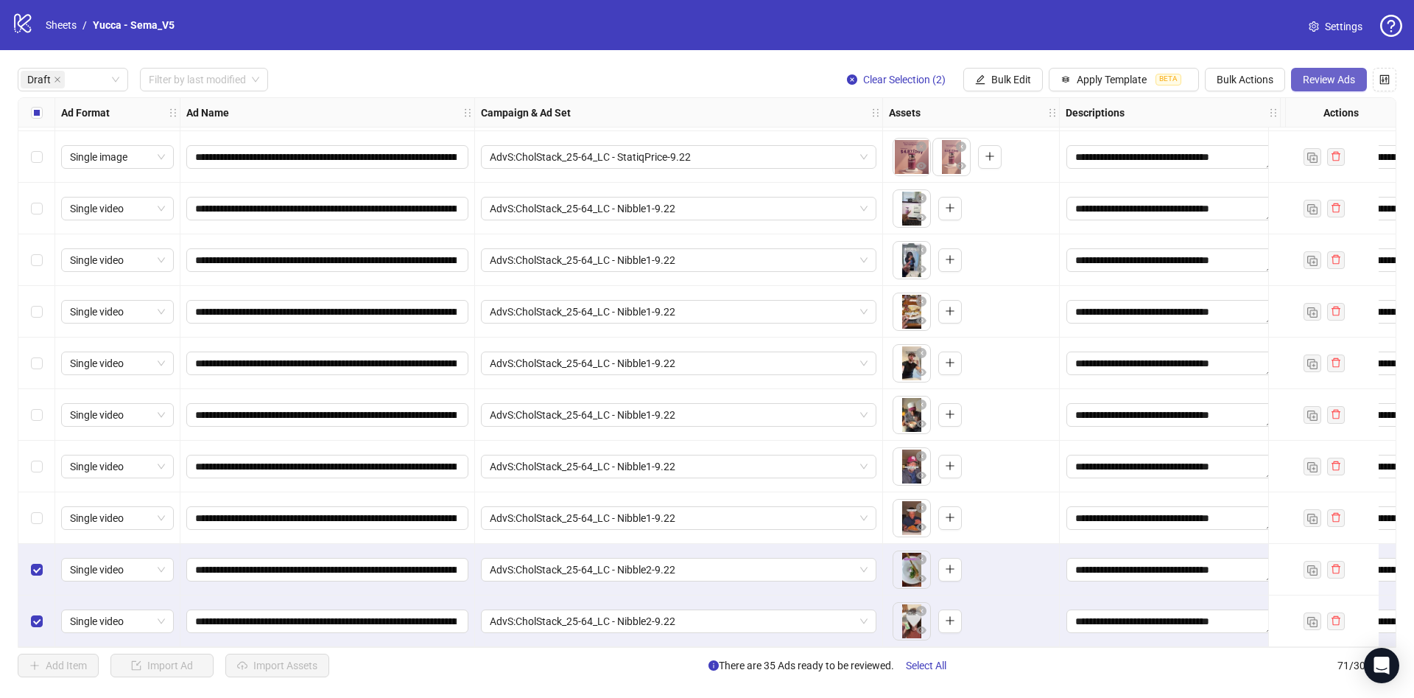
click at [1332, 80] on span "Review Ads" at bounding box center [1329, 80] width 52 height 12
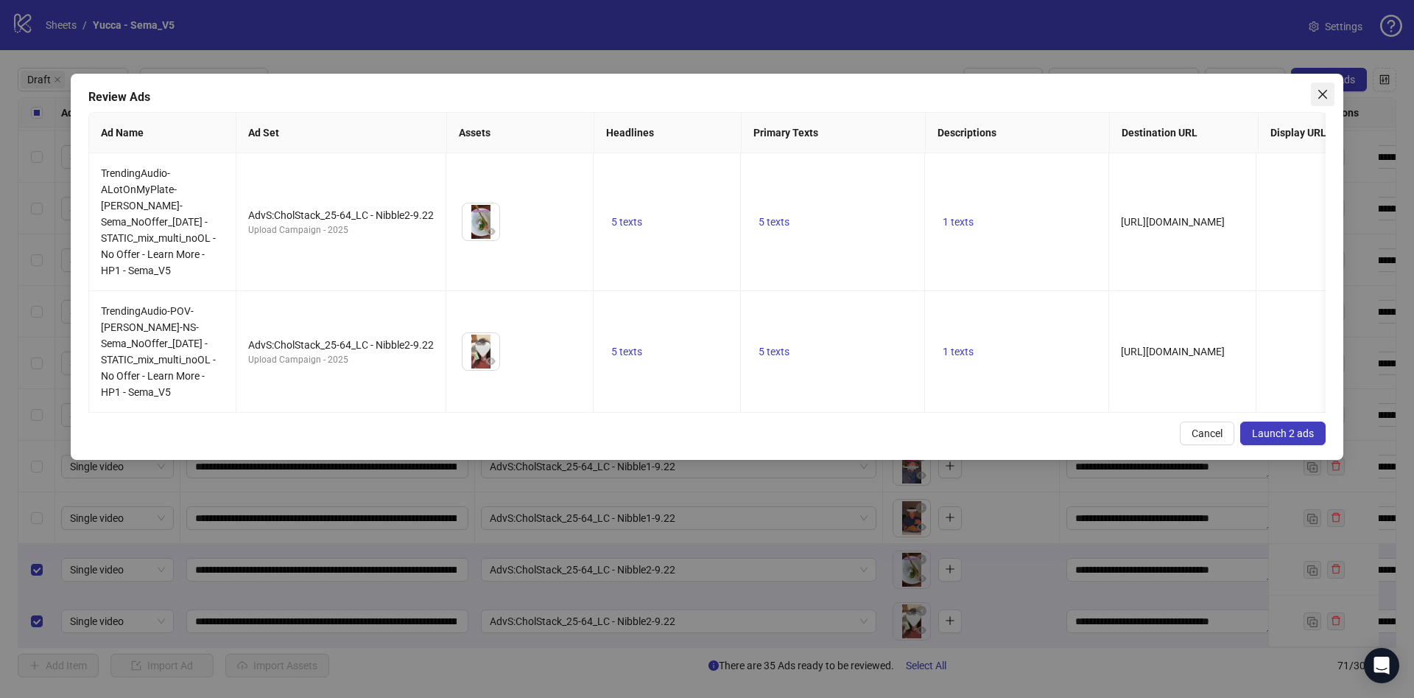
click at [1326, 98] on icon "close" at bounding box center [1323, 94] width 12 height 12
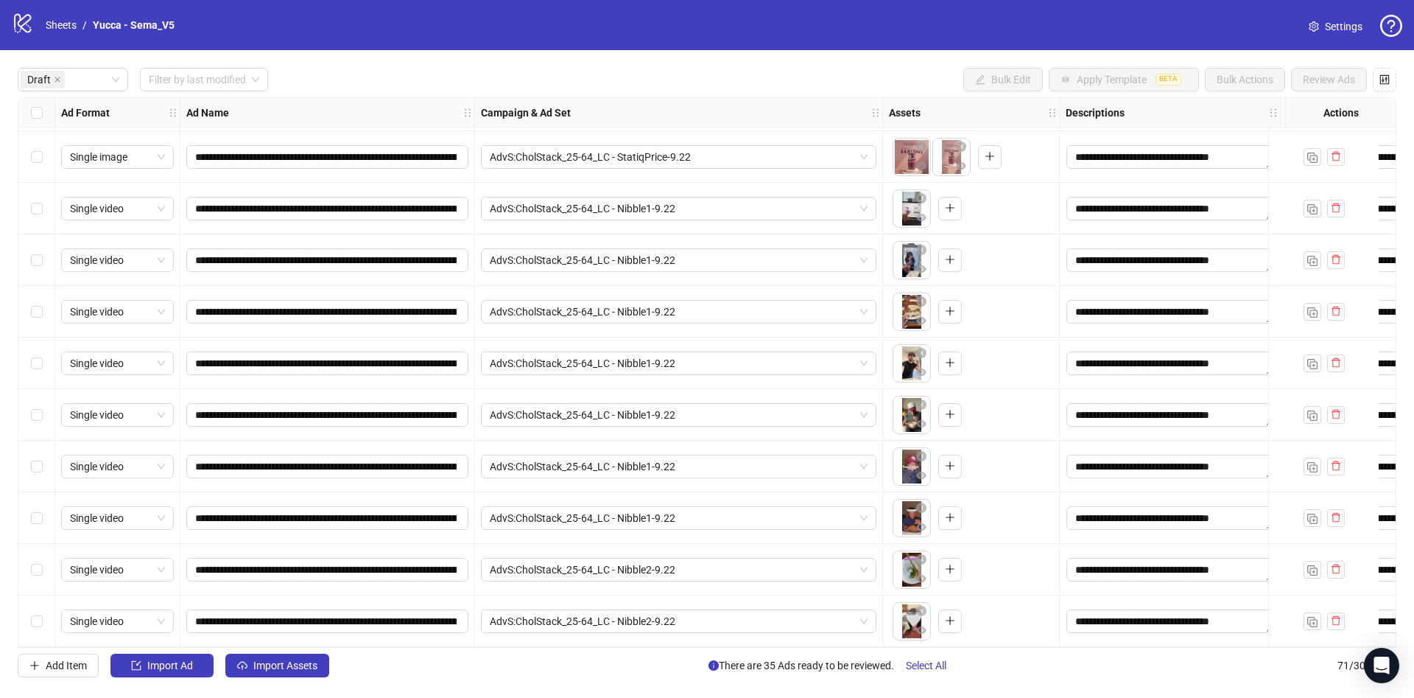
click at [46, 111] on div "Select all rows" at bounding box center [36, 112] width 37 height 29
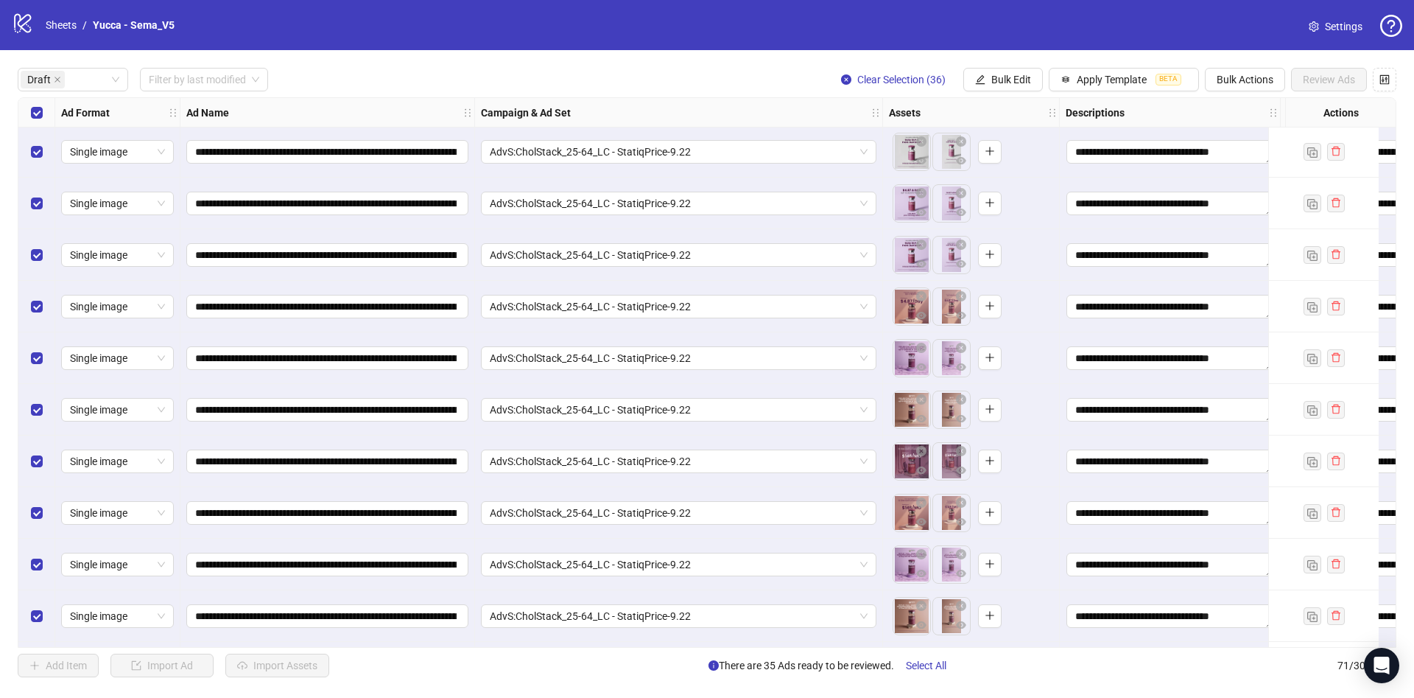
scroll to position [0, 0]
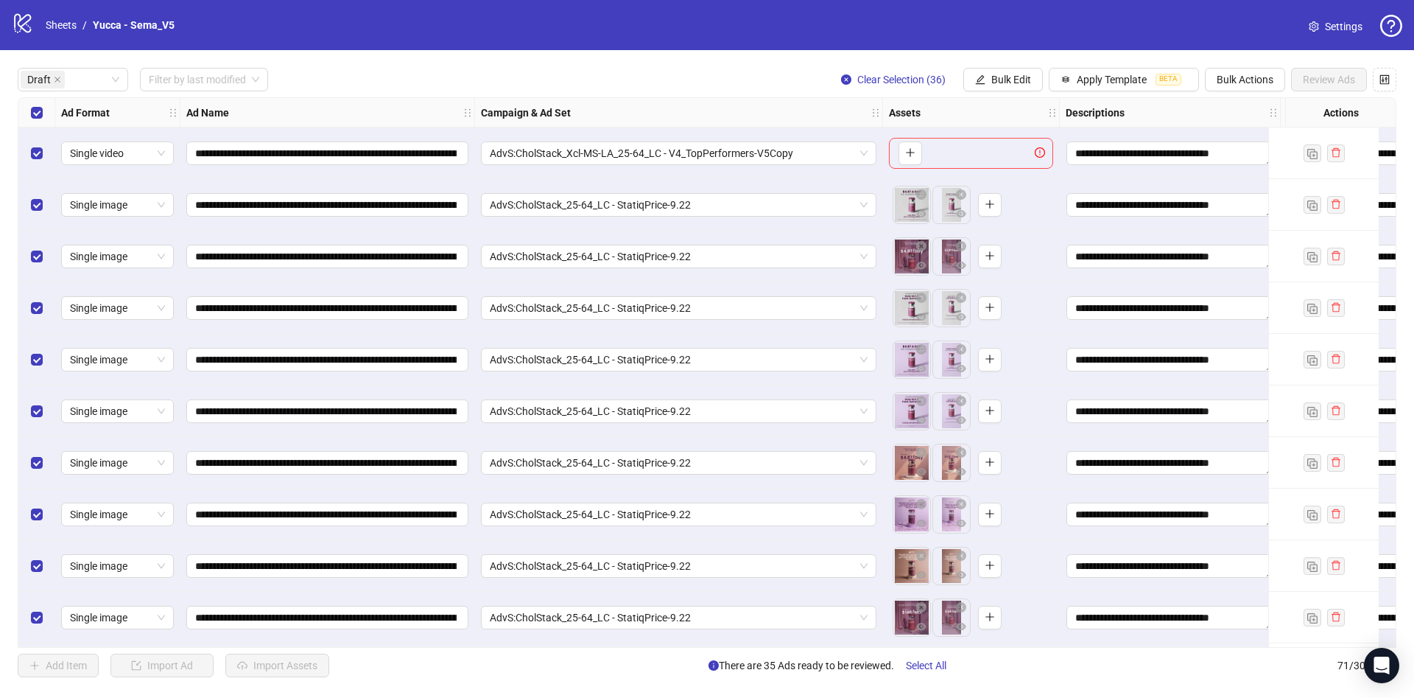
click at [30, 164] on div "Select row 1" at bounding box center [36, 153] width 37 height 52
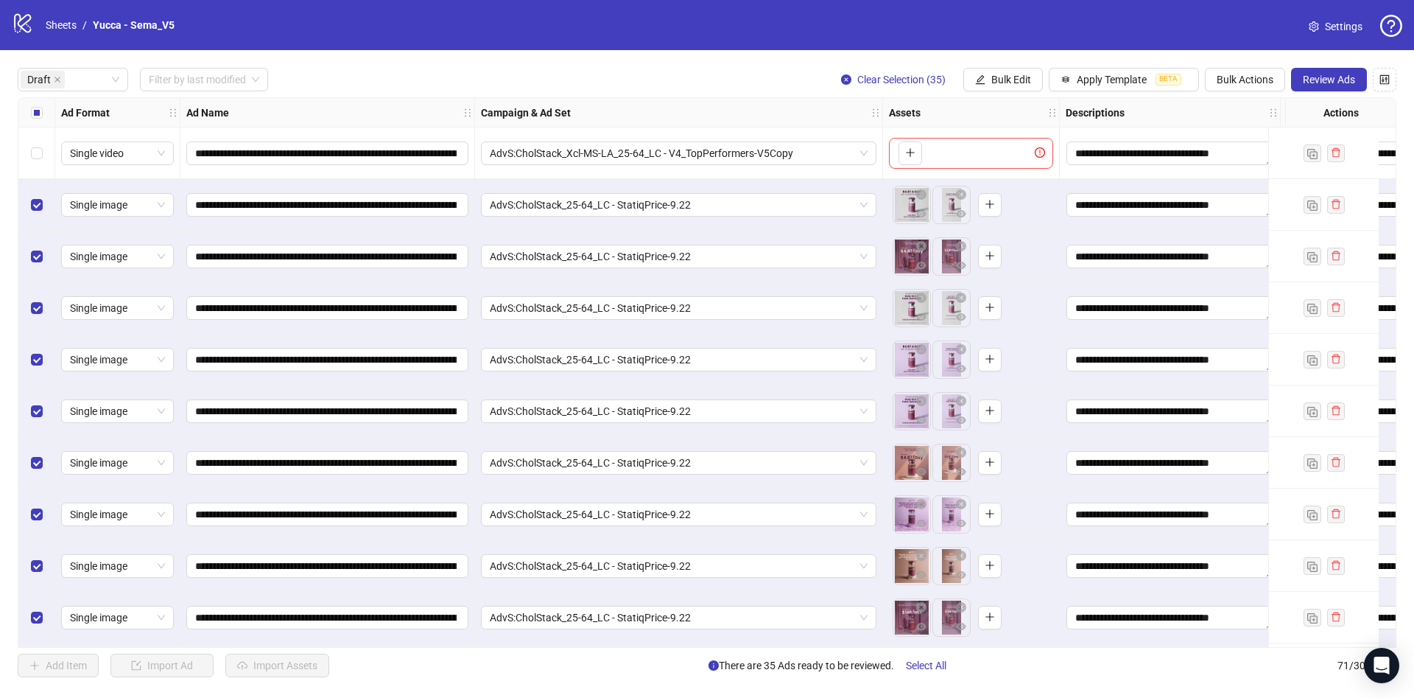
click at [1313, 63] on div "**********" at bounding box center [707, 372] width 1414 height 645
click at [1313, 75] on span "Review Ads" at bounding box center [1329, 80] width 52 height 12
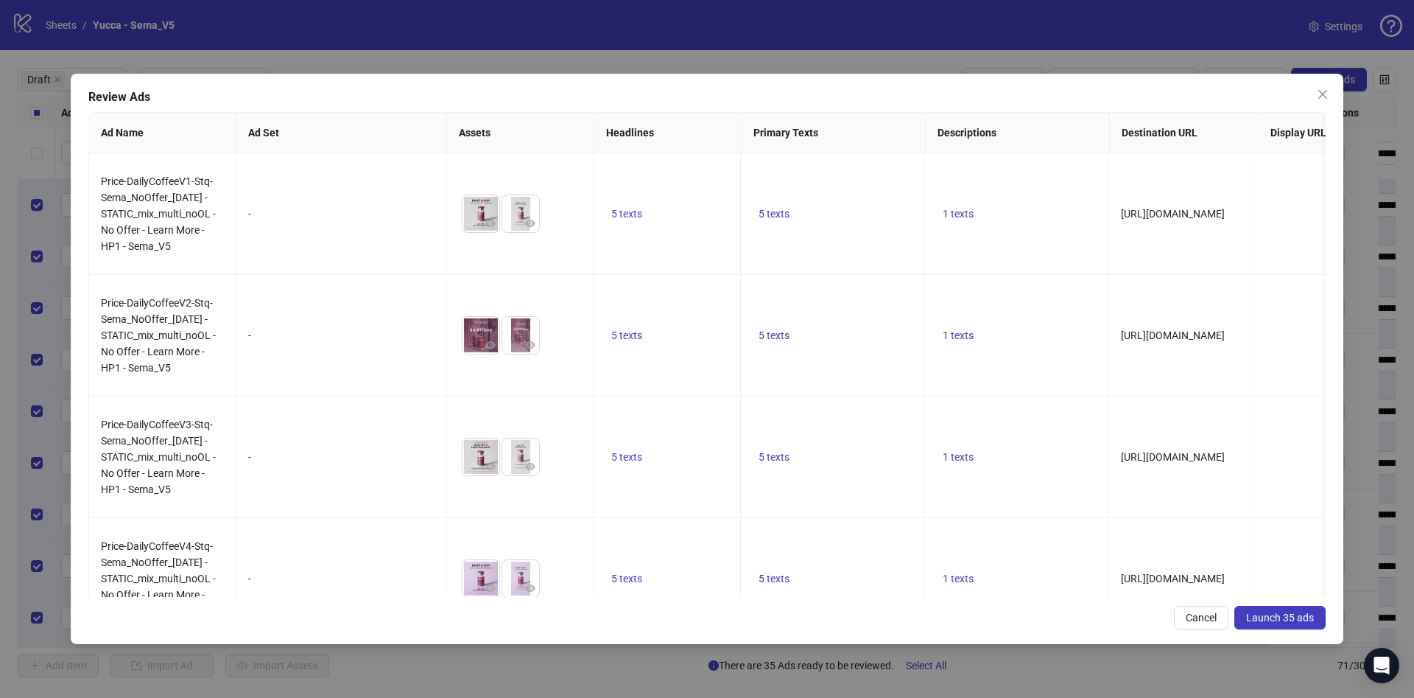
click at [1277, 624] on button "Launch 35 ads" at bounding box center [1280, 618] width 91 height 24
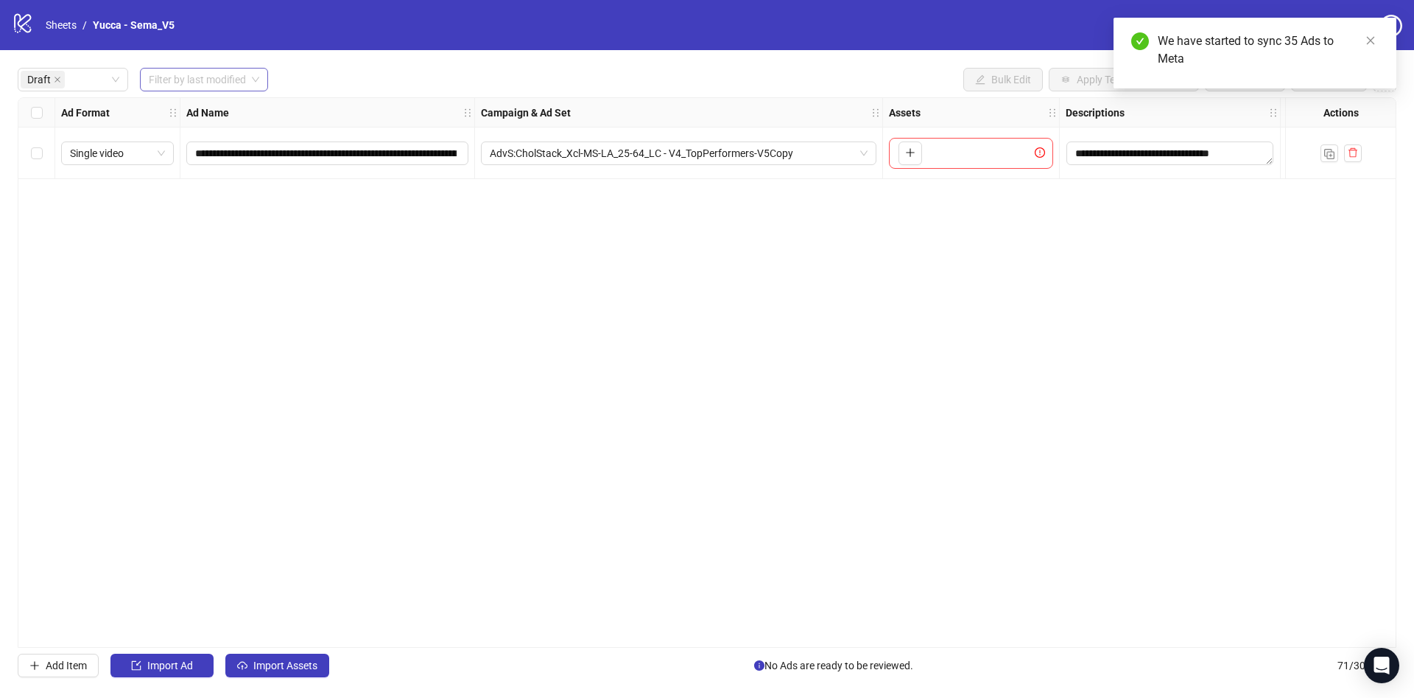
click at [202, 81] on input "search" at bounding box center [197, 80] width 97 height 22
click at [192, 109] on div "[DATE]" at bounding box center [205, 110] width 106 height 16
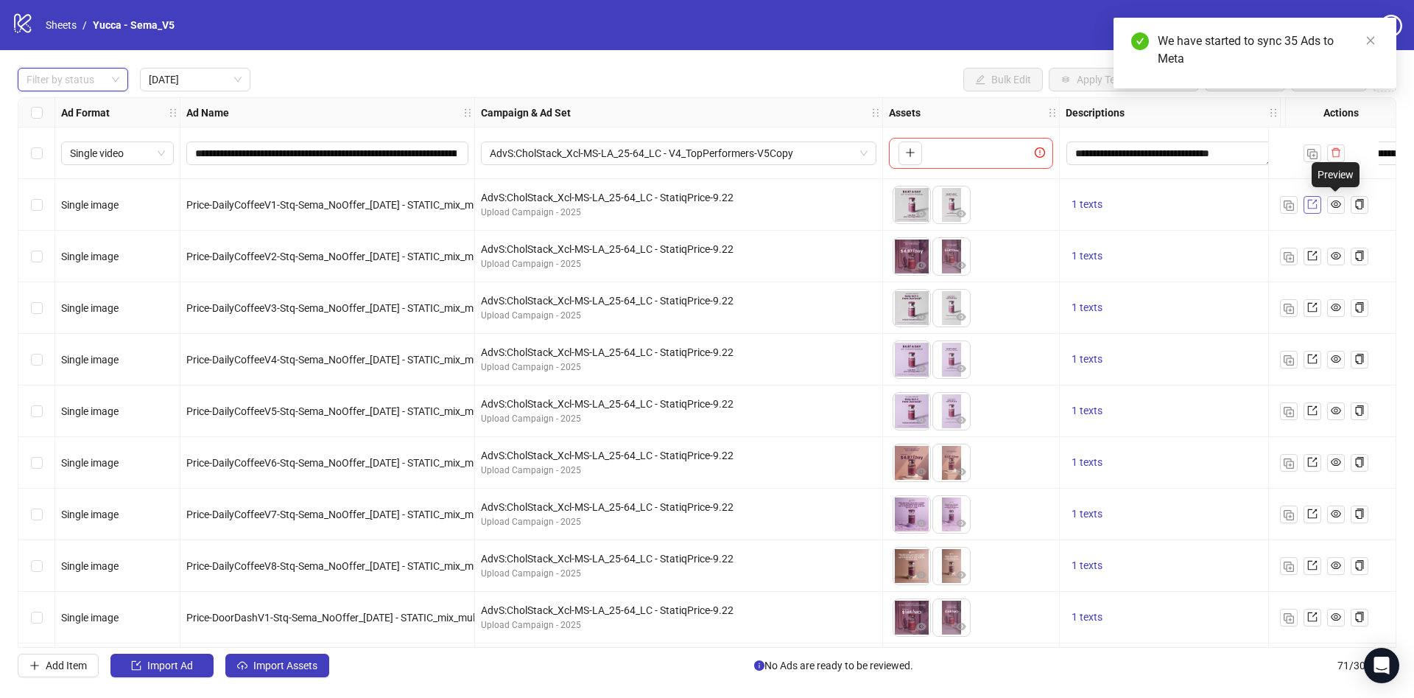
click at [1310, 205] on icon "export" at bounding box center [1313, 204] width 10 height 10
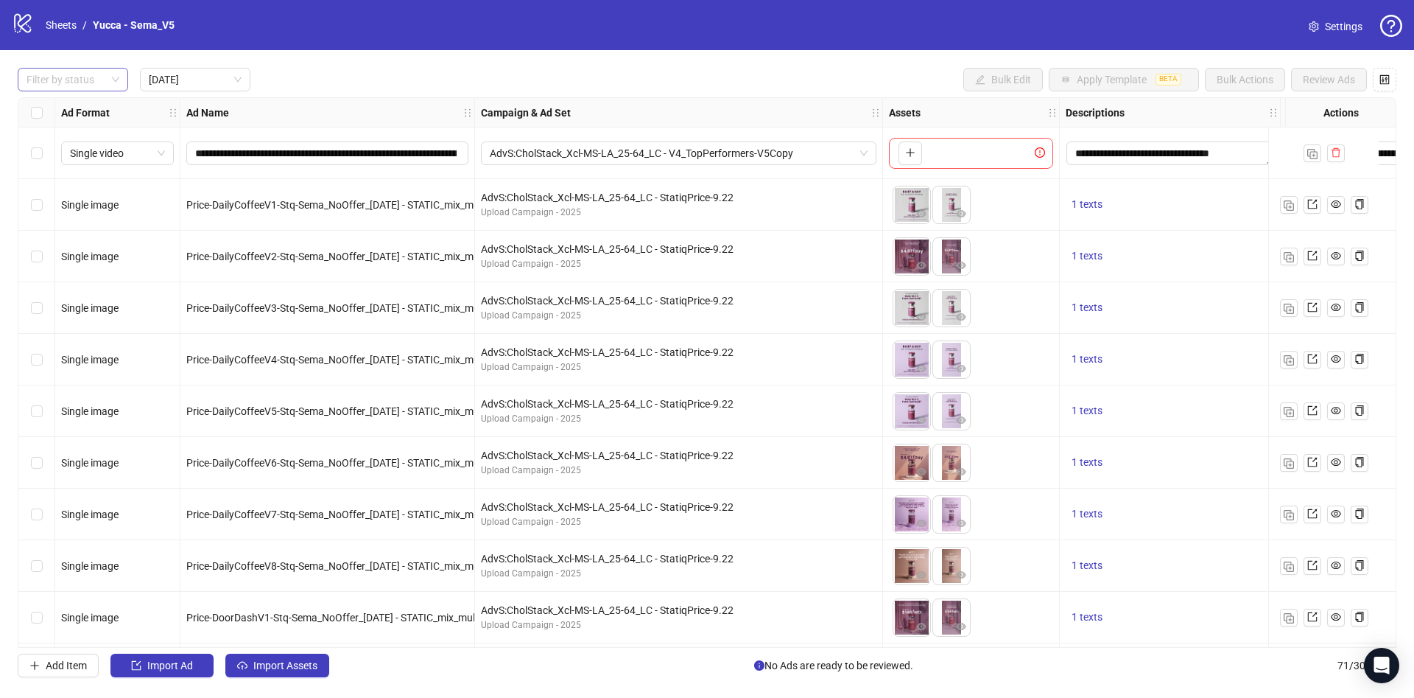
click at [74, 80] on div at bounding box center [65, 79] width 89 height 21
